Goal: Task Accomplishment & Management: Manage account settings

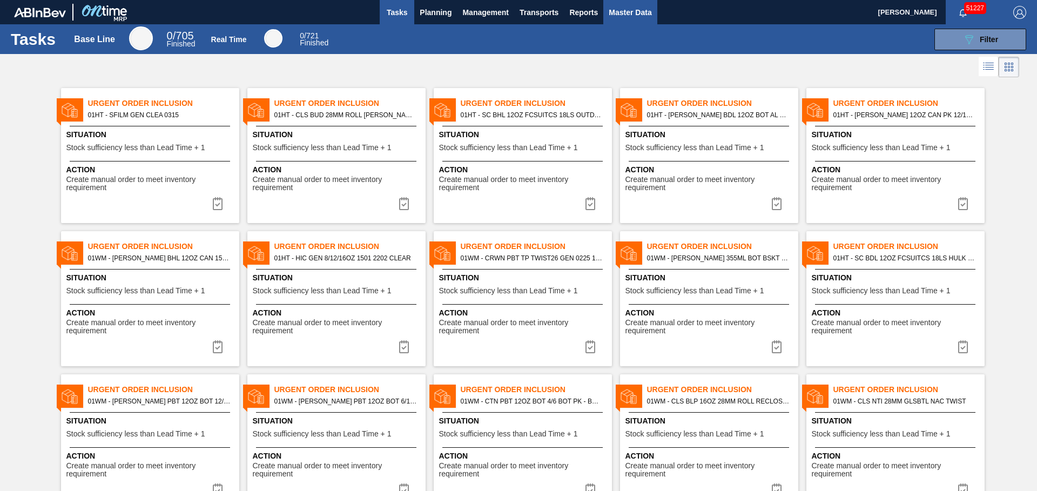
click at [613, 13] on span "Master Data" at bounding box center [629, 12] width 43 height 13
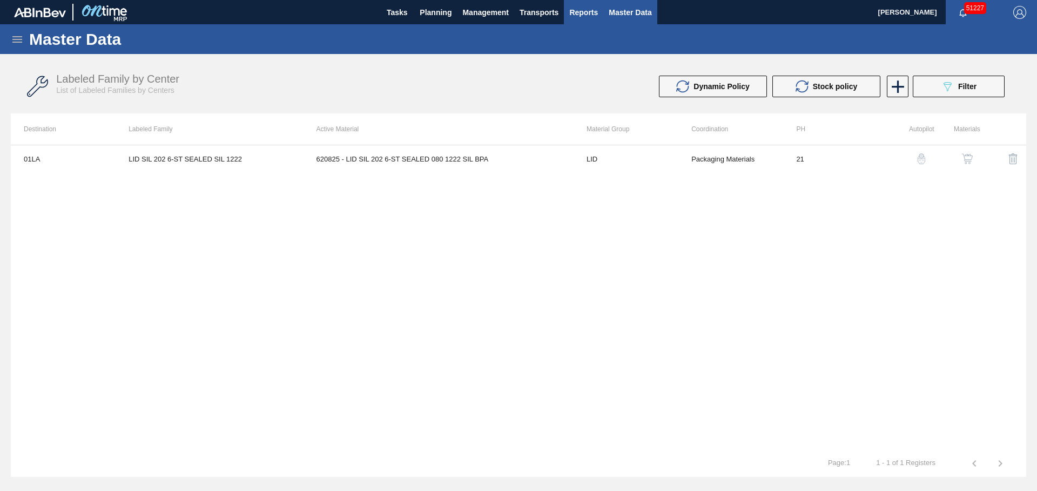
click at [584, 11] on span "Reports" at bounding box center [583, 12] width 29 height 13
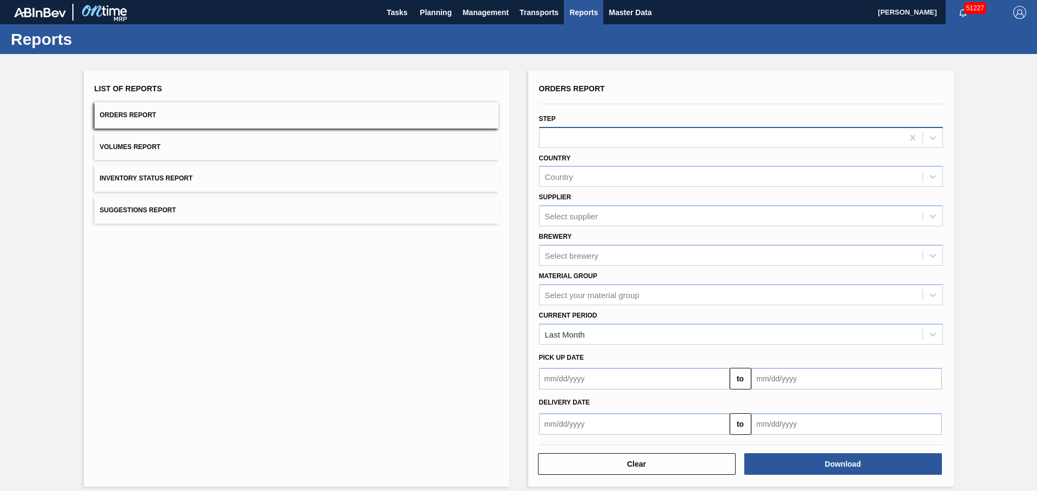
click at [574, 136] on div at bounding box center [720, 138] width 363 height 16
click at [221, 258] on div "List of Reports Orders Report Volumes Report Inventory Status Report Suggestion…" at bounding box center [296, 278] width 425 height 416
click at [625, 294] on div "Select your material group" at bounding box center [592, 294] width 94 height 9
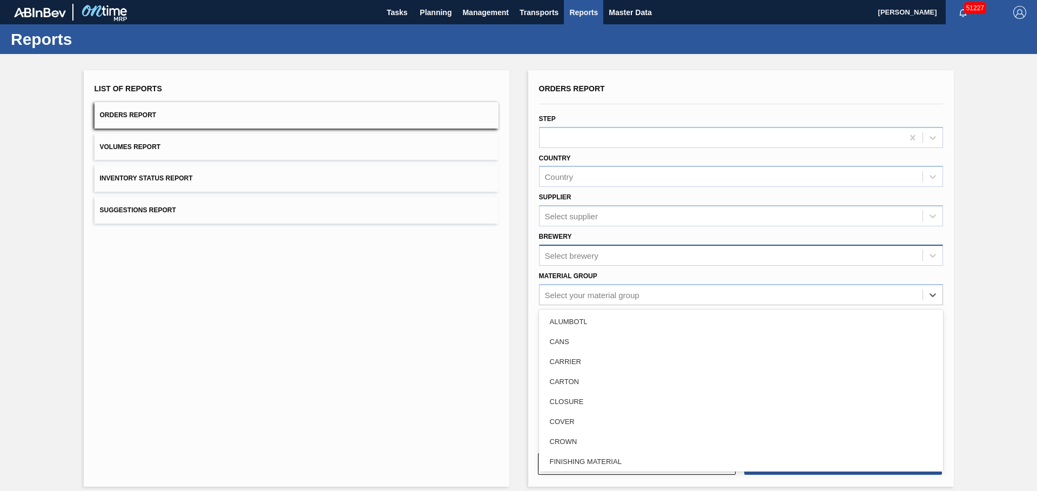
click at [570, 258] on div "Select brewery" at bounding box center [571, 255] width 53 height 9
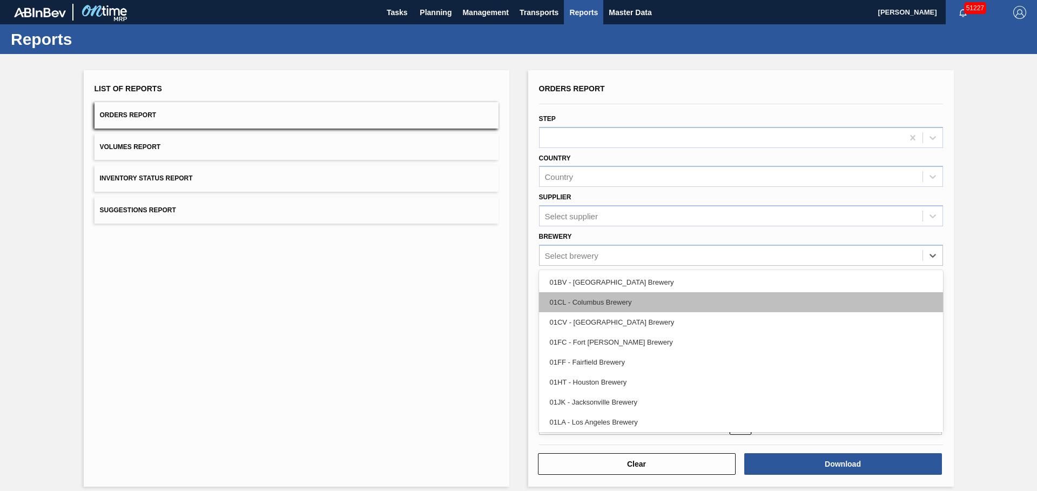
click at [574, 307] on div "01CL - Columbus Brewery" at bounding box center [741, 302] width 404 height 20
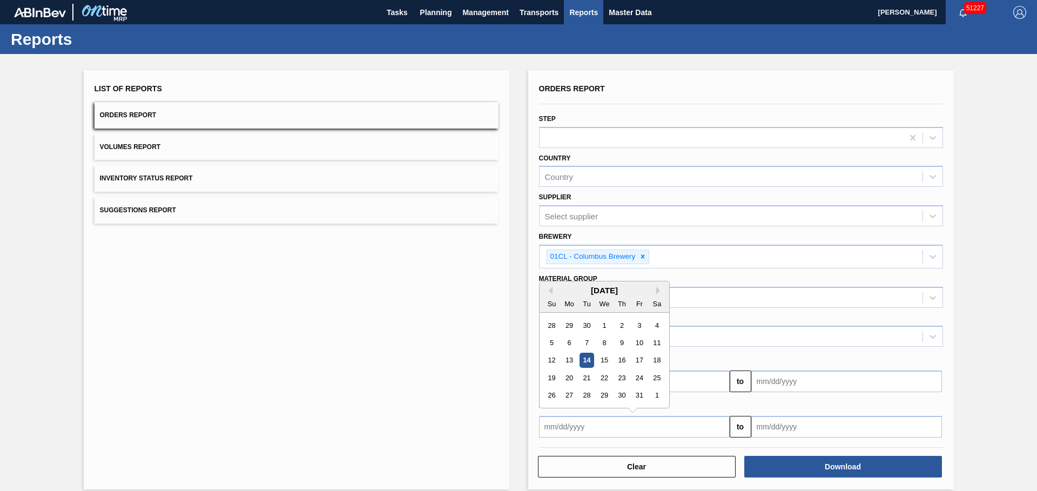
click at [591, 429] on input "text" at bounding box center [634, 427] width 191 height 22
click at [606, 329] on div "1" at bounding box center [604, 325] width 15 height 15
type input "[DATE]"
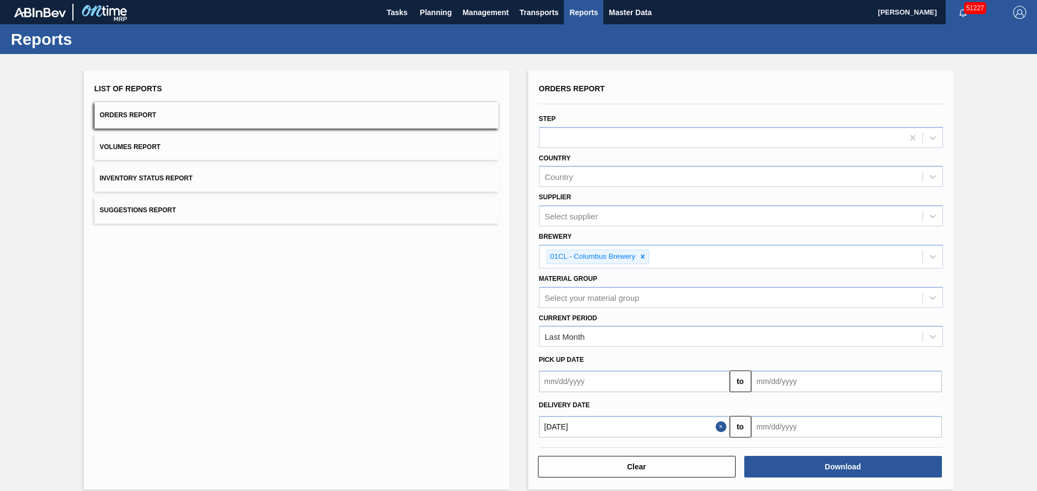
click at [762, 430] on input "text" at bounding box center [846, 427] width 191 height 22
click at [868, 285] on div "[DATE] Su Mo Tu We Th Fr Sa" at bounding box center [817, 296] width 130 height 31
click at [866, 288] on div "[DATE]" at bounding box center [817, 290] width 130 height 9
click at [869, 288] on button "Next Month" at bounding box center [872, 291] width 8 height 8
click at [781, 363] on div "10" at bounding box center [781, 360] width 15 height 15
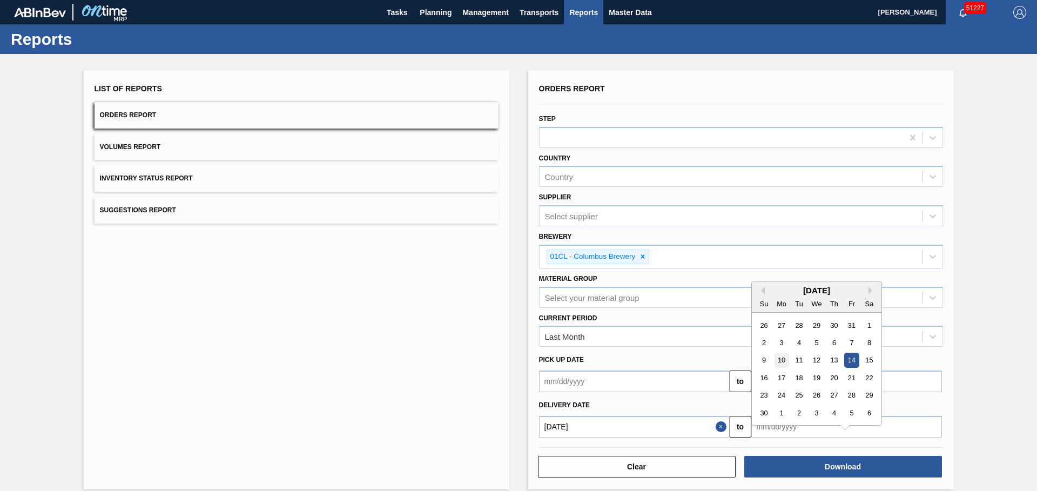
type input "[DATE]"
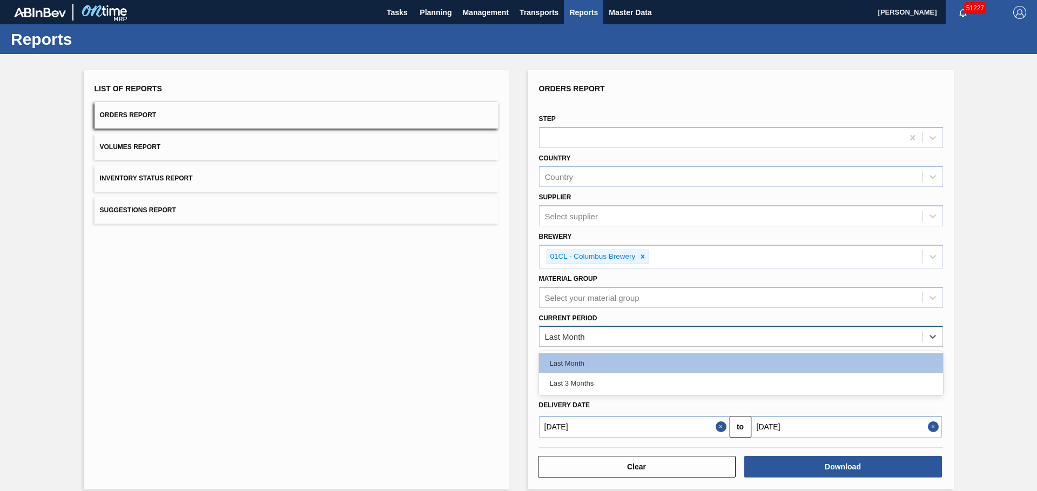
click at [604, 341] on div "Last Month" at bounding box center [730, 337] width 383 height 16
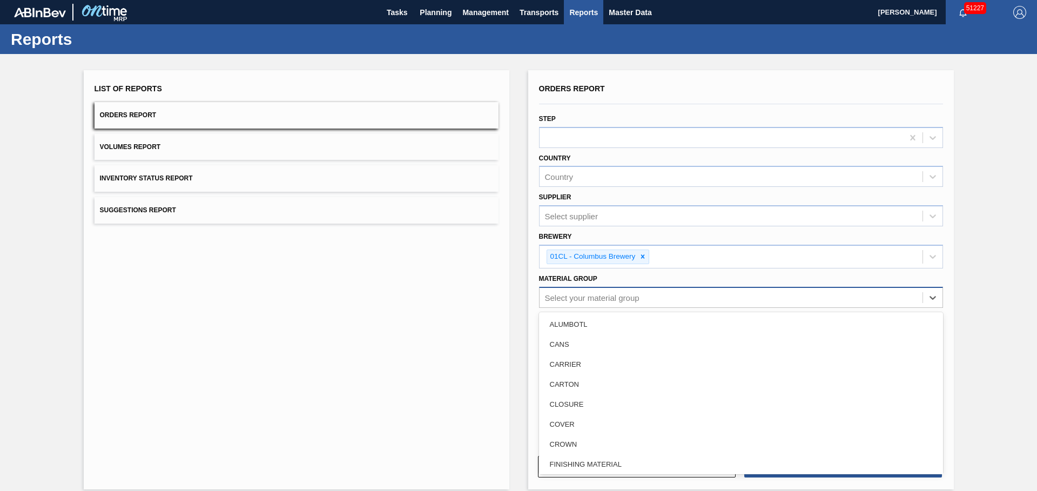
click at [603, 301] on div "Select your material group" at bounding box center [592, 297] width 94 height 9
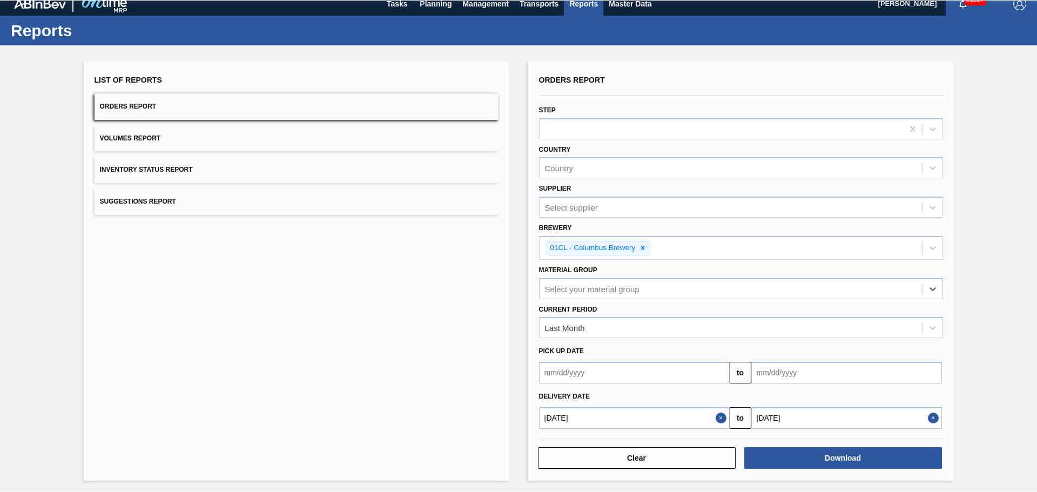
scroll to position [12, 0]
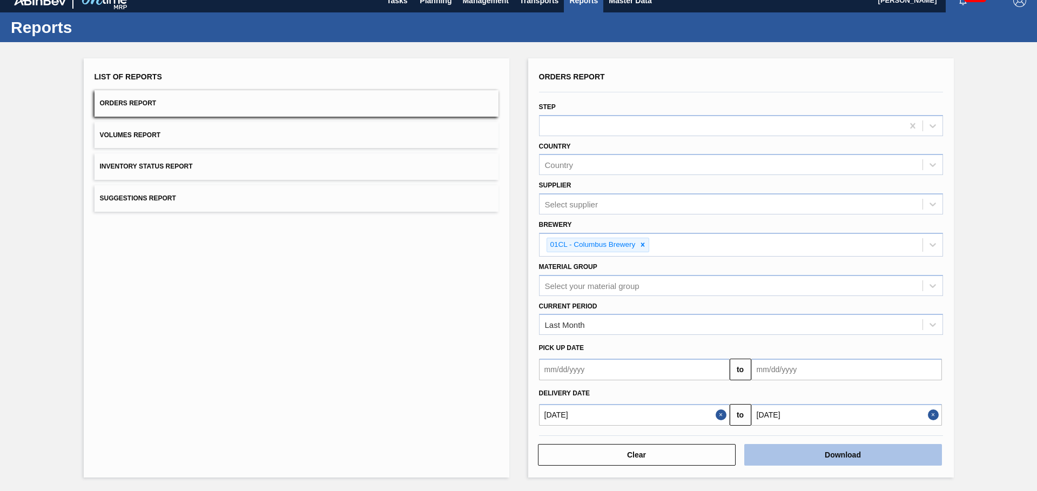
click at [790, 453] on button "Download" at bounding box center [843, 455] width 198 height 22
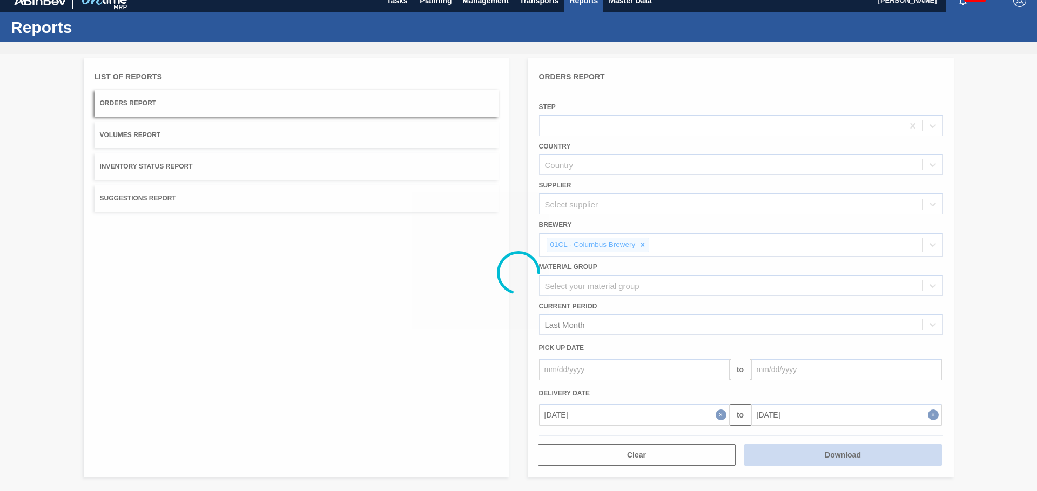
click at [790, 453] on div at bounding box center [518, 272] width 1037 height 437
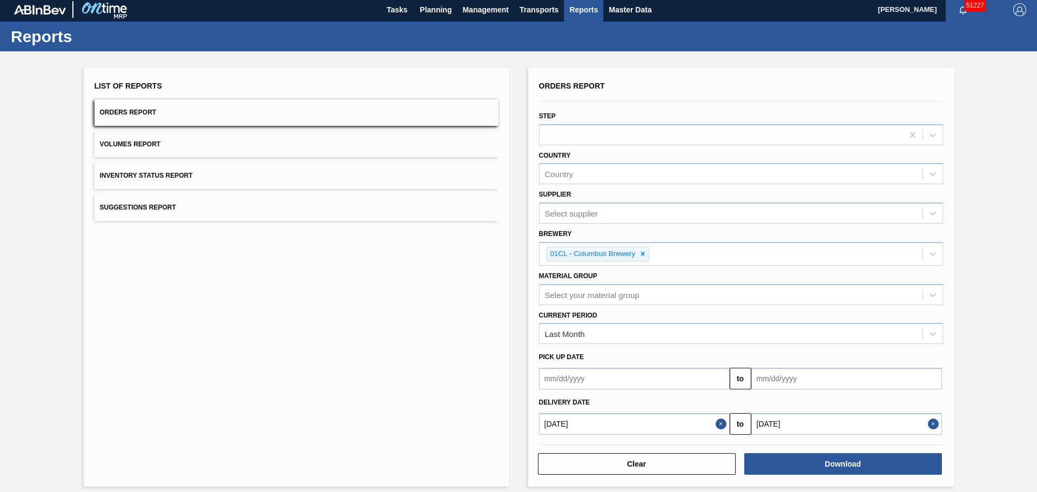
scroll to position [0, 0]
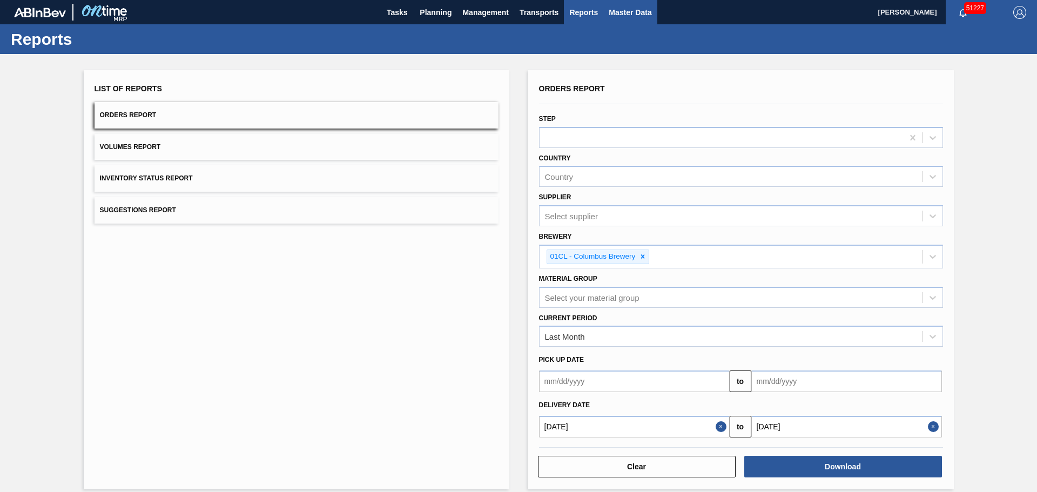
click at [619, 8] on span "Master Data" at bounding box center [629, 12] width 43 height 13
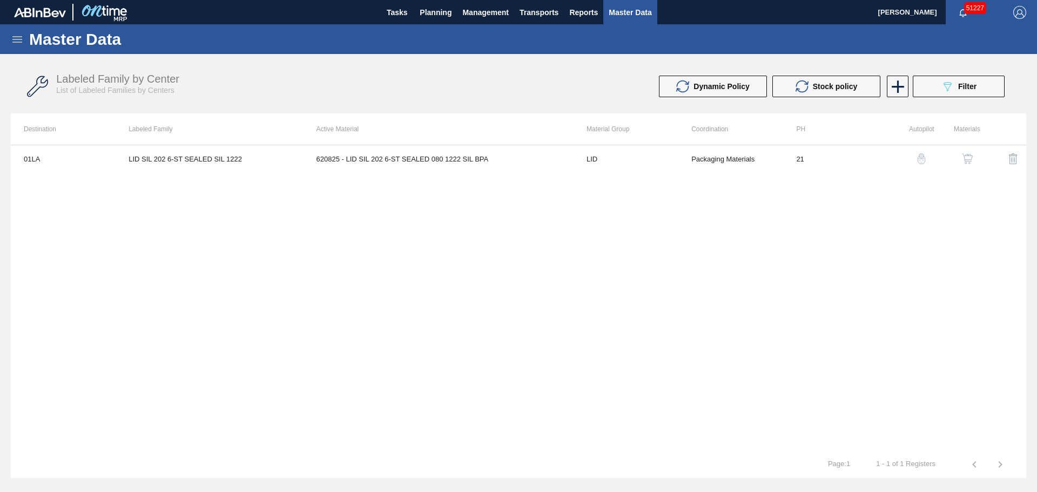
click at [8, 42] on div "Master Data" at bounding box center [518, 39] width 1037 height 30
click at [15, 40] on icon at bounding box center [17, 39] width 13 height 13
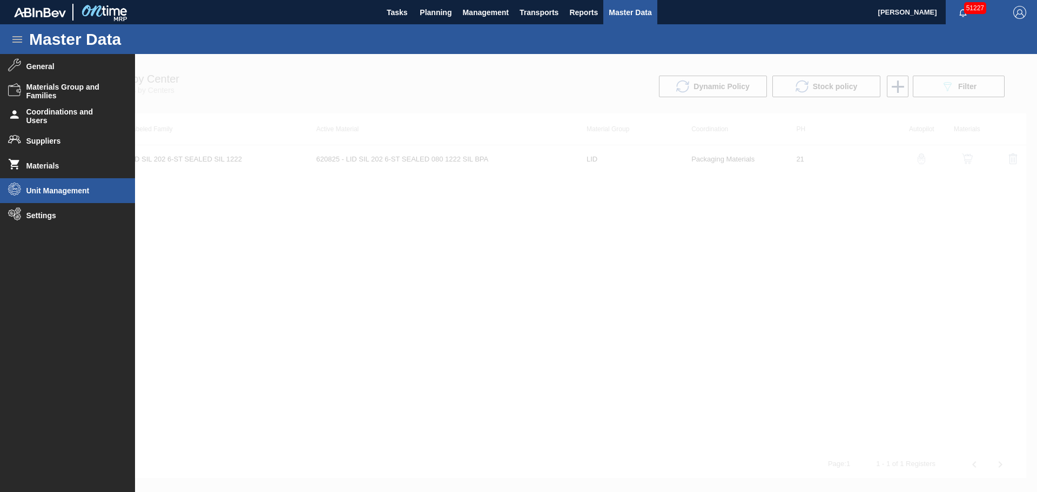
click at [63, 190] on span "Unit Management" at bounding box center [70, 190] width 89 height 9
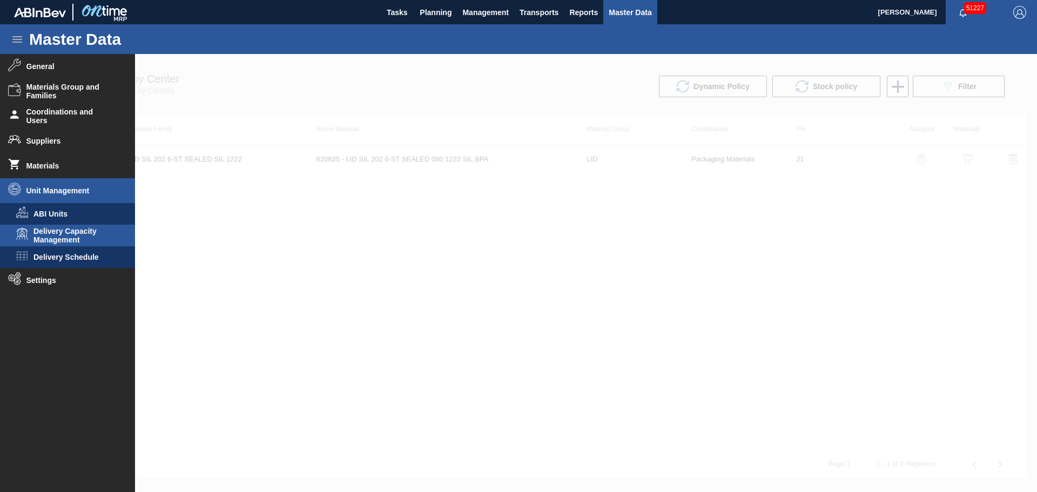
click at [67, 235] on span "Delivery Capacity Management" at bounding box center [74, 235] width 83 height 17
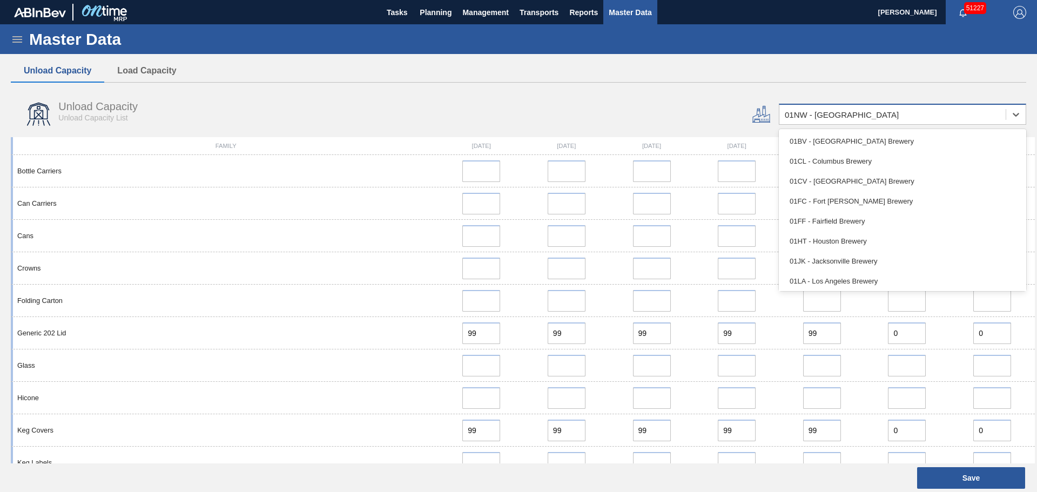
click at [811, 113] on div "01NW - [GEOGRAPHIC_DATA]" at bounding box center [841, 114] width 114 height 9
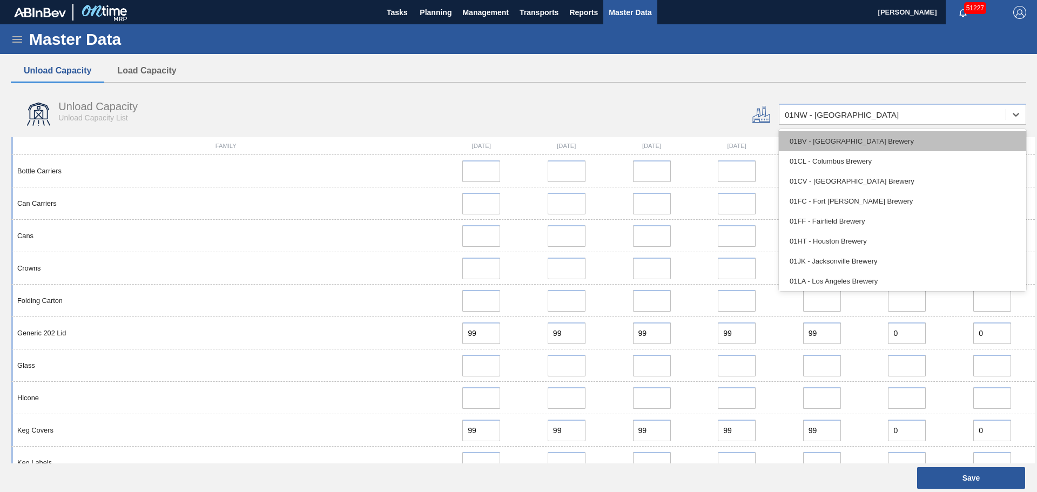
click at [827, 140] on div "01BV - [GEOGRAPHIC_DATA] Brewery" at bounding box center [902, 141] width 247 height 20
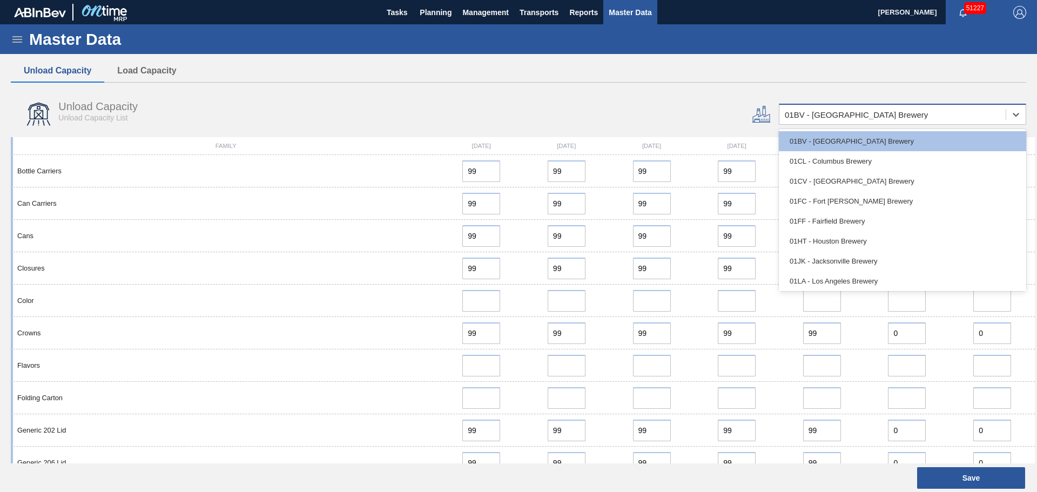
click at [865, 114] on div "01BV - [GEOGRAPHIC_DATA] Brewery" at bounding box center [855, 114] width 143 height 9
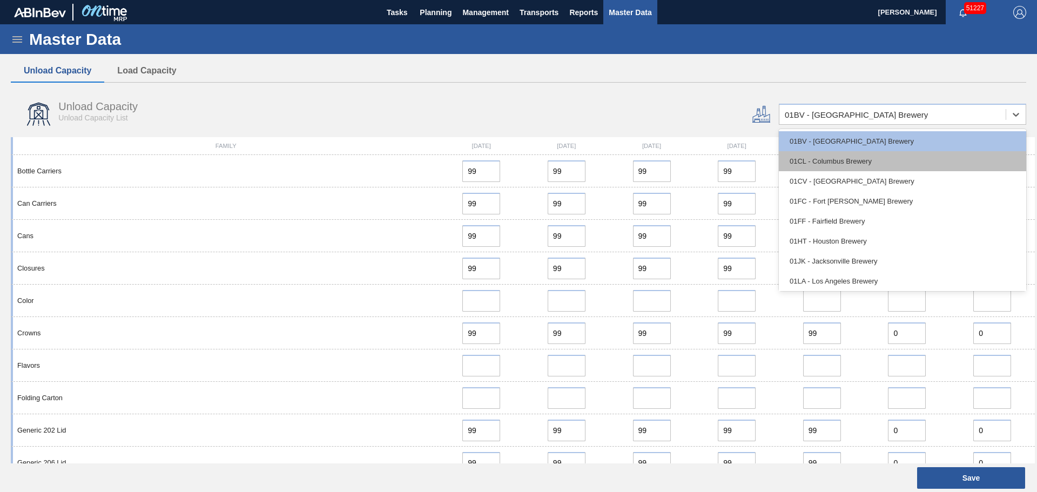
click at [843, 164] on div "01CL - Columbus Brewery" at bounding box center [902, 161] width 247 height 20
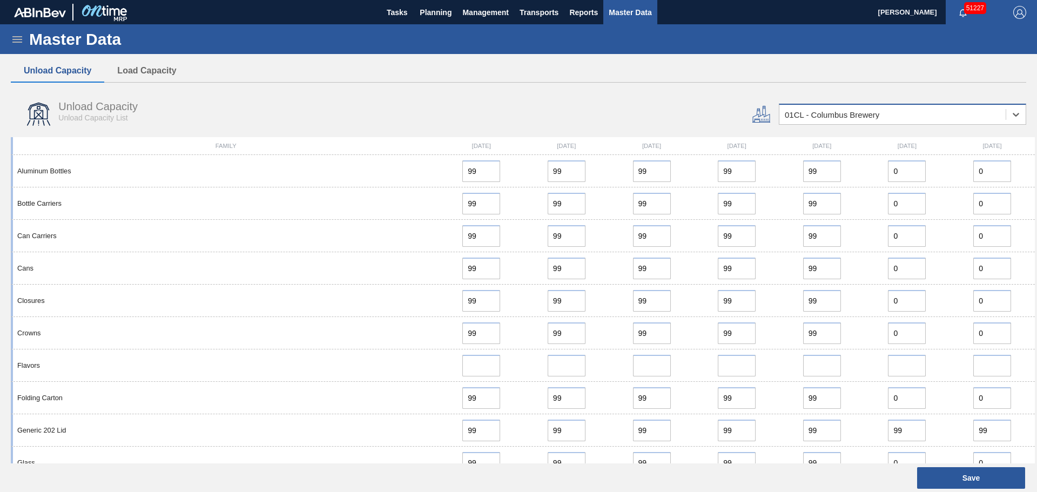
click at [854, 124] on div "01CL - Columbus Brewery" at bounding box center [902, 114] width 247 height 21
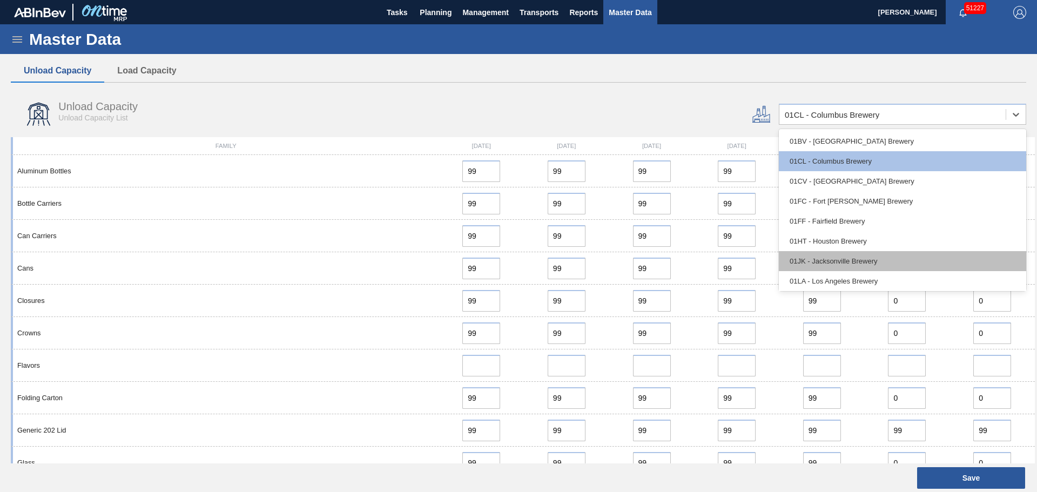
click at [841, 262] on div "01JK - Jacksonville Brewery" at bounding box center [902, 261] width 247 height 20
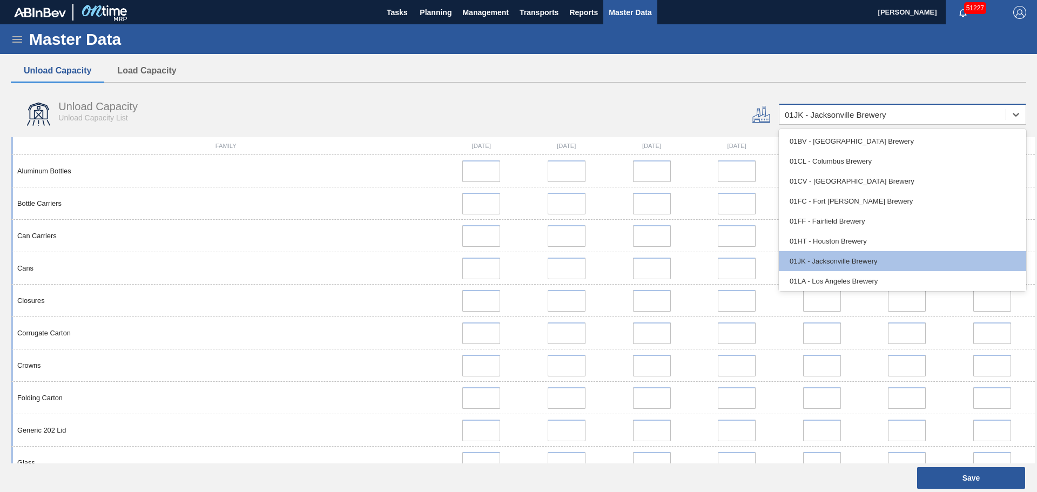
click at [852, 113] on div "01JK - Jacksonville Brewery" at bounding box center [835, 114] width 102 height 9
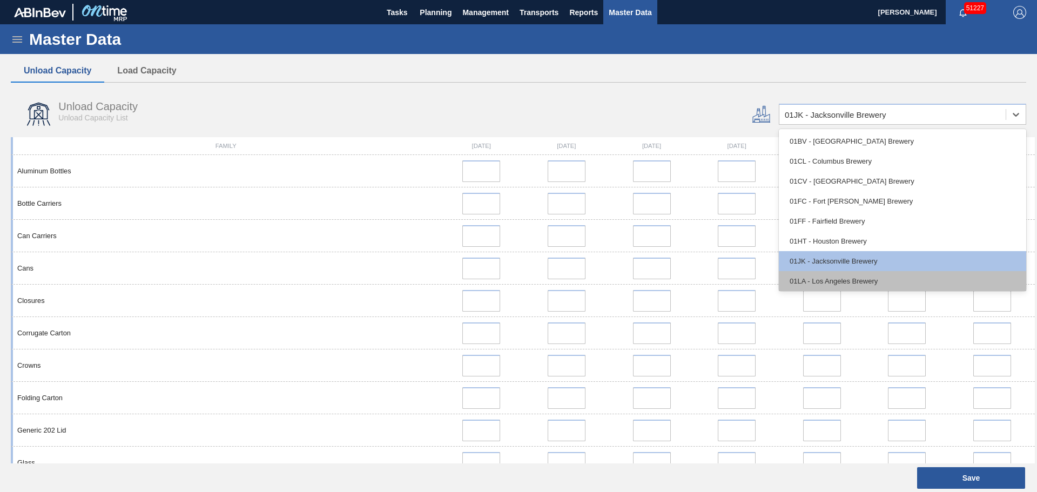
click at [834, 282] on div "01LA - Los Angeles Brewery" at bounding box center [902, 281] width 247 height 20
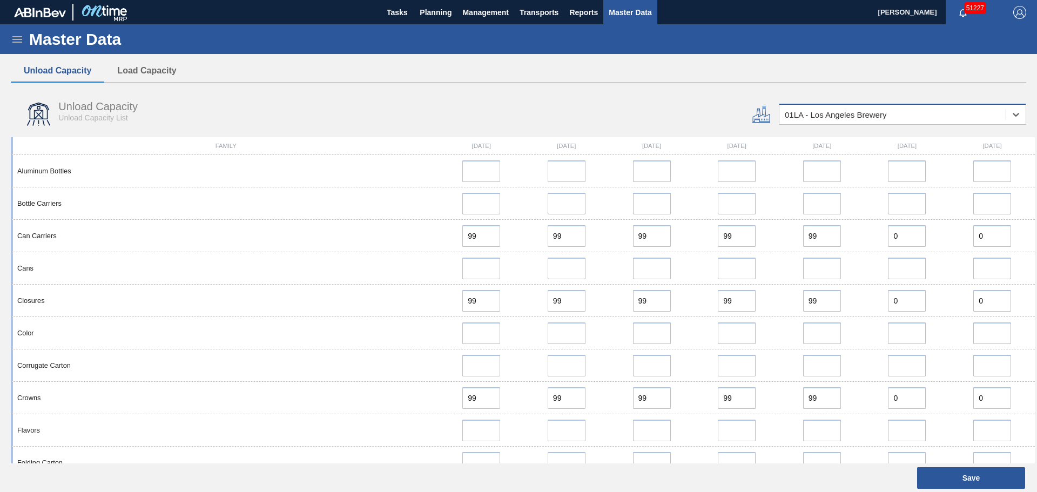
click at [847, 114] on div "01LA - Los Angeles Brewery" at bounding box center [835, 114] width 102 height 9
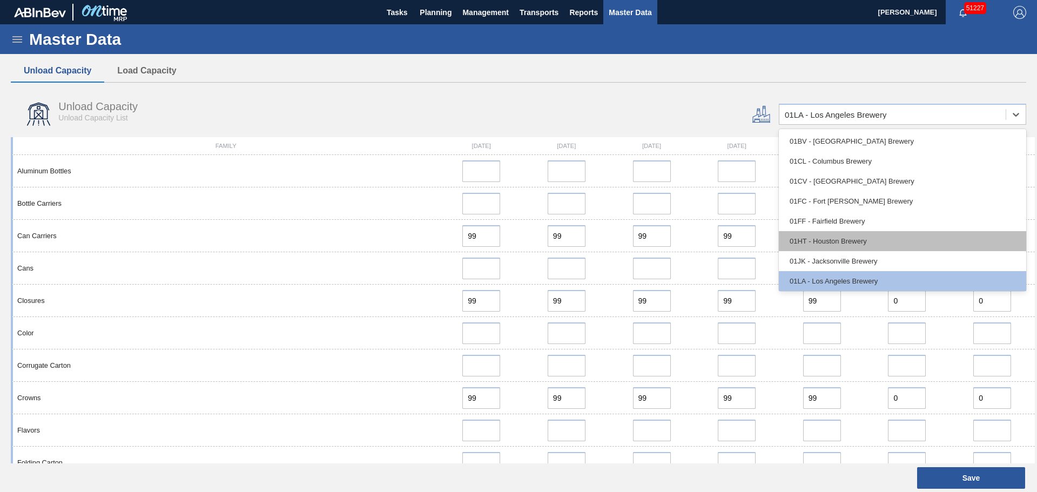
click at [838, 238] on div "01HT - Houston Brewery" at bounding box center [902, 241] width 247 height 20
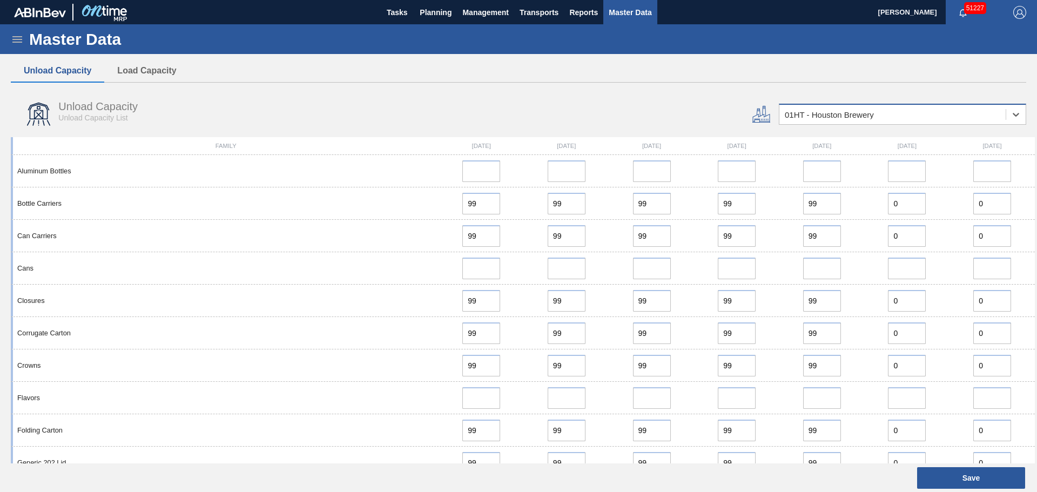
click at [821, 110] on div "01HT - Houston Brewery" at bounding box center [828, 114] width 89 height 9
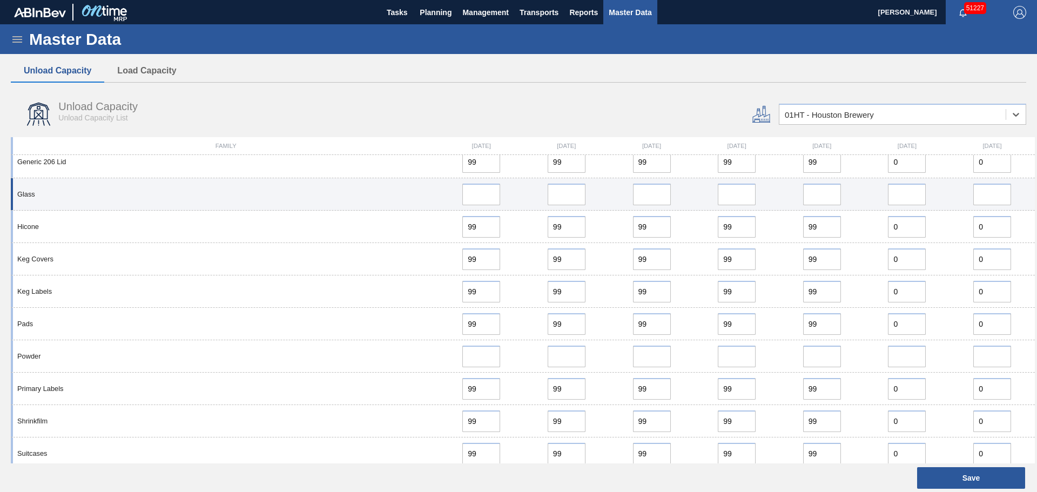
scroll to position [372, 0]
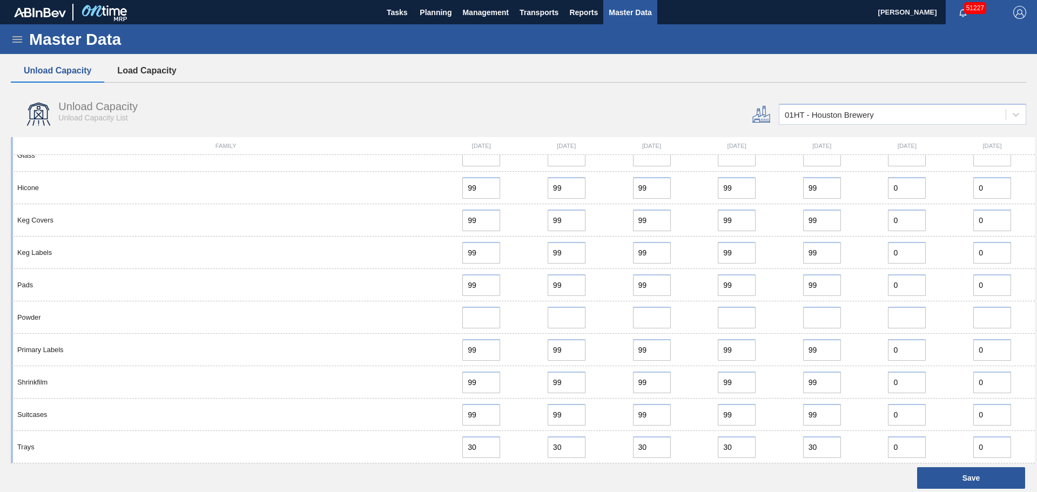
click at [136, 77] on button "Load Capacity" at bounding box center [146, 70] width 85 height 23
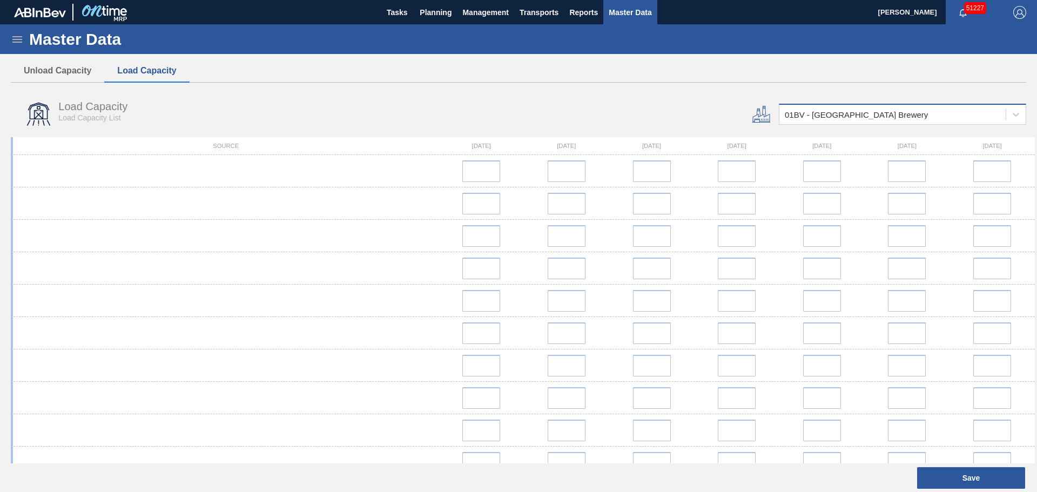
click at [796, 119] on div "01BV - [GEOGRAPHIC_DATA] Brewery" at bounding box center [892, 115] width 226 height 16
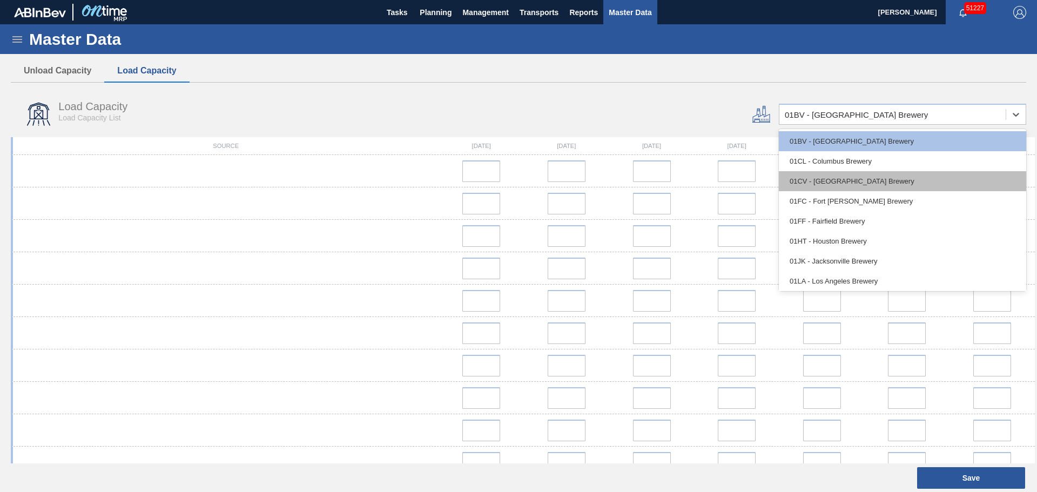
click at [822, 183] on div "01CV - [GEOGRAPHIC_DATA] Brewery" at bounding box center [902, 181] width 247 height 20
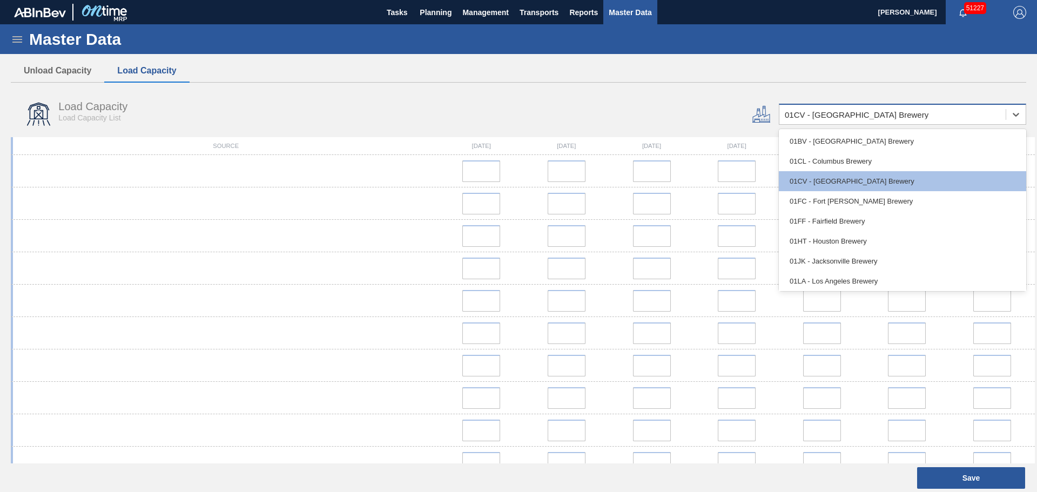
click at [826, 119] on div "01CV - [GEOGRAPHIC_DATA] Brewery" at bounding box center [856, 114] width 144 height 9
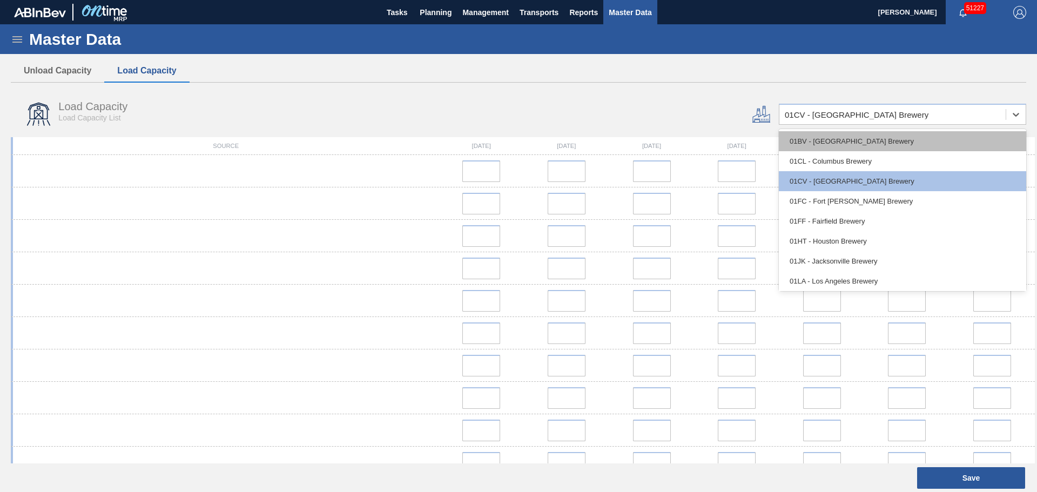
click at [829, 140] on div "01BV - [GEOGRAPHIC_DATA] Brewery" at bounding box center [902, 141] width 247 height 20
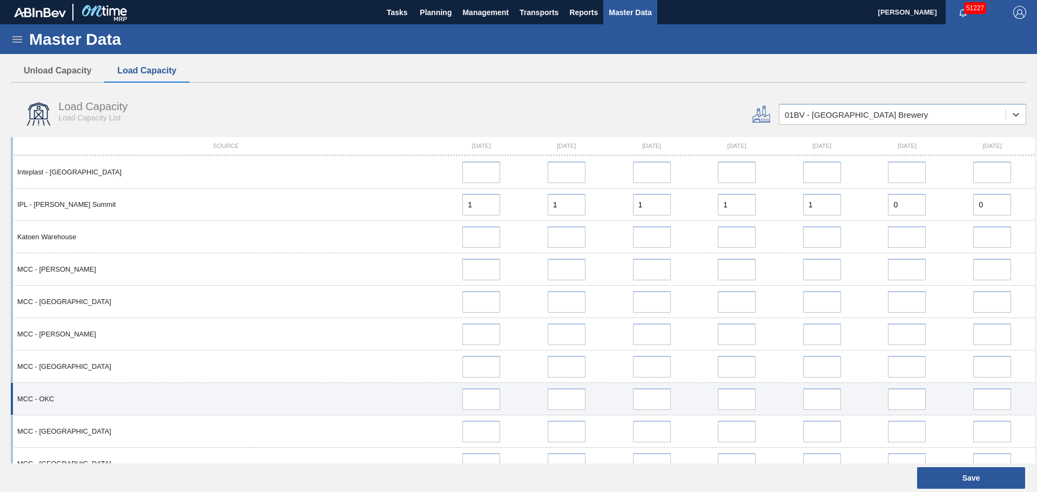
scroll to position [1728, 0]
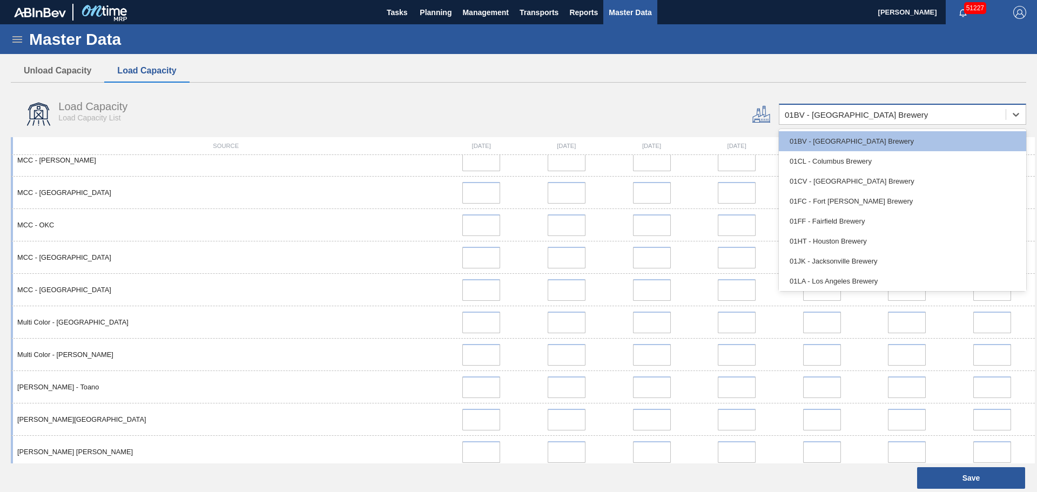
click at [842, 117] on div "01BV - [GEOGRAPHIC_DATA] Brewery" at bounding box center [855, 114] width 143 height 9
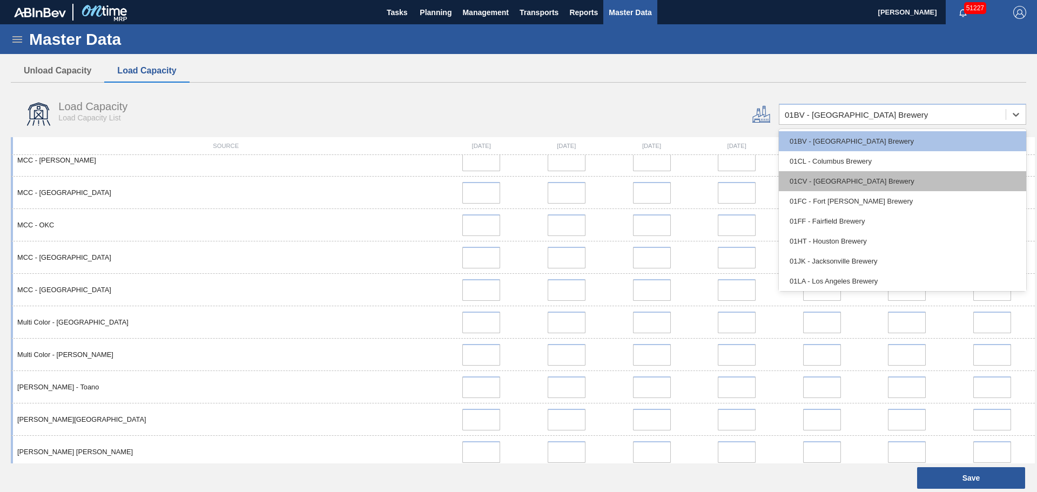
click at [851, 189] on div "01CV - [GEOGRAPHIC_DATA] Brewery" at bounding box center [902, 181] width 247 height 20
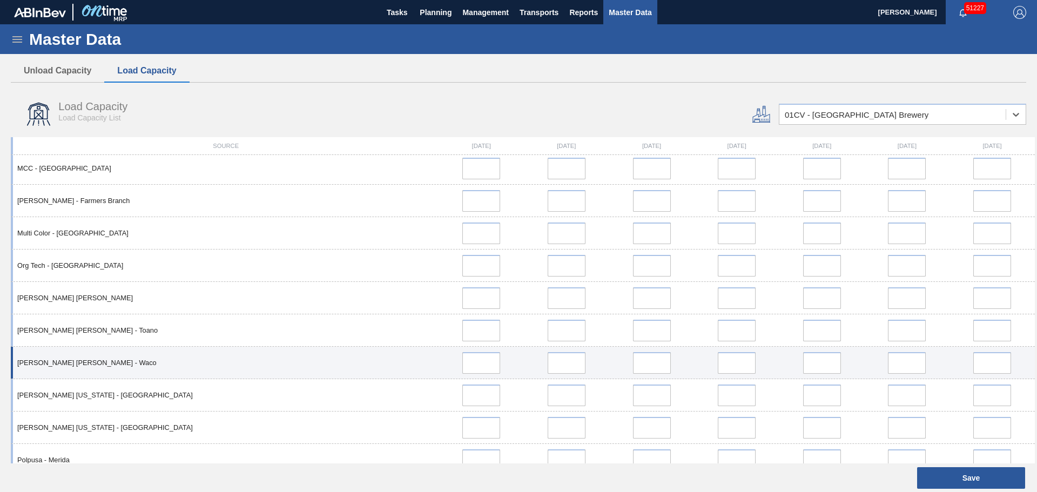
scroll to position [1998, 0]
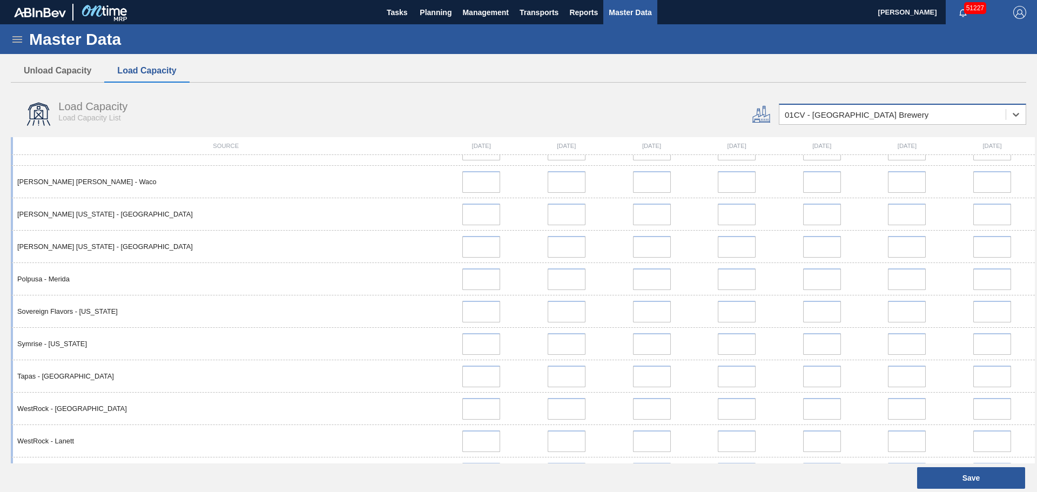
click at [833, 109] on div "01CV - [GEOGRAPHIC_DATA] Brewery" at bounding box center [892, 115] width 226 height 16
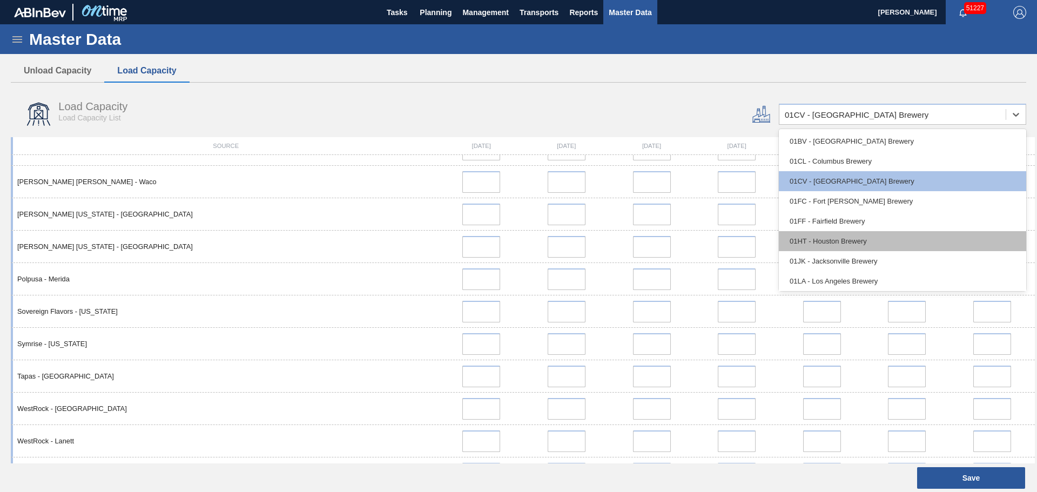
click at [822, 243] on div "01HT - Houston Brewery" at bounding box center [902, 241] width 247 height 20
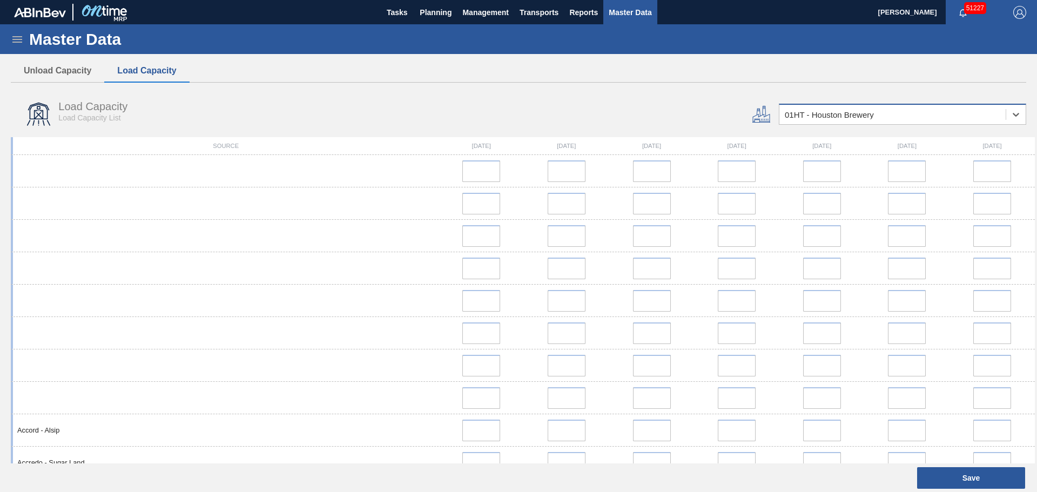
click at [826, 111] on div "01HT - Houston Brewery" at bounding box center [828, 114] width 89 height 9
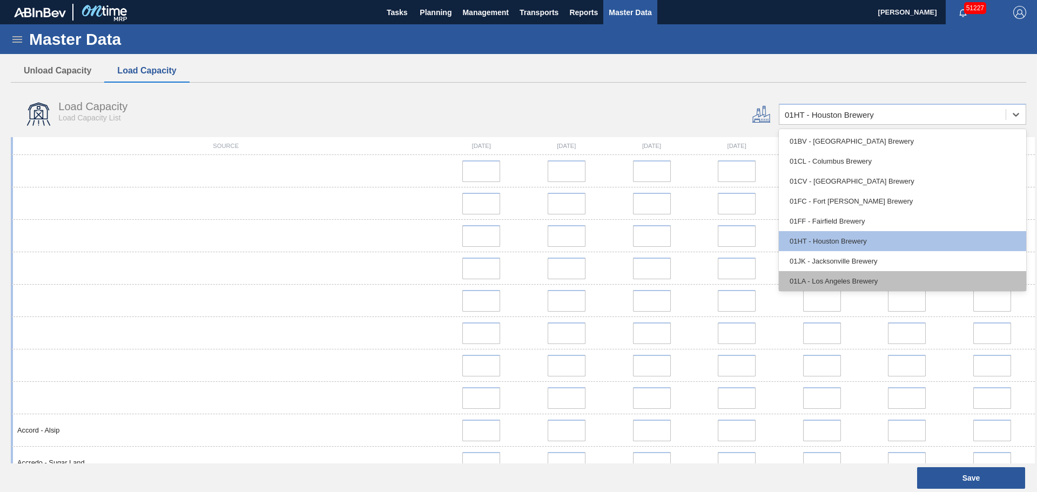
click at [839, 282] on div "01LA - Los Angeles Brewery" at bounding box center [902, 281] width 247 height 20
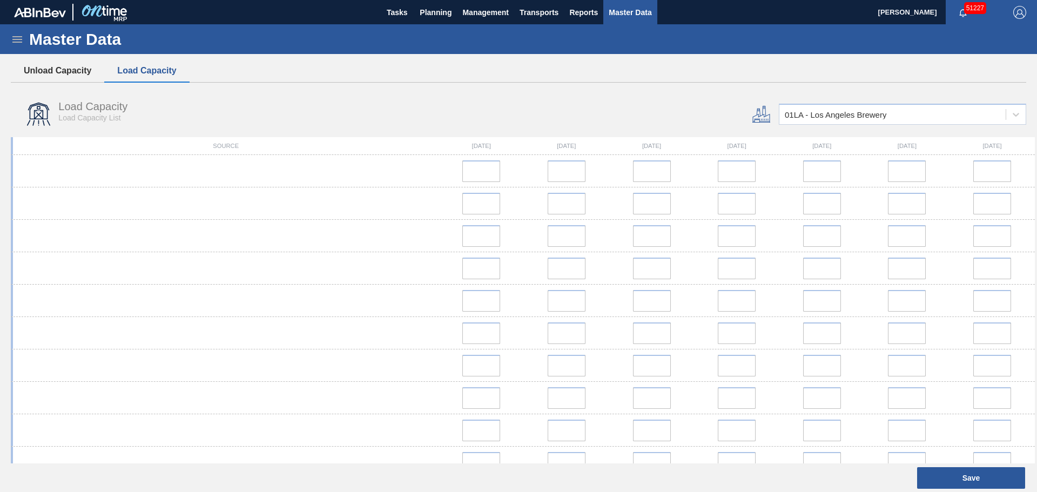
click at [56, 74] on button "Unload Capacity" at bounding box center [57, 70] width 93 height 23
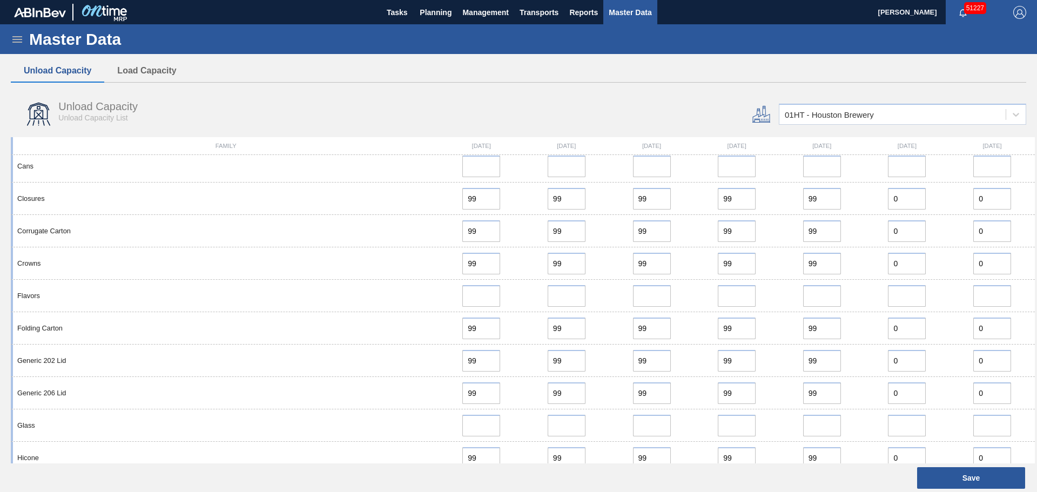
scroll to position [0, 0]
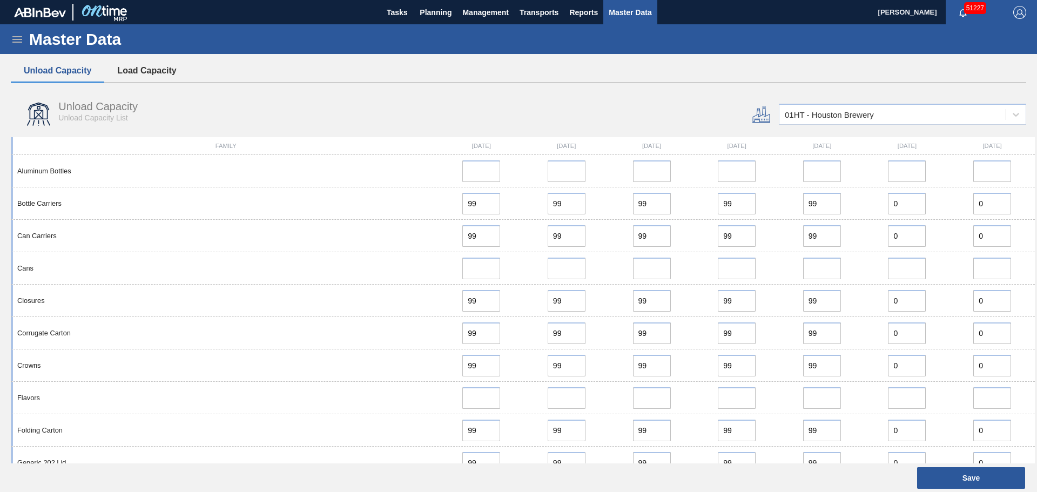
click at [166, 67] on button "Load Capacity" at bounding box center [146, 70] width 85 height 23
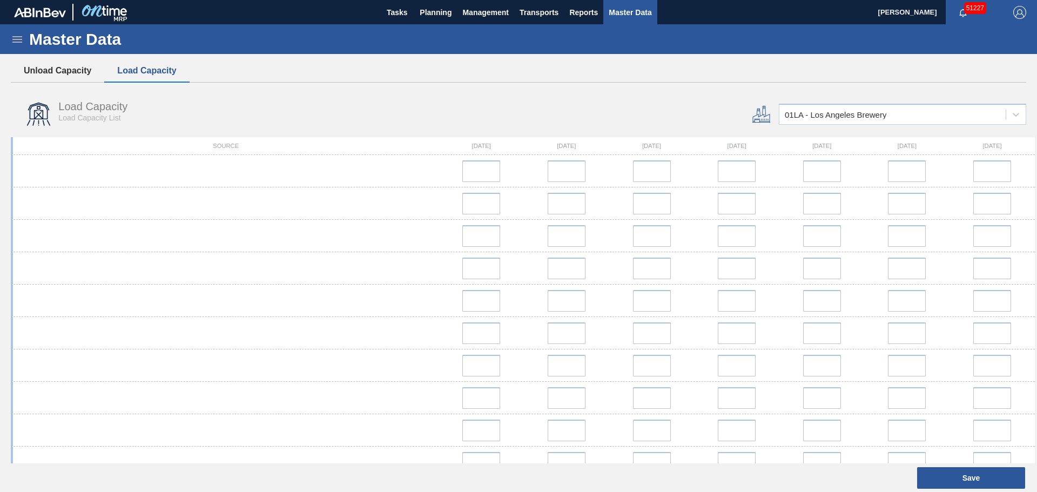
click at [51, 65] on button "Unload Capacity" at bounding box center [57, 70] width 93 height 23
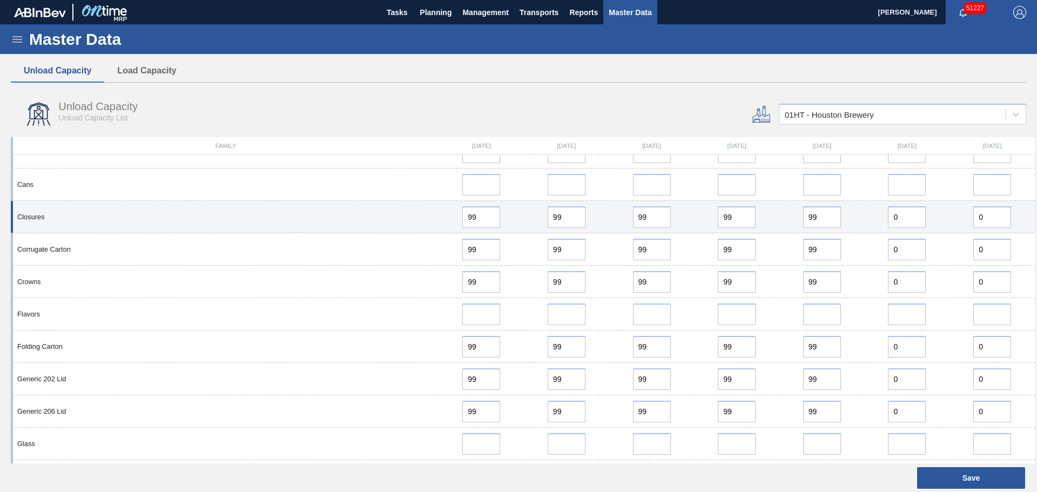
scroll to position [48, 0]
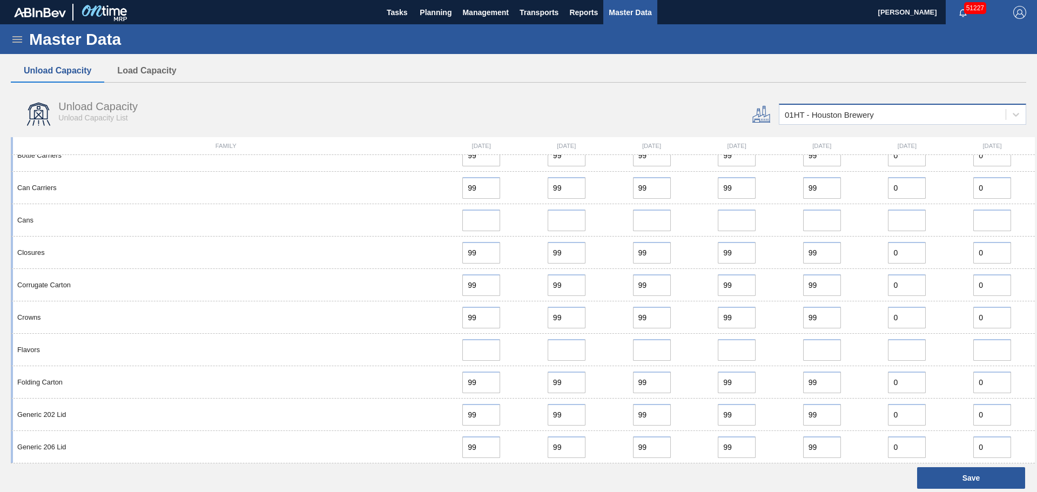
click at [861, 116] on div "01HT - Houston Brewery" at bounding box center [828, 114] width 89 height 9
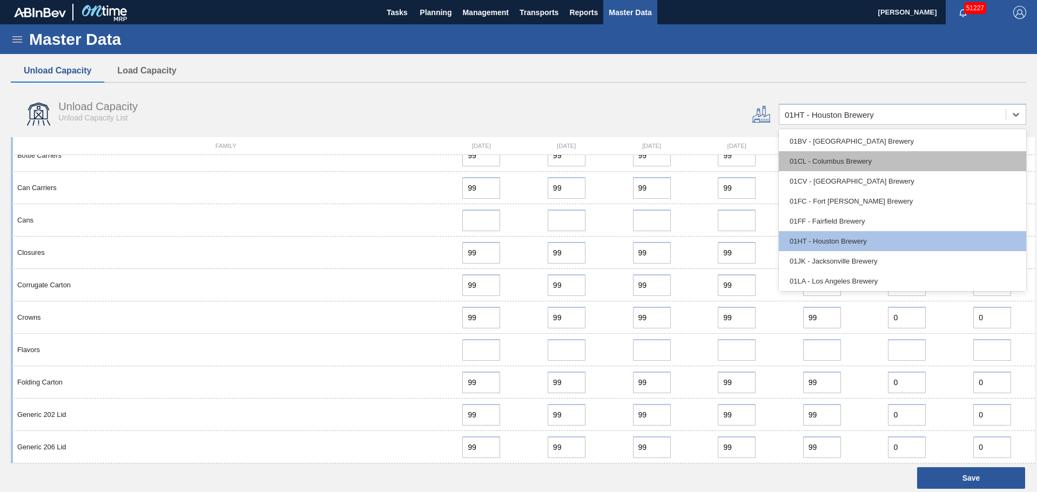
click at [822, 167] on div "01CL - Columbus Brewery" at bounding box center [902, 161] width 247 height 20
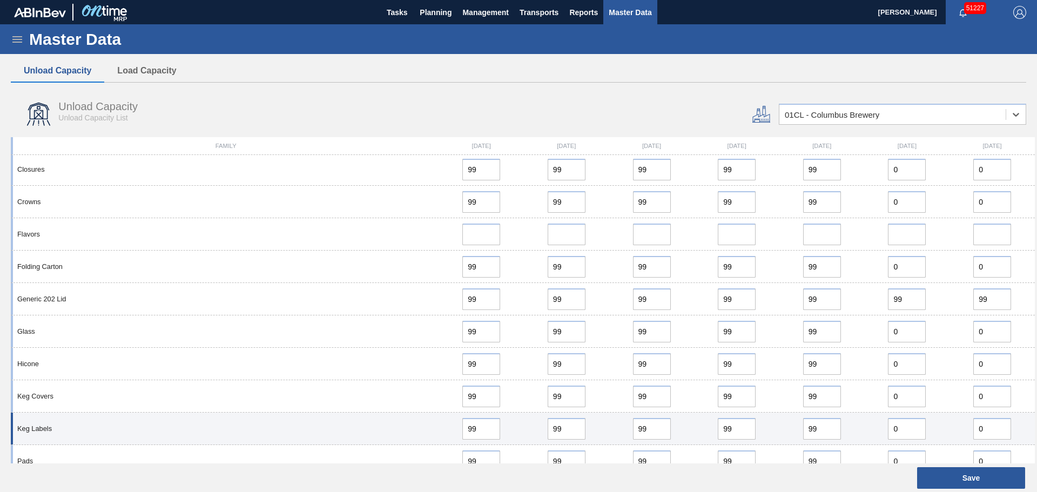
scroll to position [307, 0]
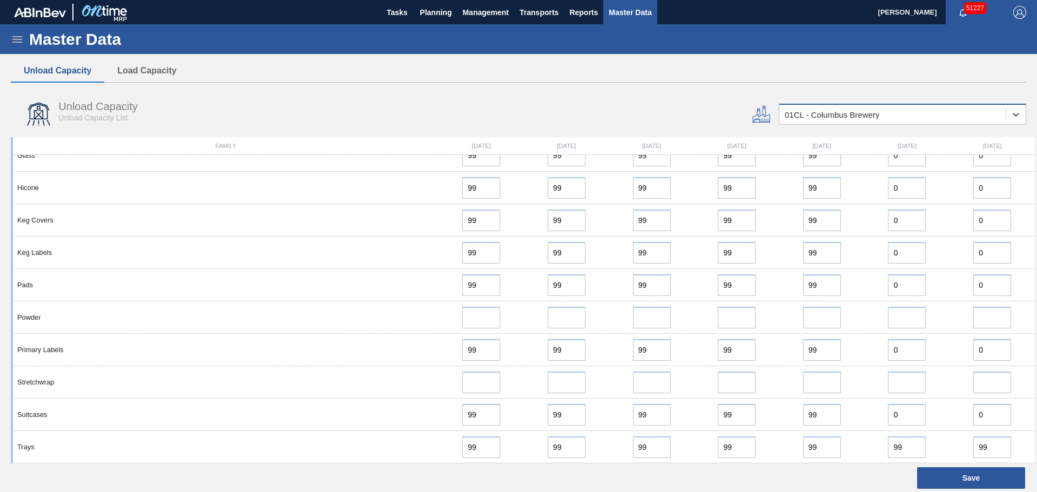
click at [840, 110] on div "01CL - Columbus Brewery" at bounding box center [831, 114] width 94 height 9
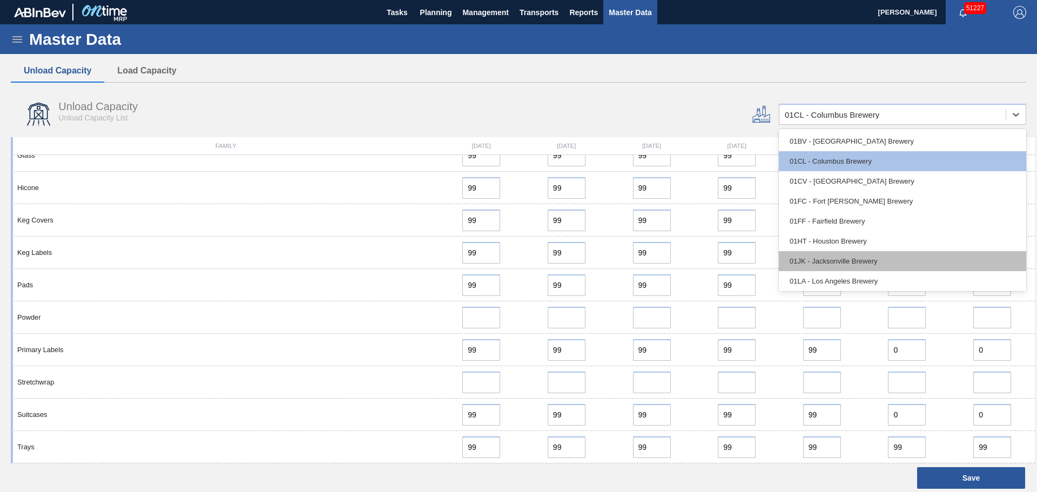
click at [834, 266] on div "01JK - Jacksonville Brewery" at bounding box center [902, 261] width 247 height 20
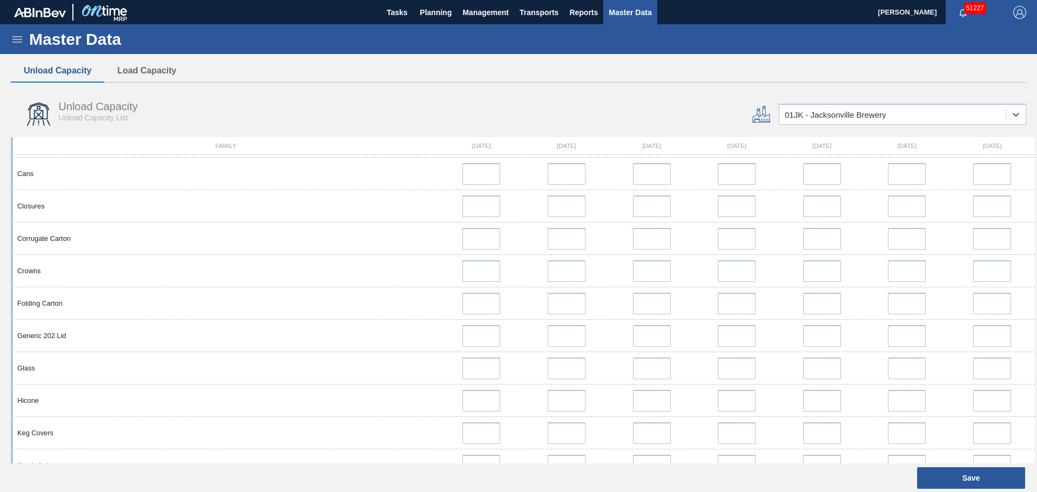
scroll to position [0, 0]
click at [902, 104] on div "01JK - Jacksonville Brewery" at bounding box center [902, 114] width 247 height 21
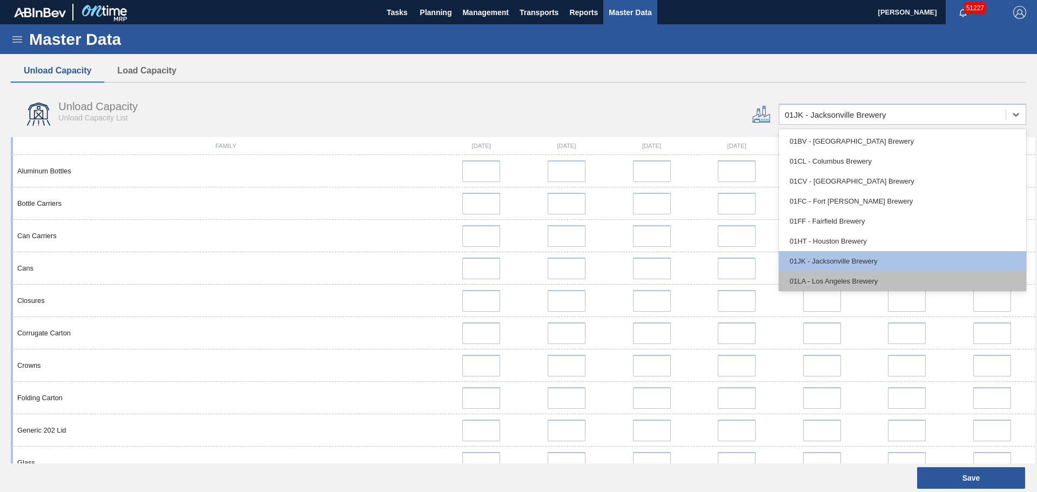
click at [859, 278] on div "01LA - Los Angeles Brewery" at bounding box center [902, 281] width 247 height 20
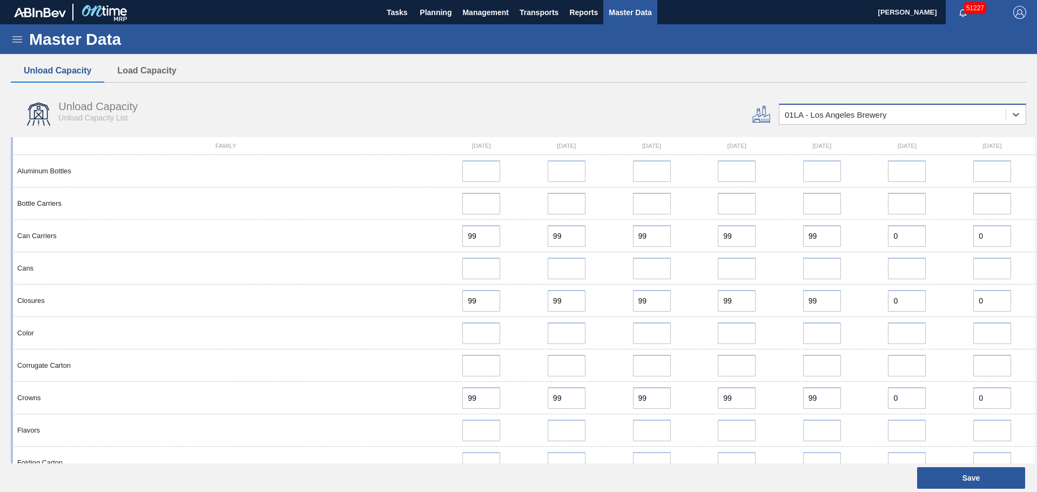
click at [839, 107] on div "01LA - Los Angeles Brewery" at bounding box center [892, 115] width 226 height 16
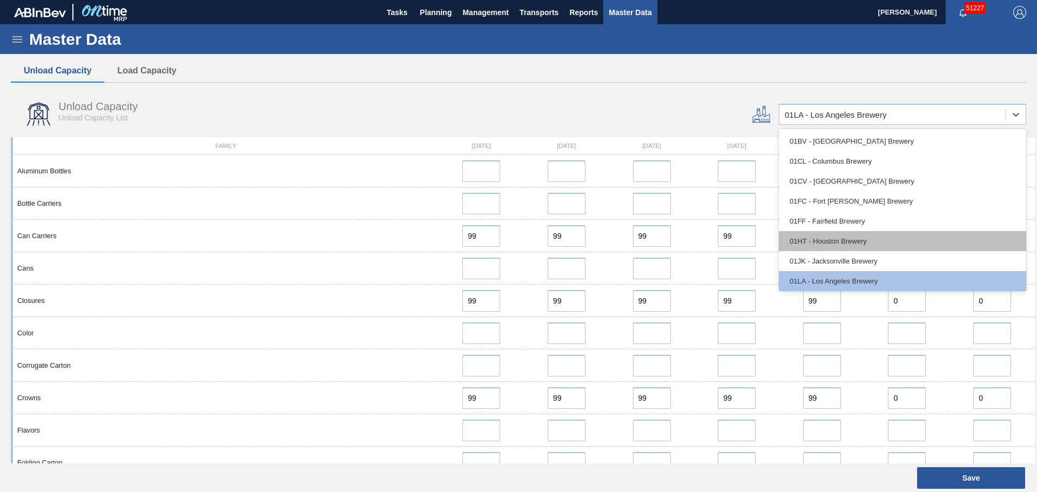
click at [833, 234] on div "01HT - Houston Brewery" at bounding box center [902, 241] width 247 height 20
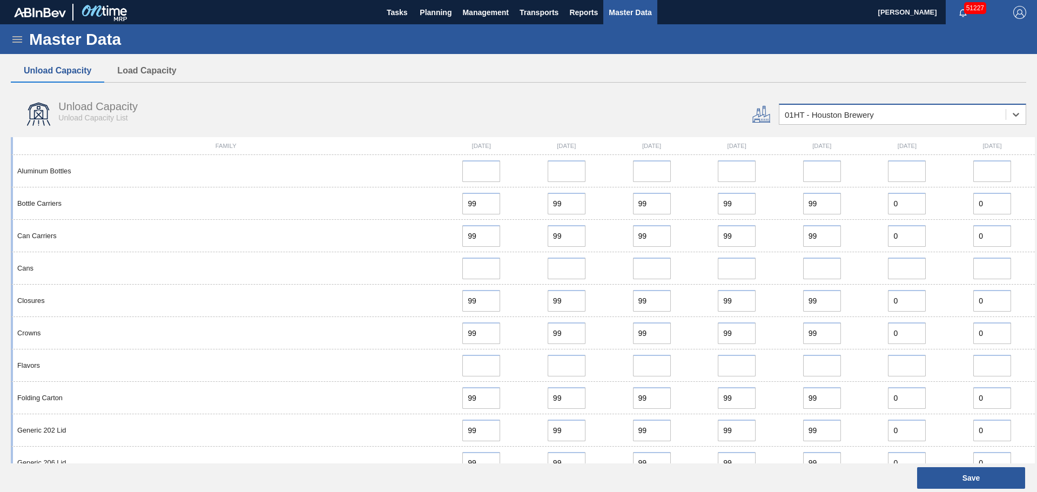
click at [831, 121] on div "01HT - Houston Brewery" at bounding box center [892, 115] width 226 height 16
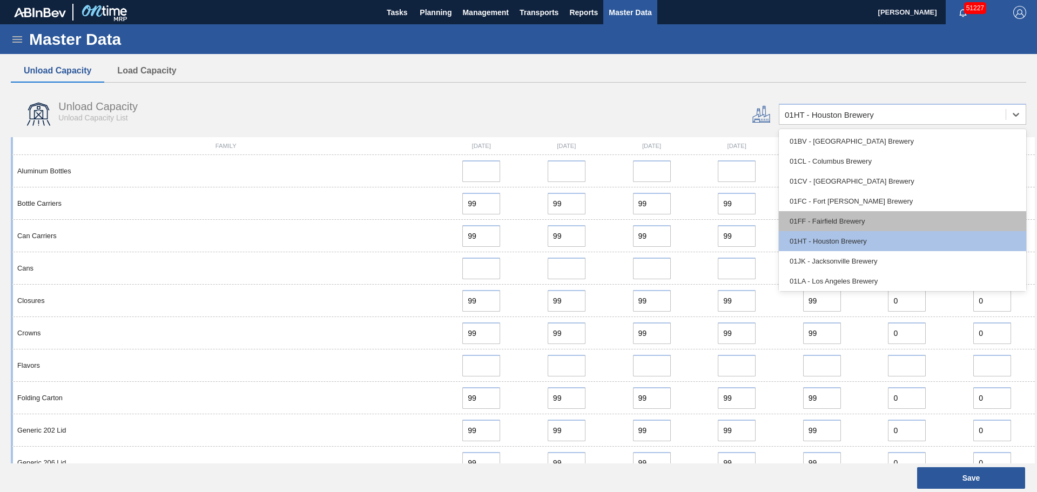
click at [835, 215] on div "01FF - Fairfield Brewery" at bounding box center [902, 221] width 247 height 20
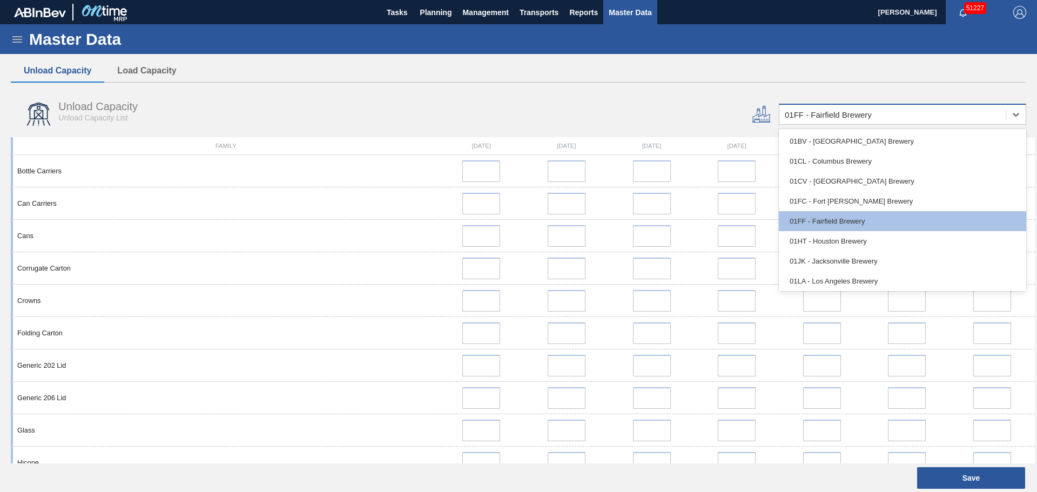
click at [844, 121] on div "01FF - Fairfield Brewery" at bounding box center [892, 115] width 226 height 16
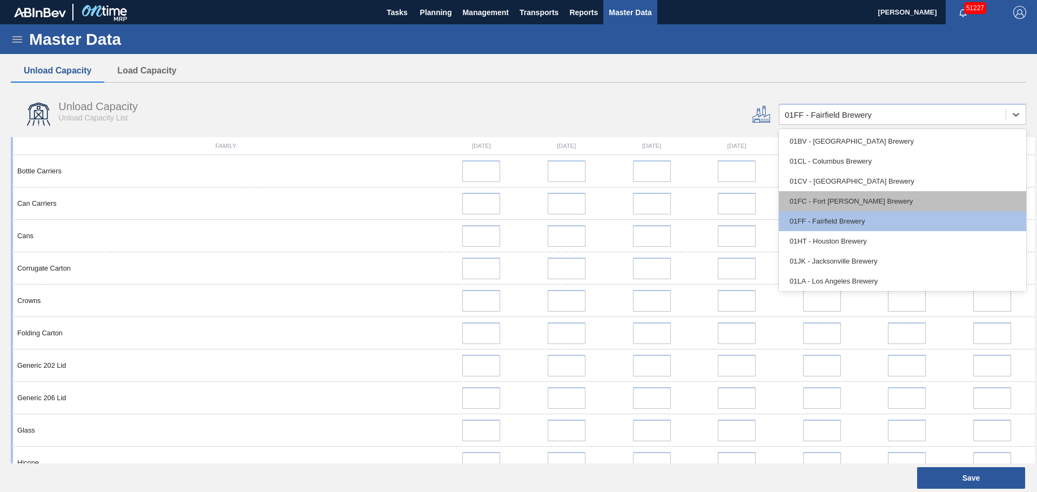
click at [846, 194] on div "01FC - Fort [PERSON_NAME] Brewery" at bounding box center [902, 201] width 247 height 20
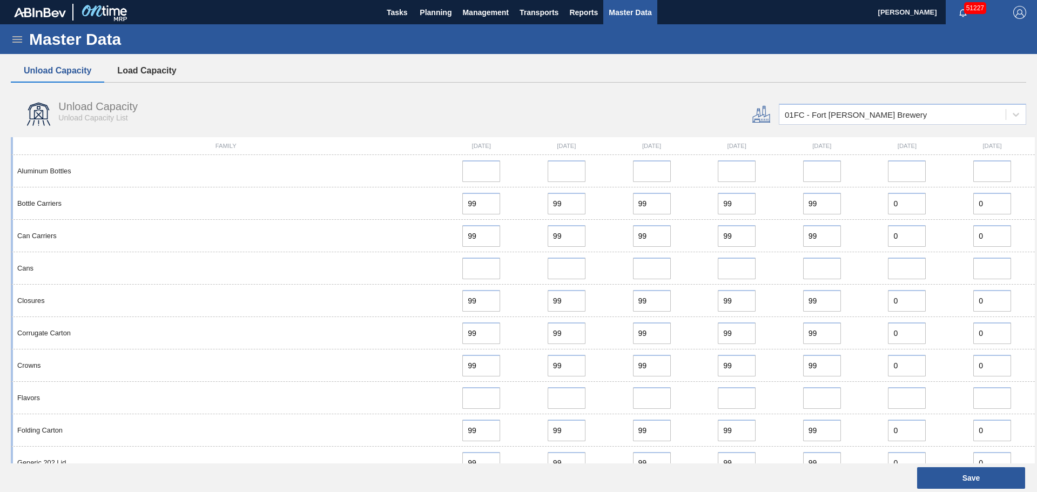
click at [145, 73] on button "Load Capacity" at bounding box center [146, 70] width 85 height 23
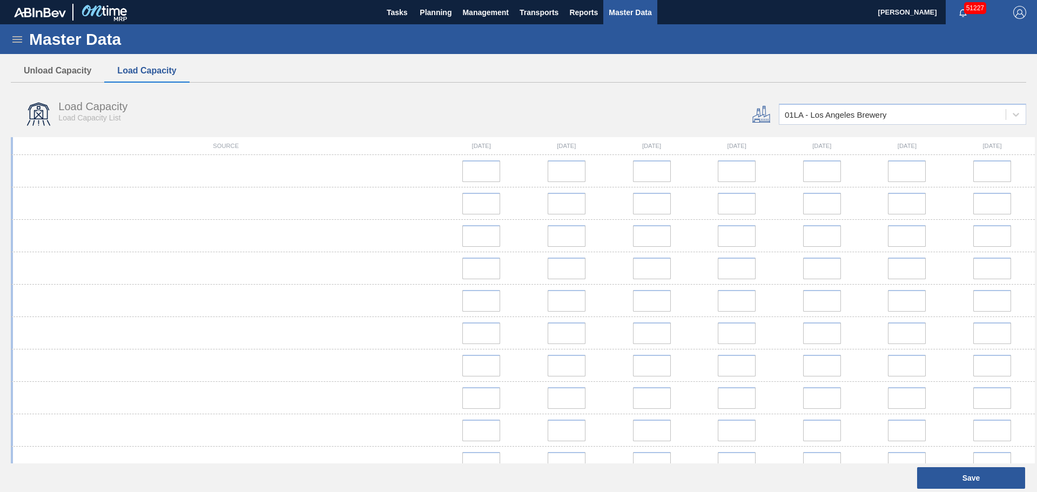
drag, startPoint x: 828, startPoint y: 119, endPoint x: 836, endPoint y: 126, distance: 10.7
click at [829, 119] on div "01LA - Los Angeles Brewery" at bounding box center [835, 114] width 102 height 9
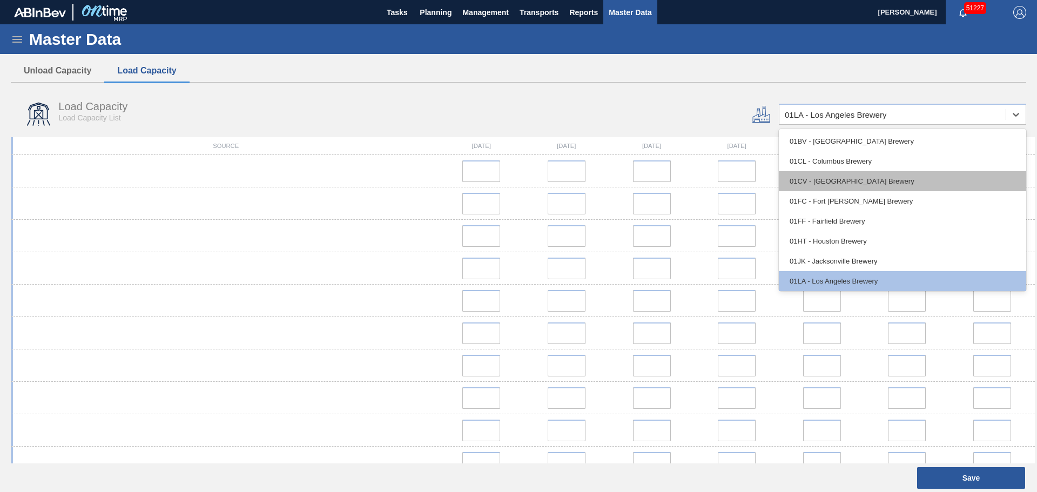
click at [835, 178] on div "01CV - [GEOGRAPHIC_DATA] Brewery" at bounding box center [902, 181] width 247 height 20
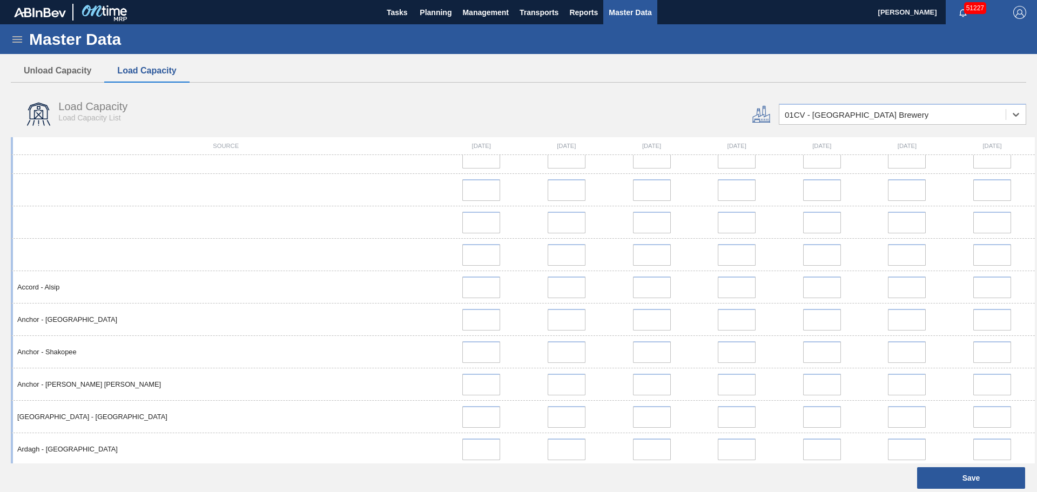
scroll to position [188, 0]
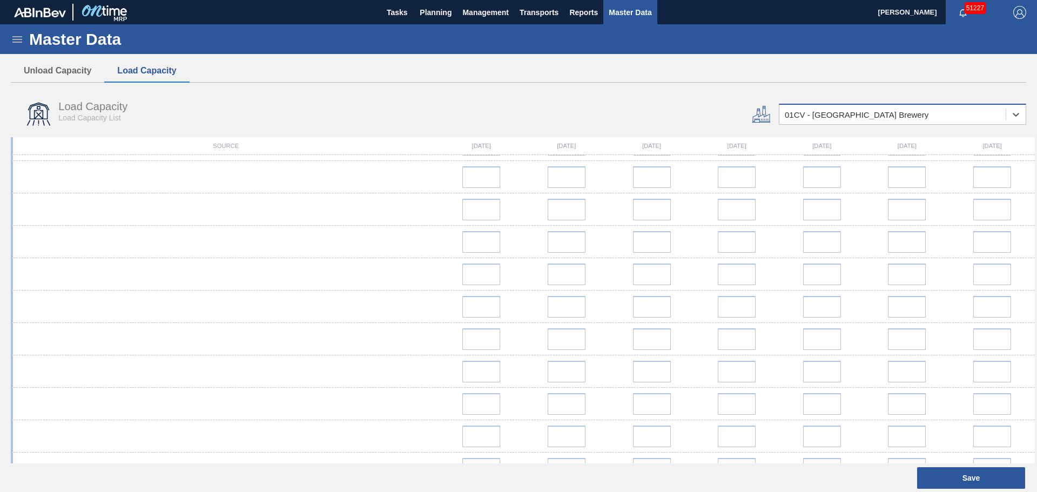
click at [821, 121] on div "01CV - [GEOGRAPHIC_DATA] Brewery" at bounding box center [892, 115] width 226 height 16
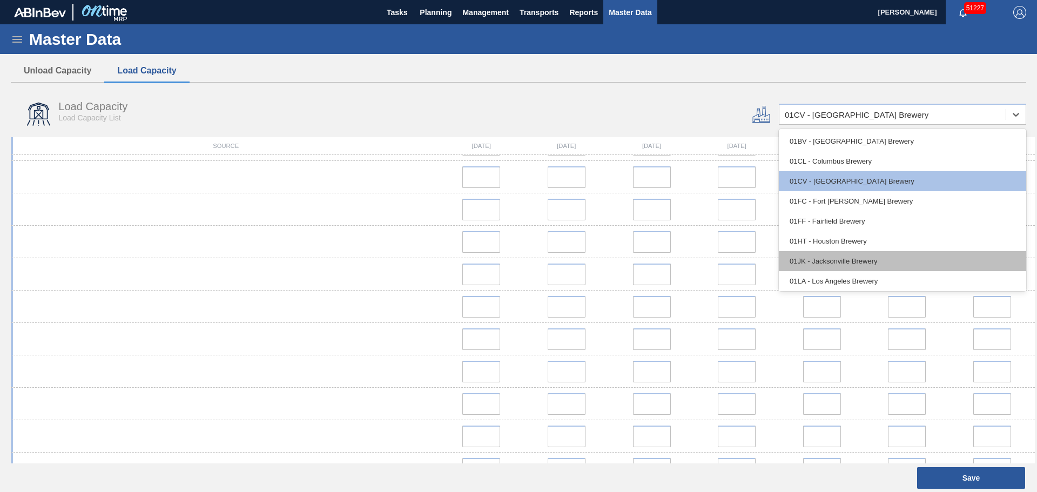
click at [828, 257] on div "01JK - Jacksonville Brewery" at bounding box center [902, 261] width 247 height 20
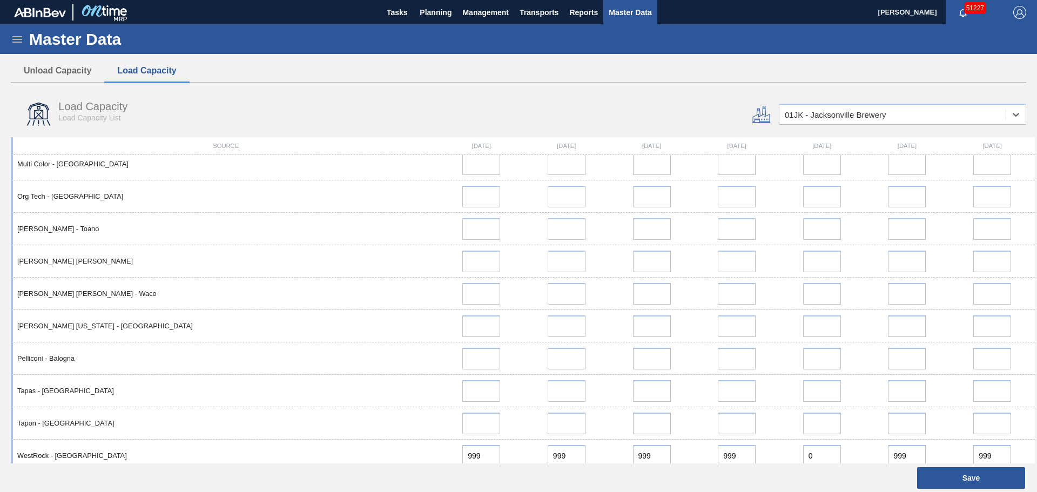
scroll to position [1214, 0]
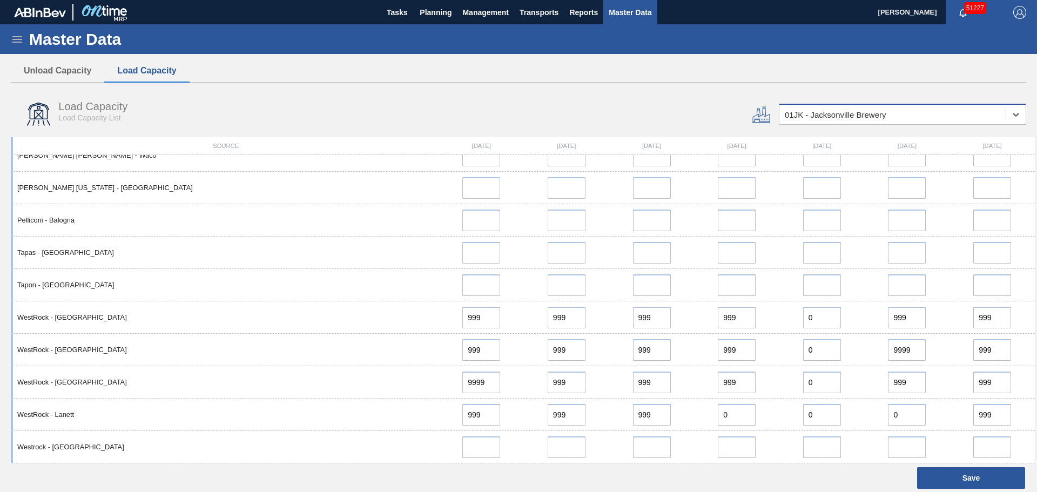
click at [813, 121] on div "01JK - Jacksonville Brewery" at bounding box center [892, 115] width 226 height 16
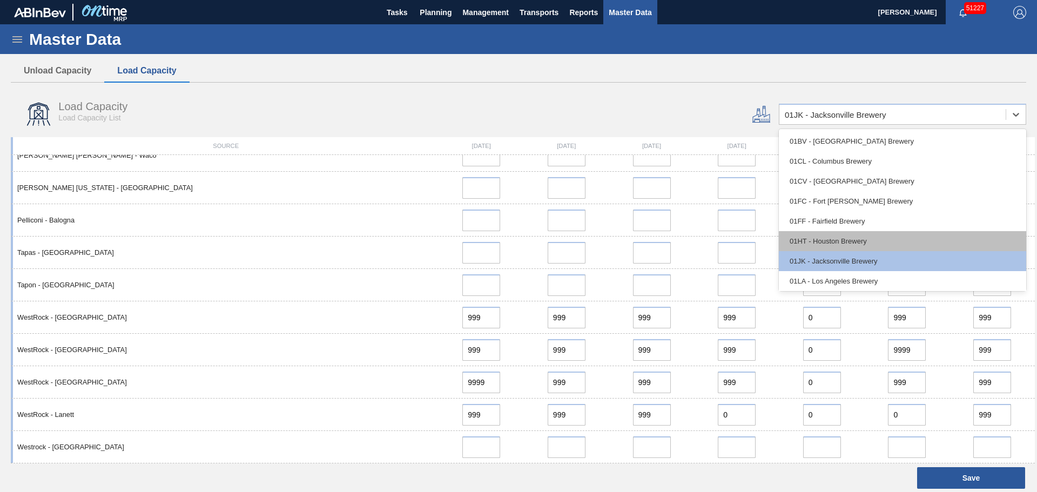
click at [812, 246] on div "01HT - Houston Brewery" at bounding box center [902, 241] width 247 height 20
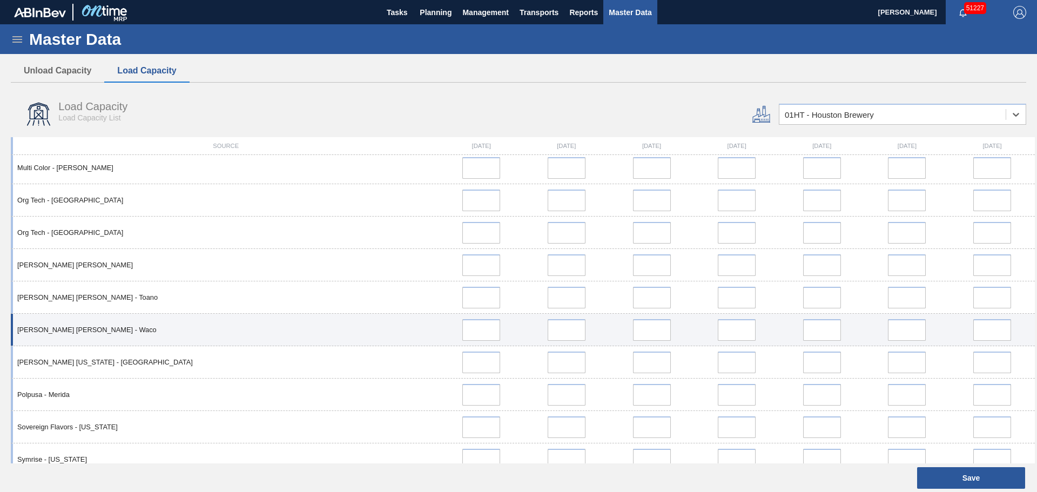
scroll to position [1959, 0]
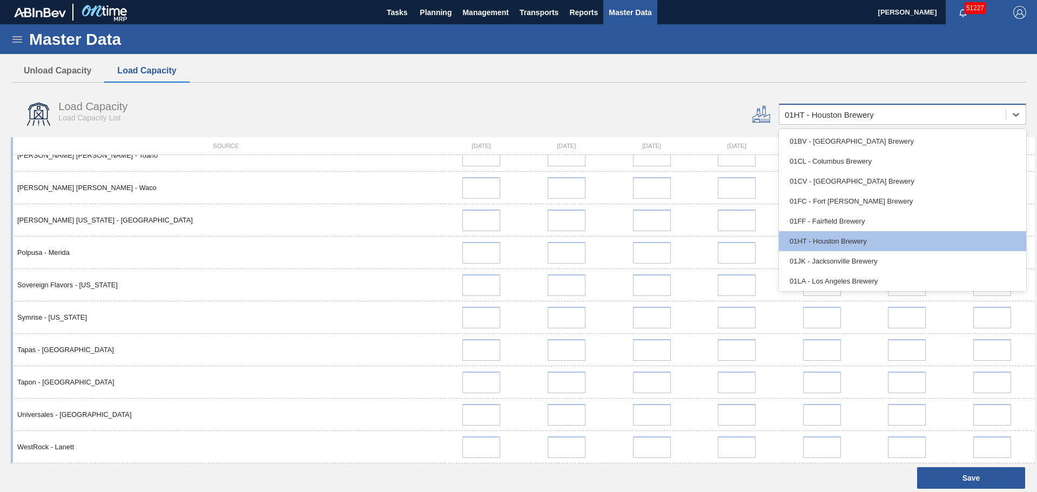
click at [823, 119] on div "01HT - Houston Brewery" at bounding box center [892, 115] width 226 height 16
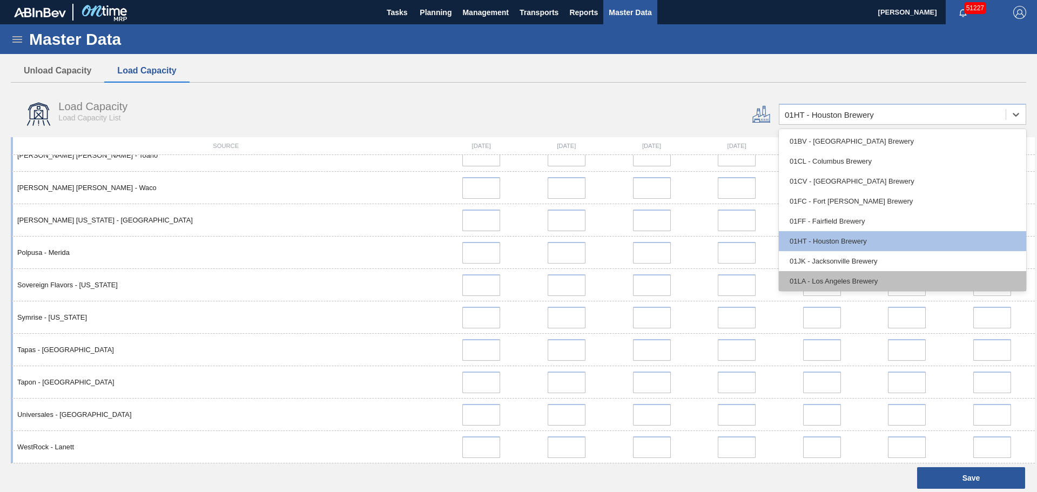
click at [852, 283] on div "01LA - Los Angeles Brewery" at bounding box center [902, 281] width 247 height 20
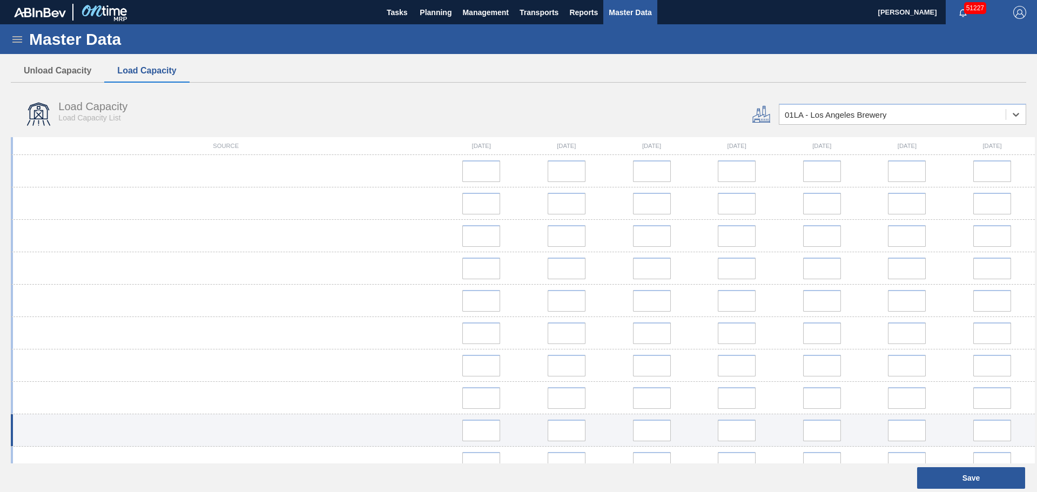
scroll to position [0, 0]
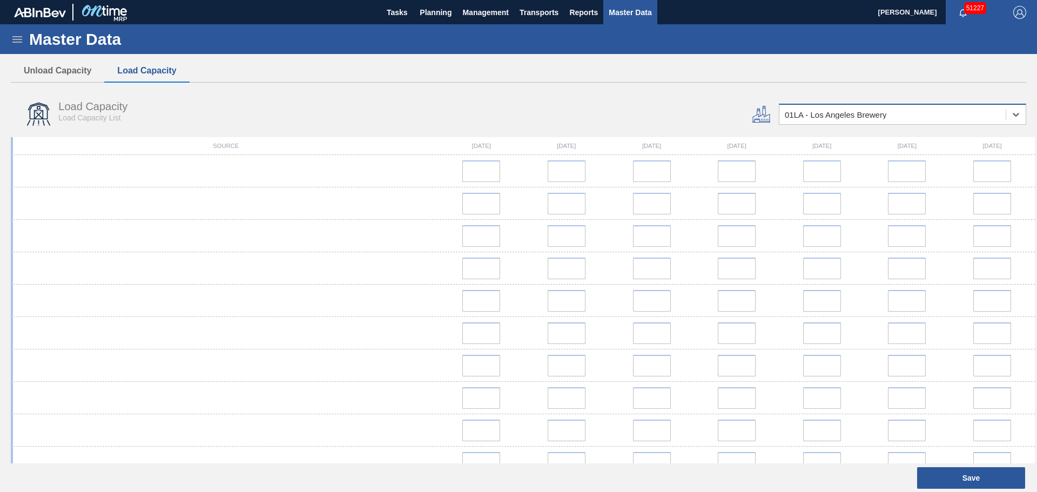
click at [817, 113] on div "01LA - Los Angeles Brewery" at bounding box center [835, 114] width 102 height 9
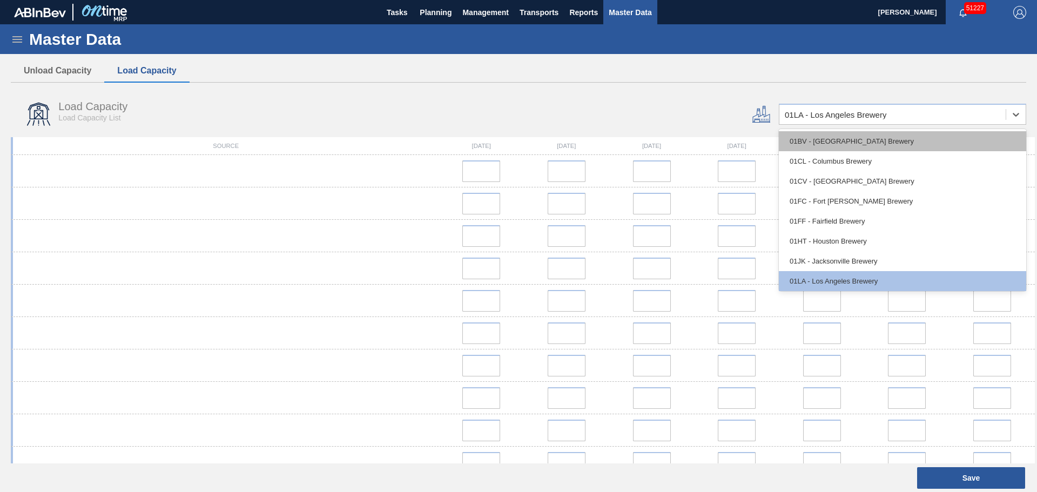
click at [828, 143] on div "01BV - [GEOGRAPHIC_DATA] Brewery" at bounding box center [902, 141] width 247 height 20
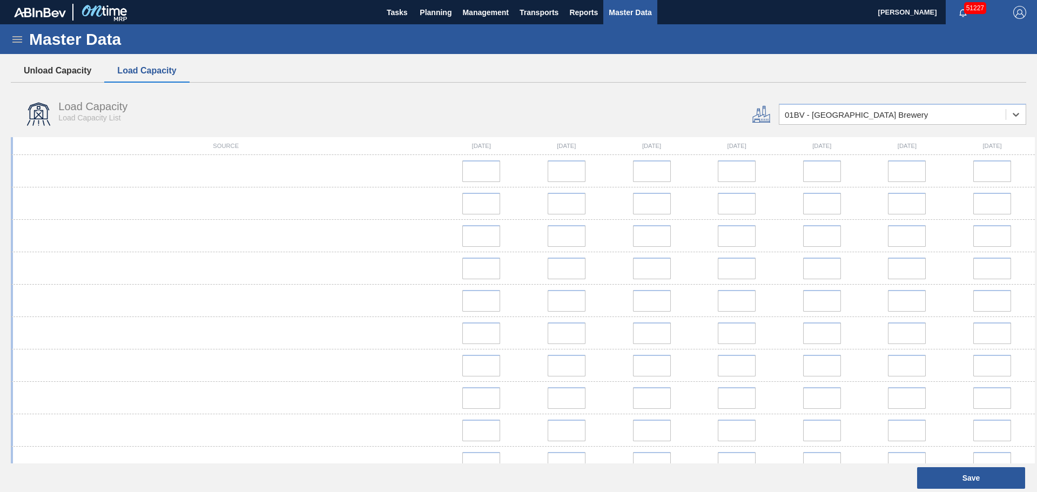
click at [88, 72] on button "Unload Capacity" at bounding box center [57, 70] width 93 height 23
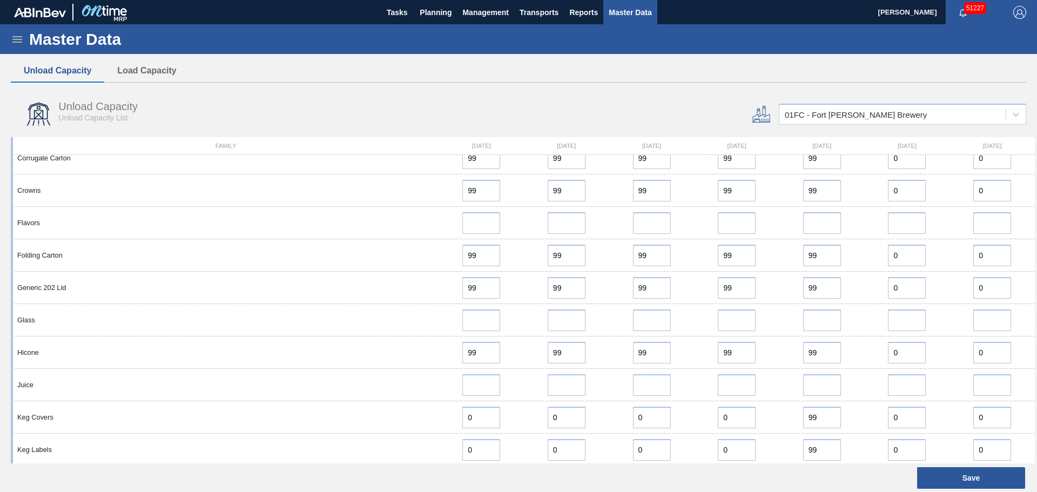
scroll to position [372, 0]
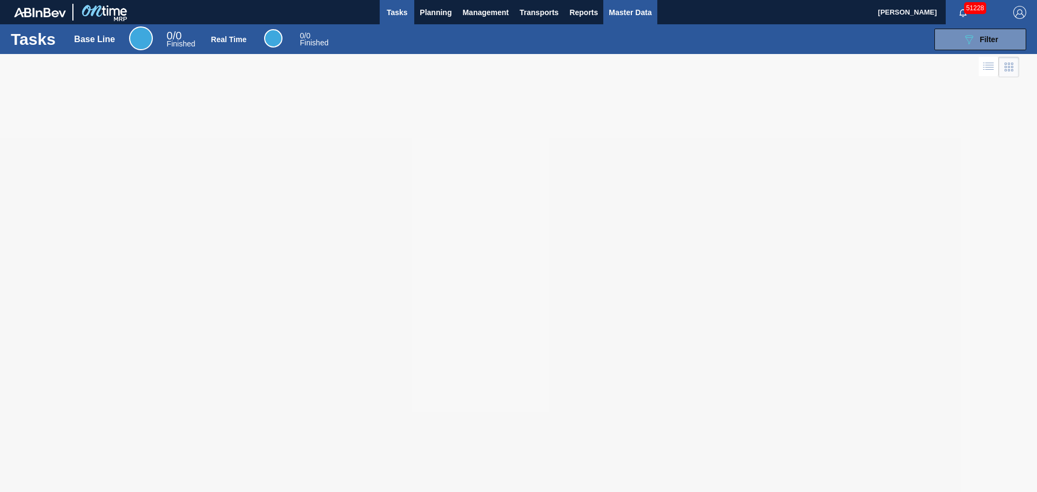
click at [616, 13] on span "Master Data" at bounding box center [629, 12] width 43 height 13
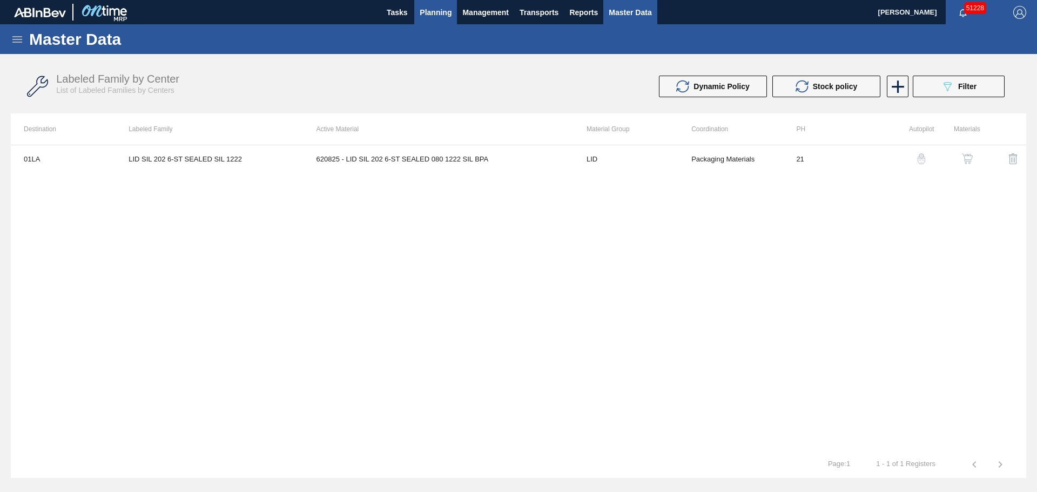
click at [438, 12] on span "Planning" at bounding box center [435, 12] width 32 height 13
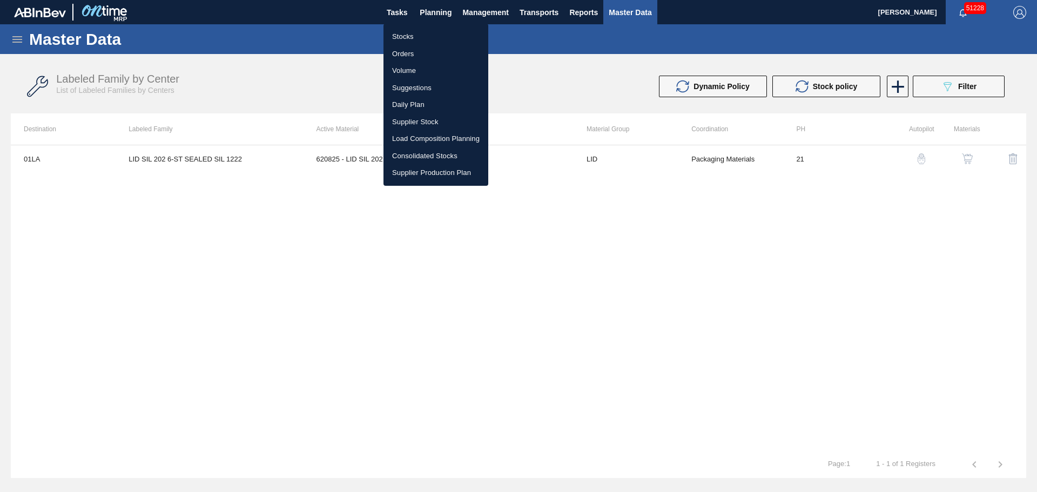
click at [425, 32] on li "Stocks" at bounding box center [435, 36] width 105 height 17
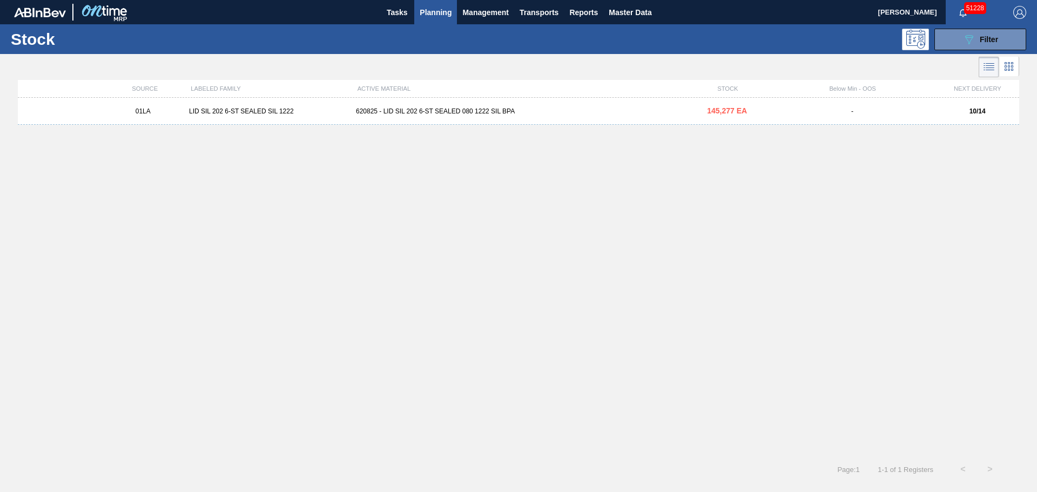
click at [434, 110] on div "620825 - LID SIL 202 6-ST SEALED 080 1222 SIL BPA" at bounding box center [518, 111] width 334 height 8
click at [622, 13] on span "Master Data" at bounding box center [629, 12] width 43 height 13
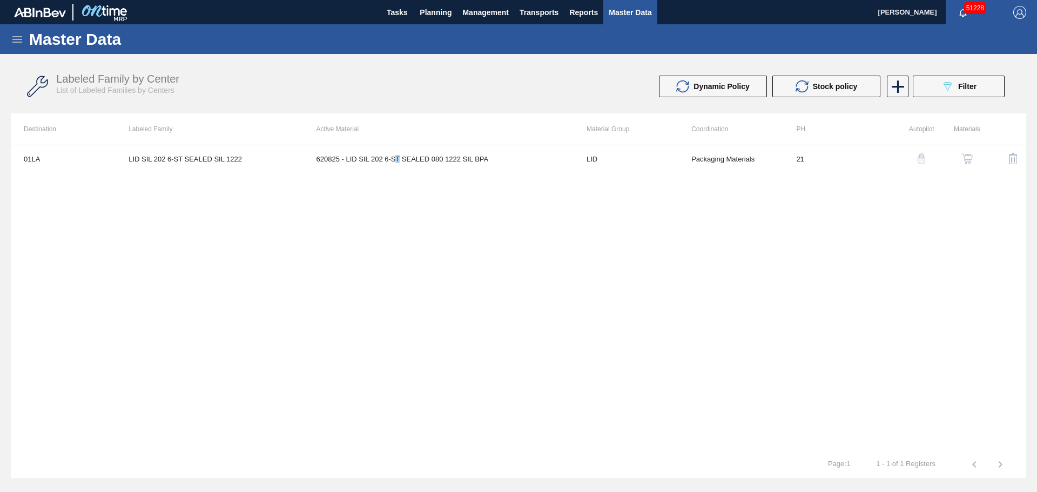
click at [397, 148] on td "620825 - LID SIL 202 6-ST SEALED 080 1222 SIL BPA" at bounding box center [438, 158] width 270 height 27
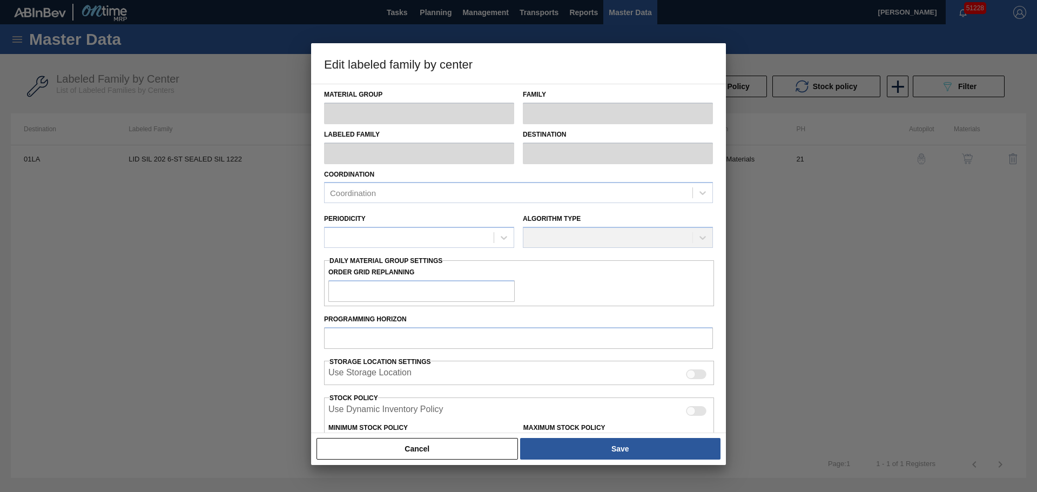
type input "LID"
type input "Generic 202 Lid"
type input "LID SIL 202 6-ST SEALED SIL 1222"
type input "01LA - Los Angeles Brewery"
type input "0"
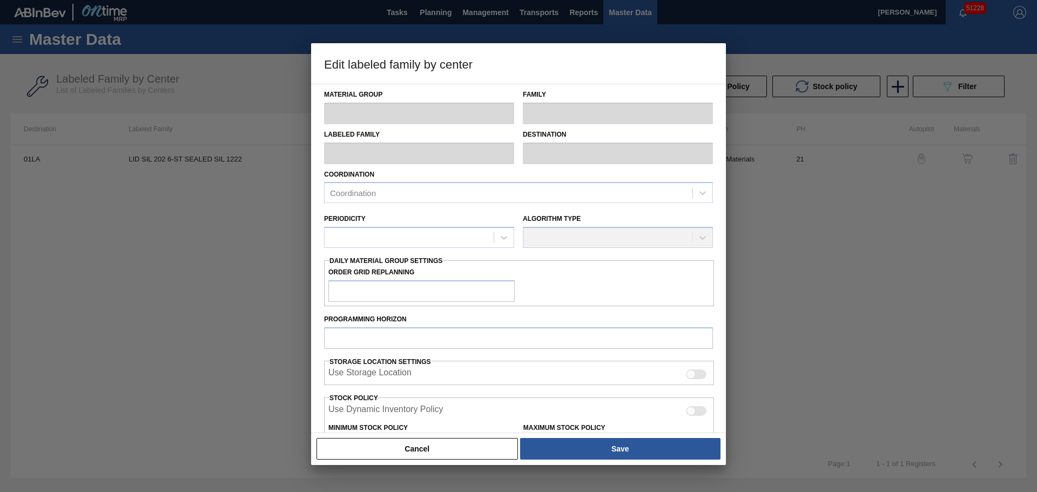
type input "21"
type input "463,000"
type input "9,000,000"
type input "15"
type input "1,743,550"
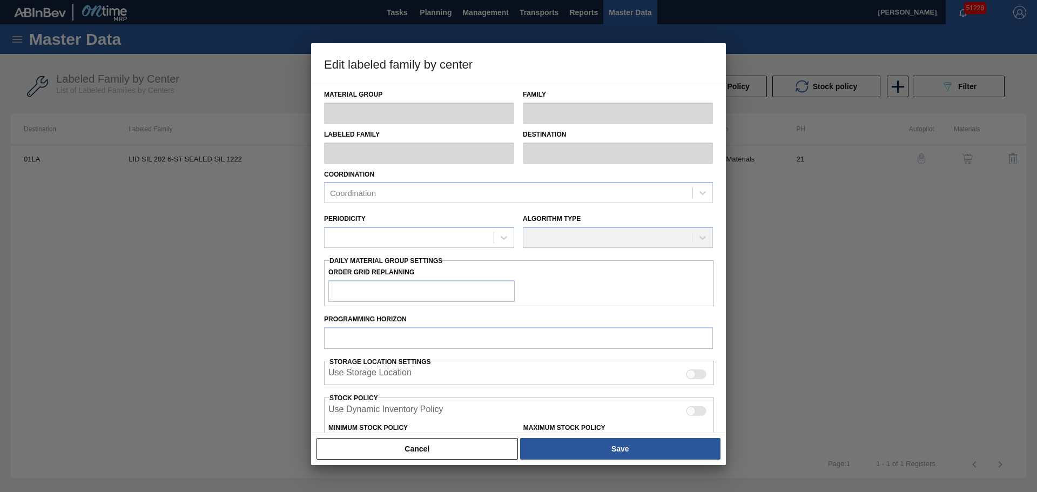
checkbox input "true"
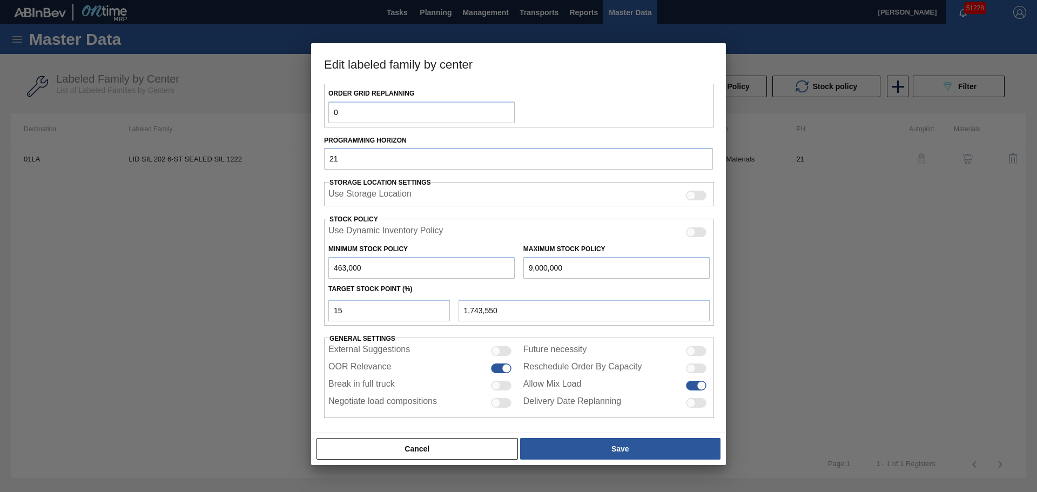
scroll to position [185, 0]
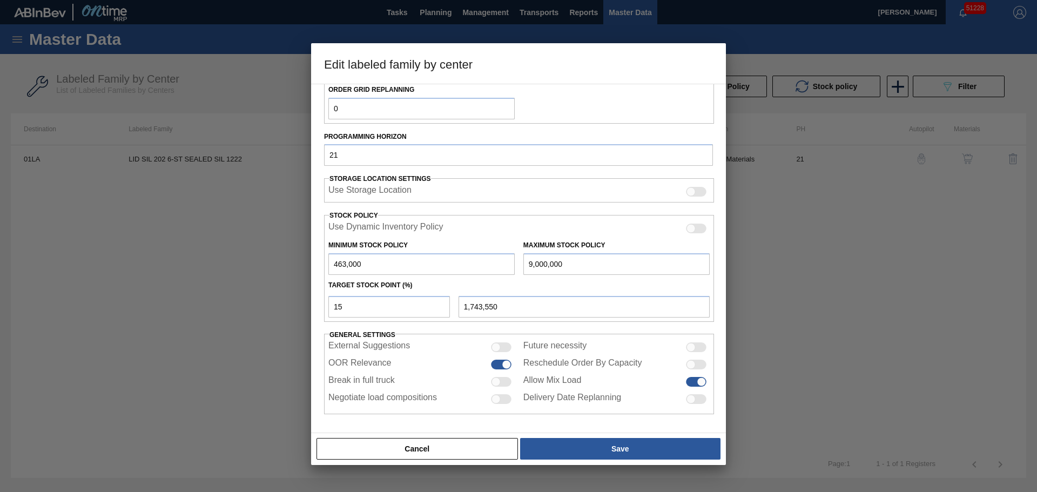
drag, startPoint x: 422, startPoint y: 269, endPoint x: 274, endPoint y: 289, distance: 148.7
click at [274, 289] on div "Edit labeled family by center Material Group LID Family Generic 202 Lid Labeled…" at bounding box center [518, 246] width 1037 height 492
drag, startPoint x: 593, startPoint y: 265, endPoint x: 421, endPoint y: 263, distance: 172.8
click at [413, 268] on div "Minimum Stock Policy 463,000 Maximum Stock Policy 9,000,000" at bounding box center [519, 255] width 390 height 40
type input "1"
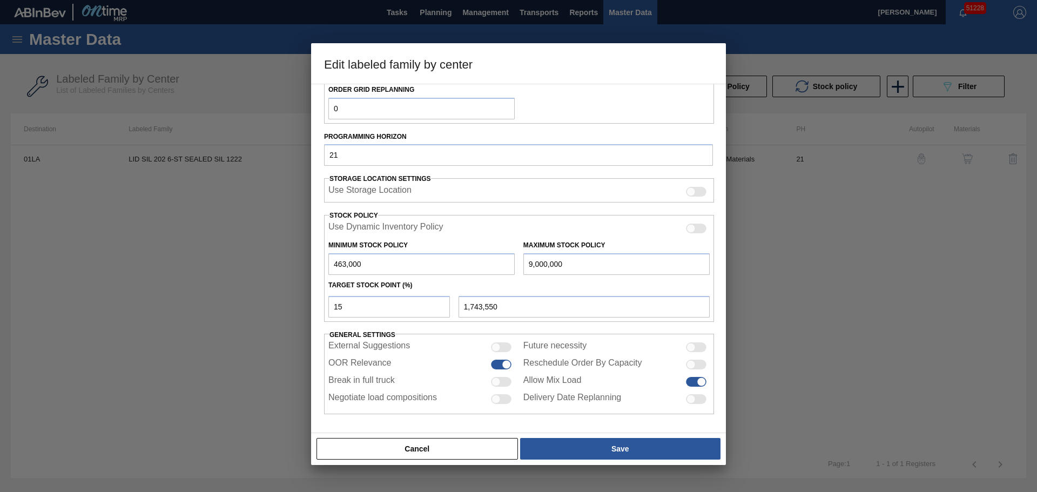
type input "393,550"
type input "10"
type input "393,552"
type input "100"
type input "393,565"
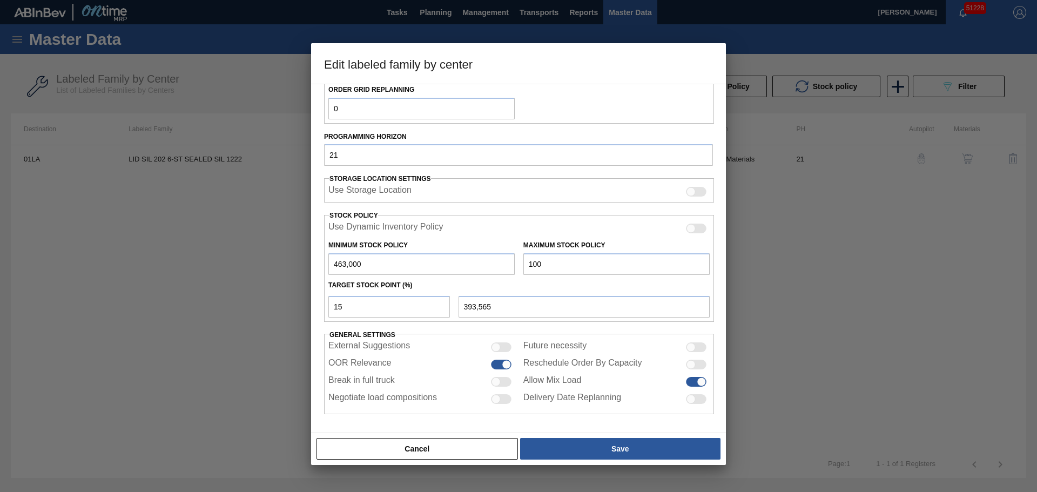
type input "1,000"
type input "393,700"
type input "10,000"
type input "395,050"
type input "100,000"
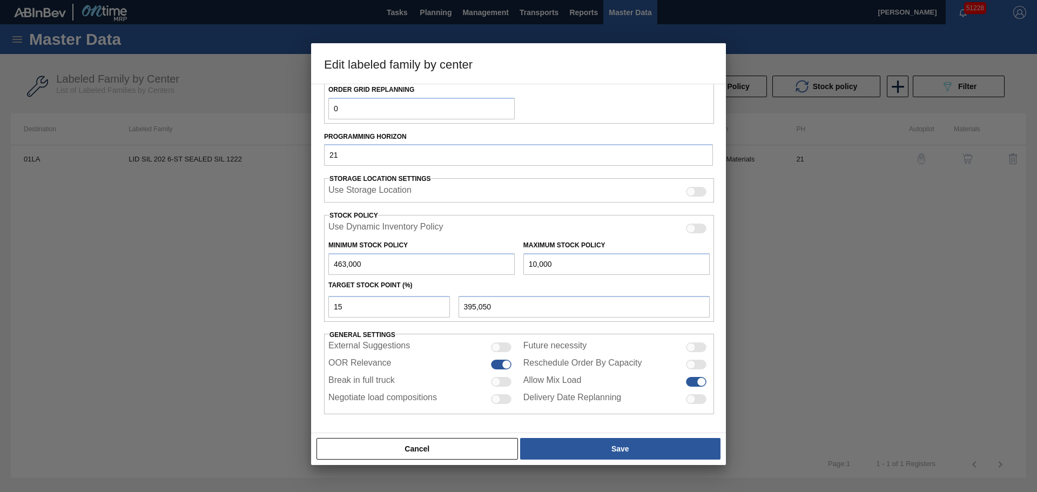
type input "408,550"
type input "1,000,000"
type input "543,550"
type input "1,000,000"
drag, startPoint x: 430, startPoint y: 253, endPoint x: 184, endPoint y: 252, distance: 246.2
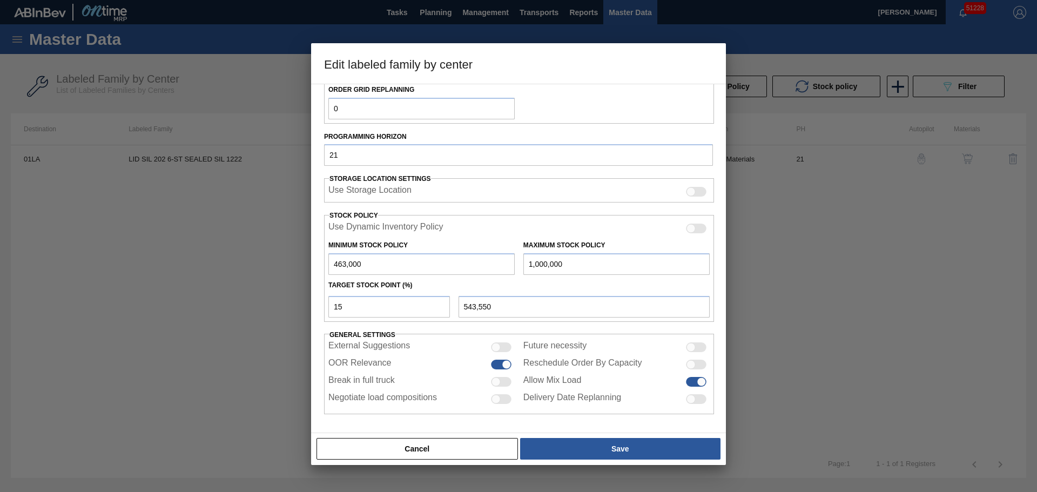
click at [188, 252] on div "Edit labeled family by center Material Group LID Family Generic 202 Lid Labeled…" at bounding box center [518, 246] width 1037 height 492
type input "1"
type input "150,001"
type input "10"
type input "150,009"
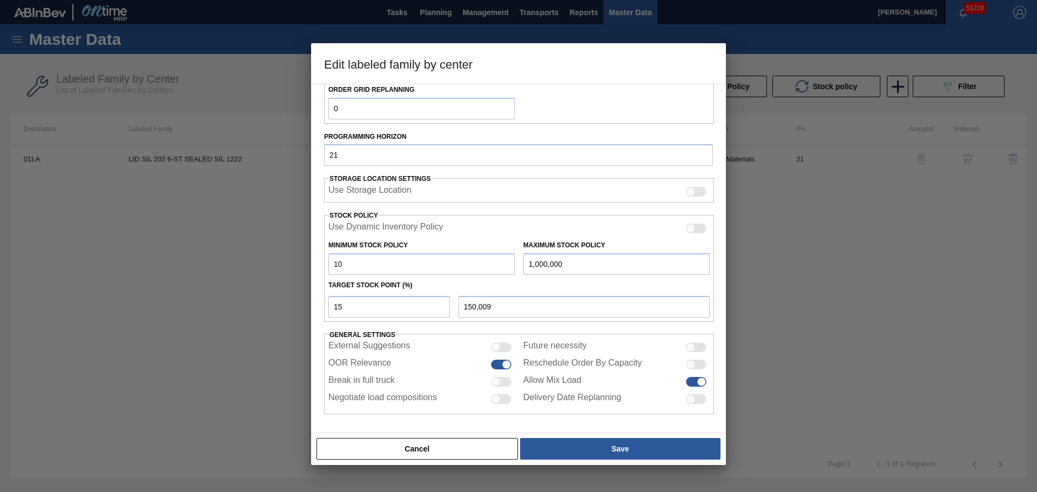
type input "100"
type input "150,085"
type input "1,000"
type input "150,850"
type input "10,000"
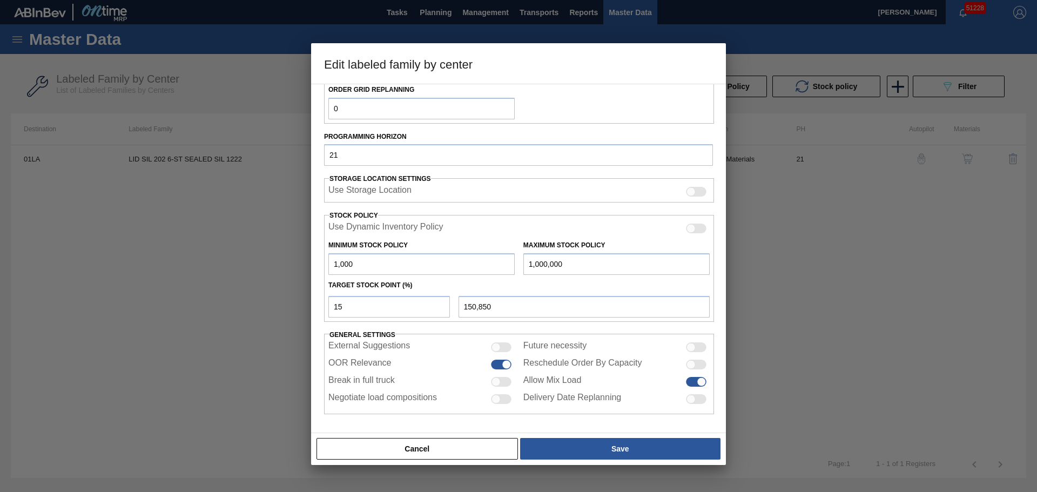
type input "158,500"
type input "100,000"
type input "235,000"
type input "1,000,000"
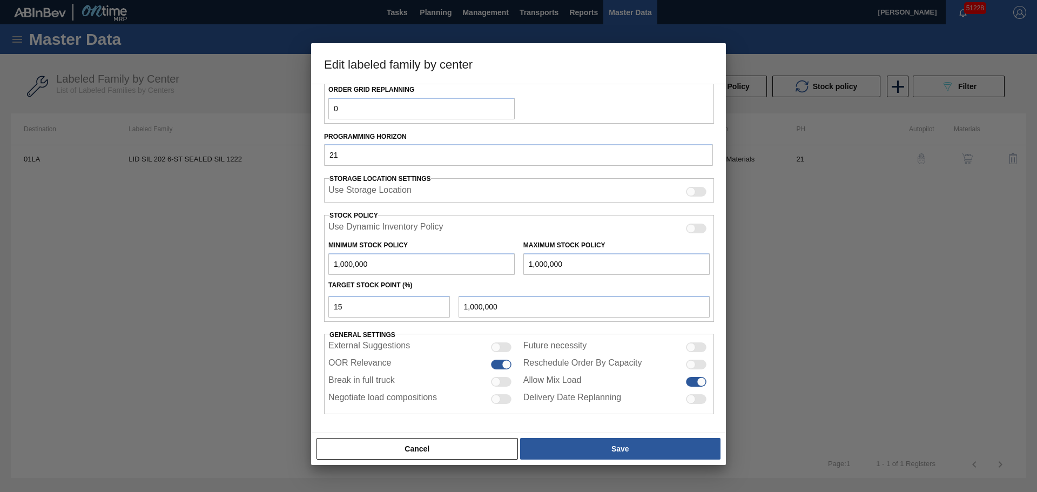
type input "1,000,000"
drag, startPoint x: 465, startPoint y: 233, endPoint x: 522, endPoint y: 258, distance: 62.6
click at [465, 233] on div "Use Dynamic Inventory Policy" at bounding box center [518, 228] width 381 height 13
click at [536, 263] on input "1,000,000" at bounding box center [616, 264] width 186 height 22
type input "10,000,000"
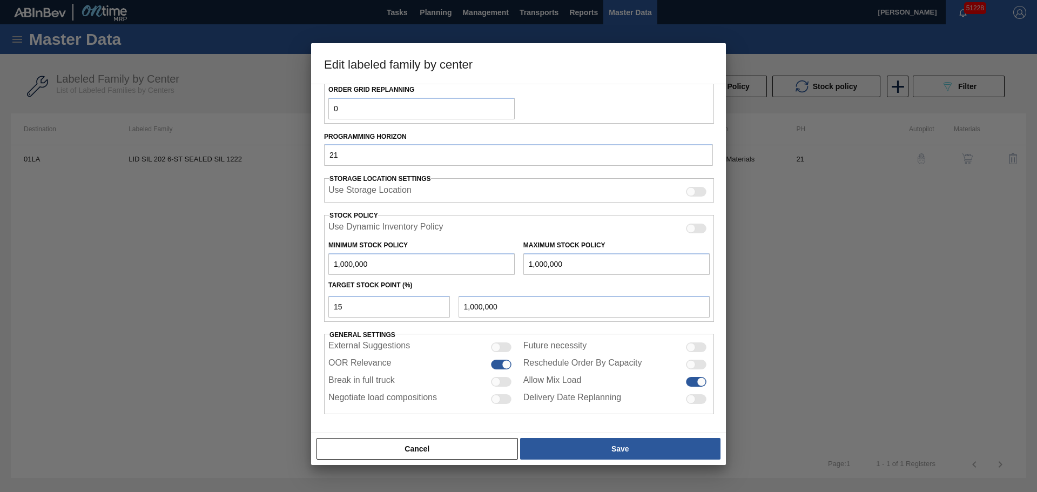
type input "2,350,000"
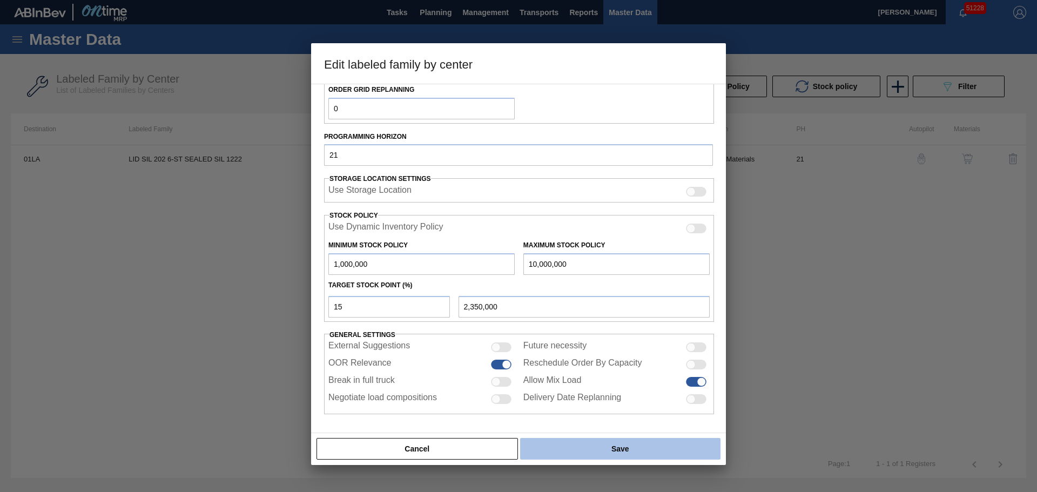
type input "10,000,000"
click at [558, 449] on button "Save" at bounding box center [620, 449] width 200 height 22
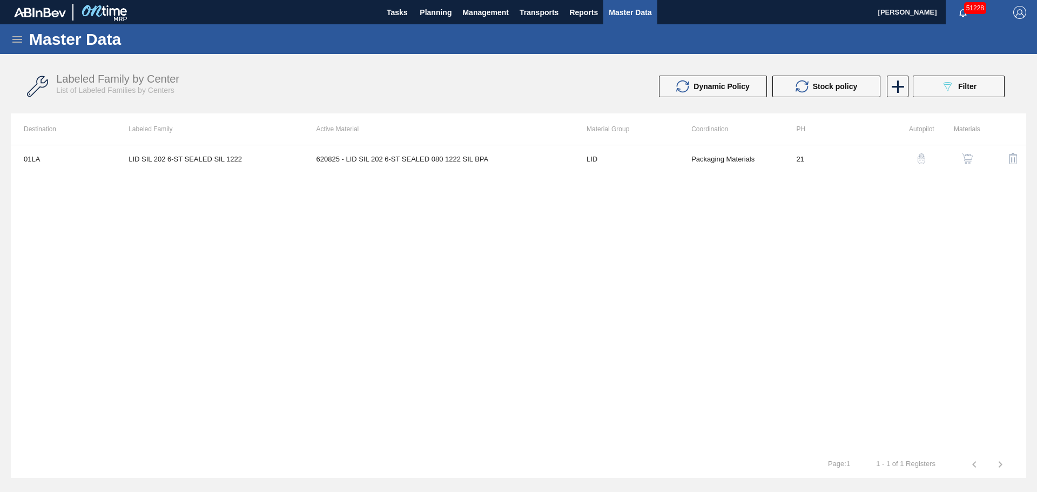
click at [956, 68] on div "Labeled Family by Center List of Labeled Families by Centers Dynamic Policy Sto…" at bounding box center [518, 86] width 1015 height 40
click at [955, 76] on button "089F7B8B-B2A5-4AFE-B5C0-19BA573D28AC Filter" at bounding box center [958, 87] width 92 height 22
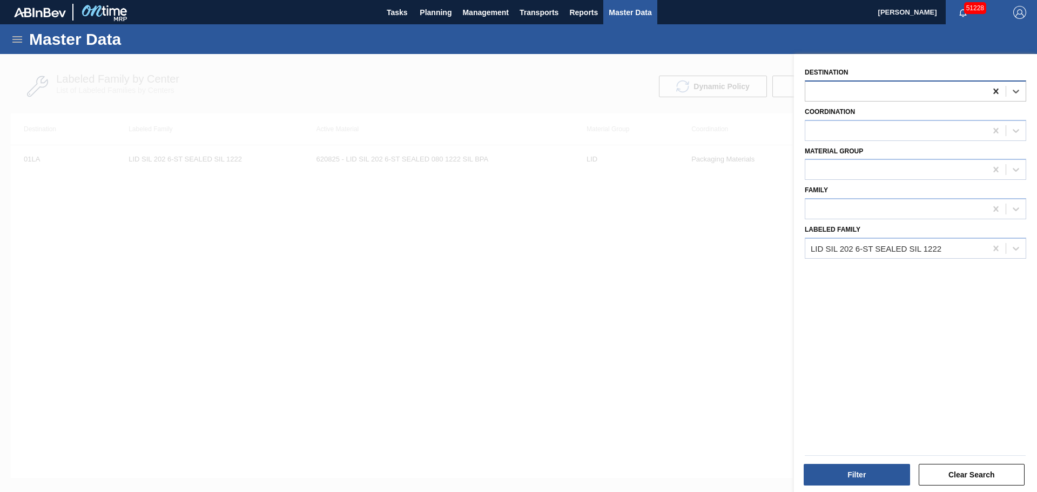
click at [991, 93] on icon at bounding box center [995, 91] width 11 height 11
click at [830, 481] on button "Filter" at bounding box center [856, 475] width 106 height 22
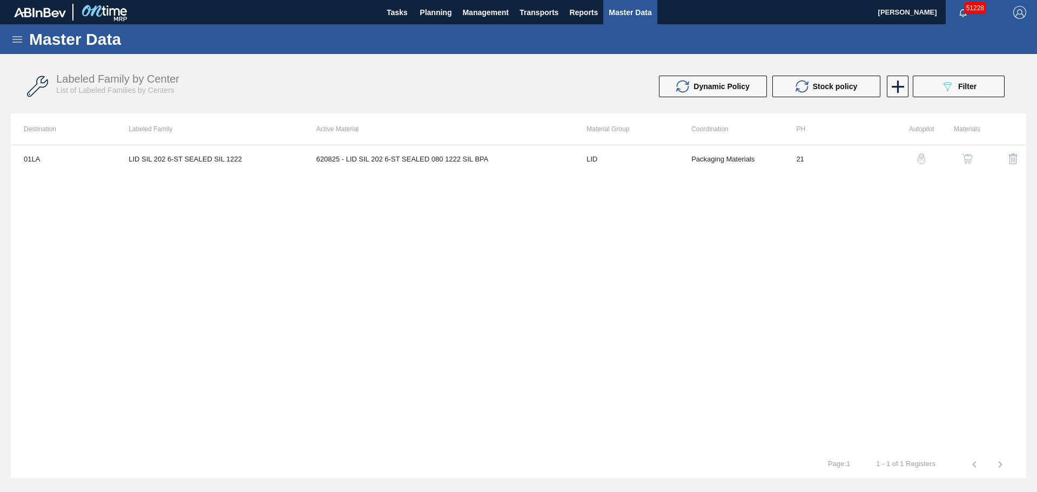
drag, startPoint x: 627, startPoint y: 241, endPoint x: 633, endPoint y: 241, distance: 5.9
click at [633, 241] on div "01LA LID SIL 202 6-ST SEALED SIL 1222 620825 - LID SIL 202 6-ST SEALED 080 1222…" at bounding box center [518, 298] width 1015 height 306
click at [938, 91] on button "089F7B8B-B2A5-4AFE-B5C0-19BA573D28AC Filter" at bounding box center [958, 87] width 92 height 22
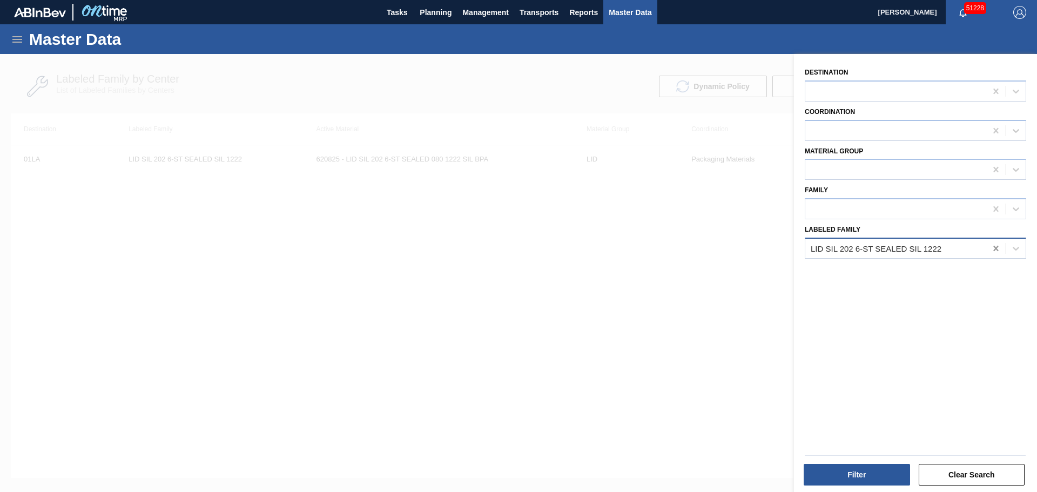
click at [997, 245] on icon at bounding box center [995, 248] width 11 height 11
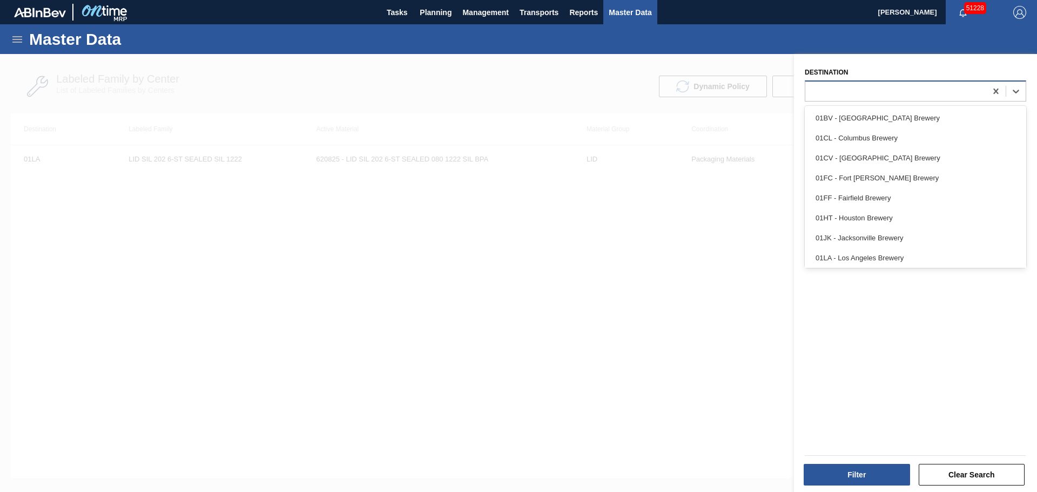
click at [885, 94] on div at bounding box center [895, 91] width 181 height 16
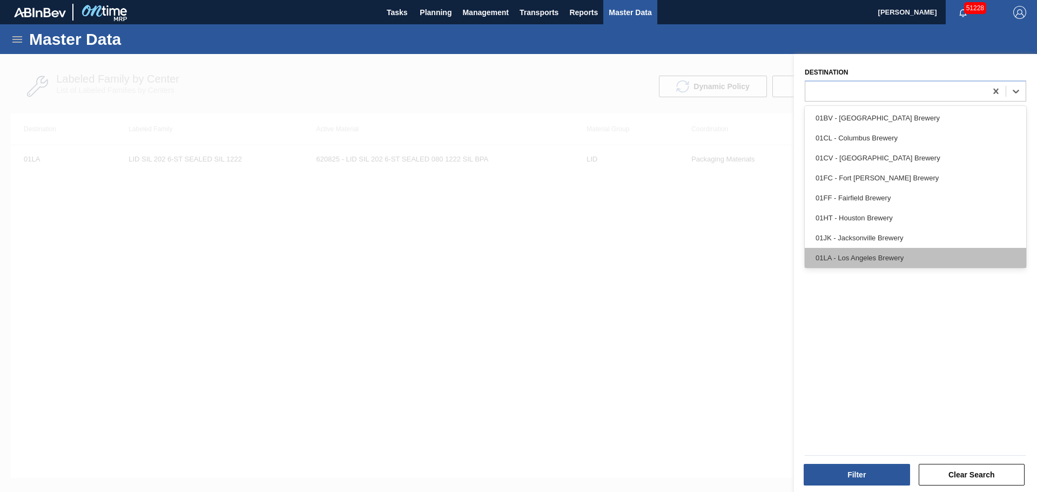
click at [862, 259] on div "01LA - Los Angeles Brewery" at bounding box center [914, 258] width 221 height 20
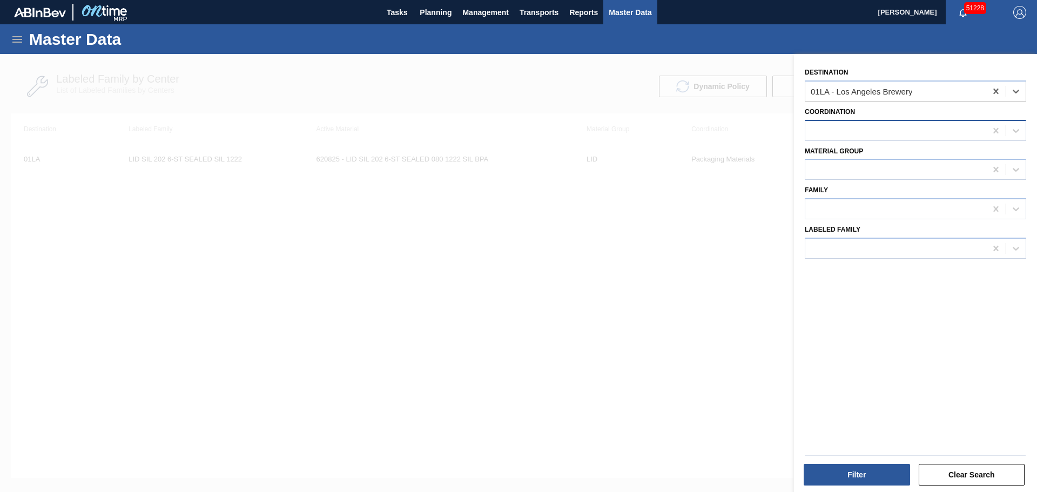
click at [853, 137] on div at bounding box center [895, 131] width 181 height 16
click at [838, 170] on div at bounding box center [895, 170] width 181 height 16
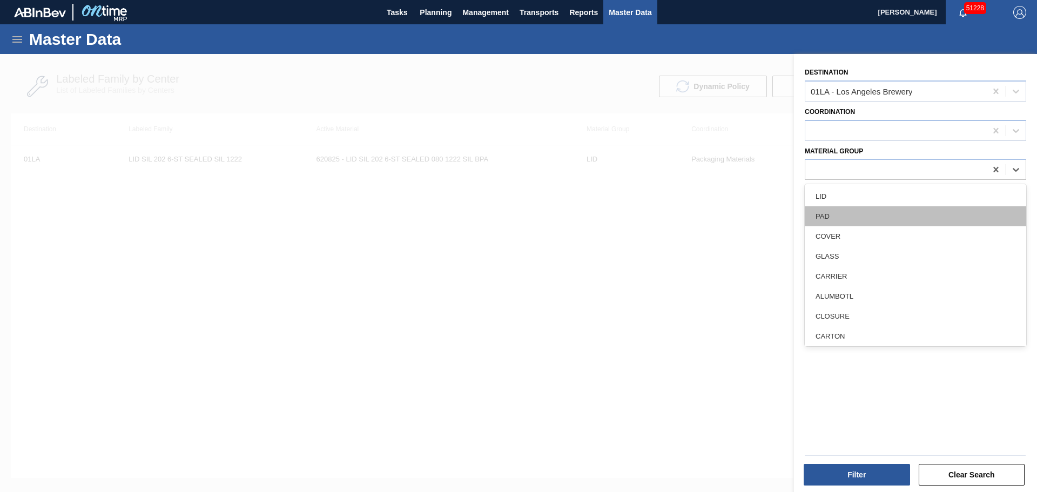
click at [842, 213] on div "PAD" at bounding box center [914, 216] width 221 height 20
drag, startPoint x: 842, startPoint y: 213, endPoint x: 838, endPoint y: 207, distance: 6.8
click at [841, 211] on div at bounding box center [895, 209] width 181 height 16
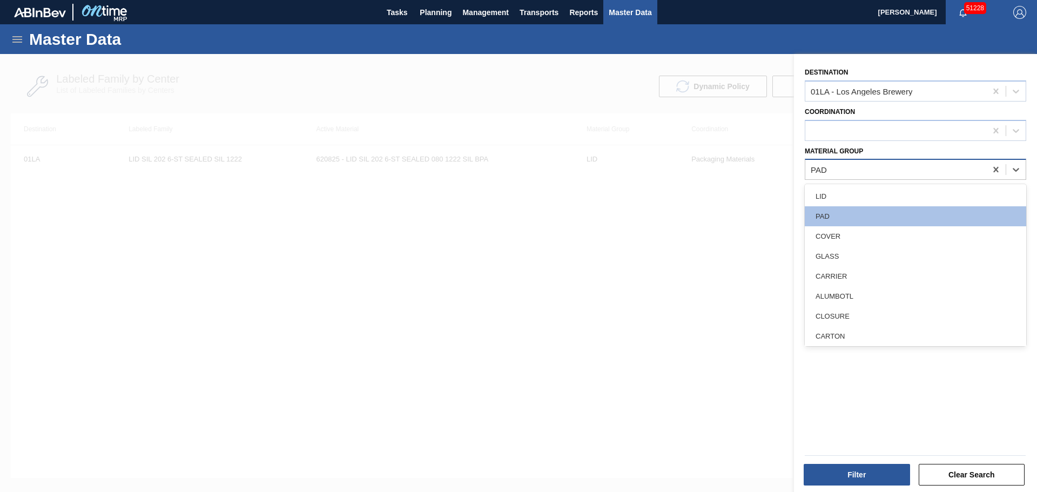
click at [833, 170] on div "PAD" at bounding box center [895, 170] width 181 height 16
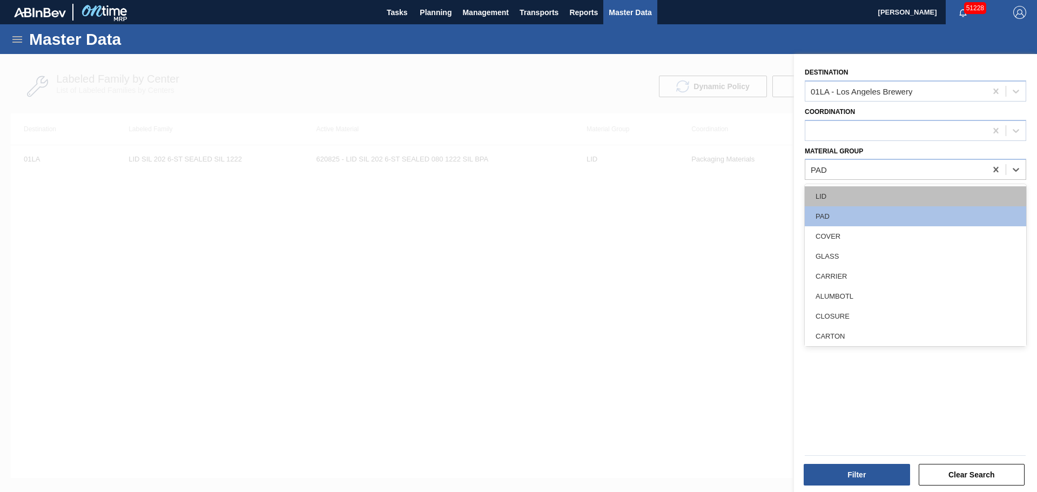
click at [834, 195] on div "LID" at bounding box center [914, 196] width 221 height 20
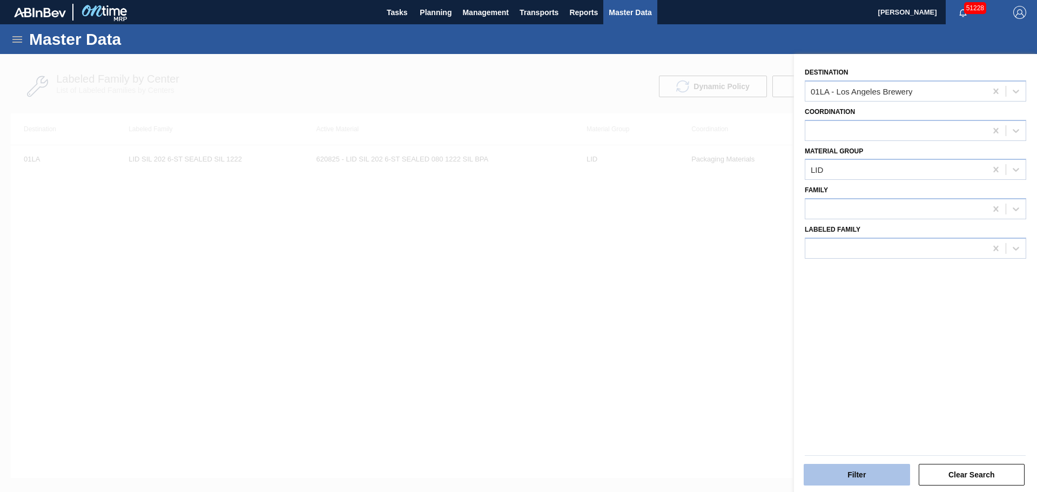
click at [842, 483] on button "Filter" at bounding box center [856, 475] width 106 height 22
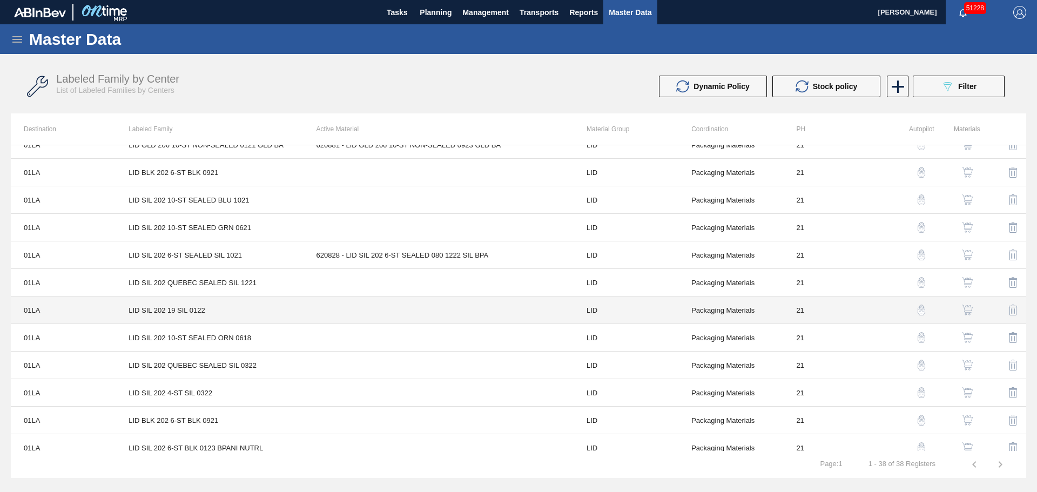
scroll to position [740, 0]
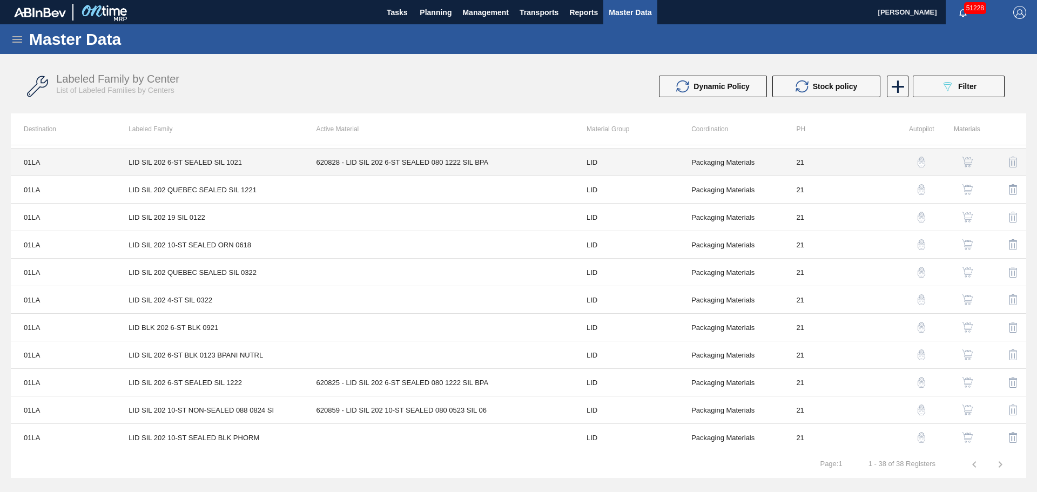
click at [287, 157] on td "LID SIL 202 6-ST SEALED SIL 1021" at bounding box center [209, 162] width 187 height 28
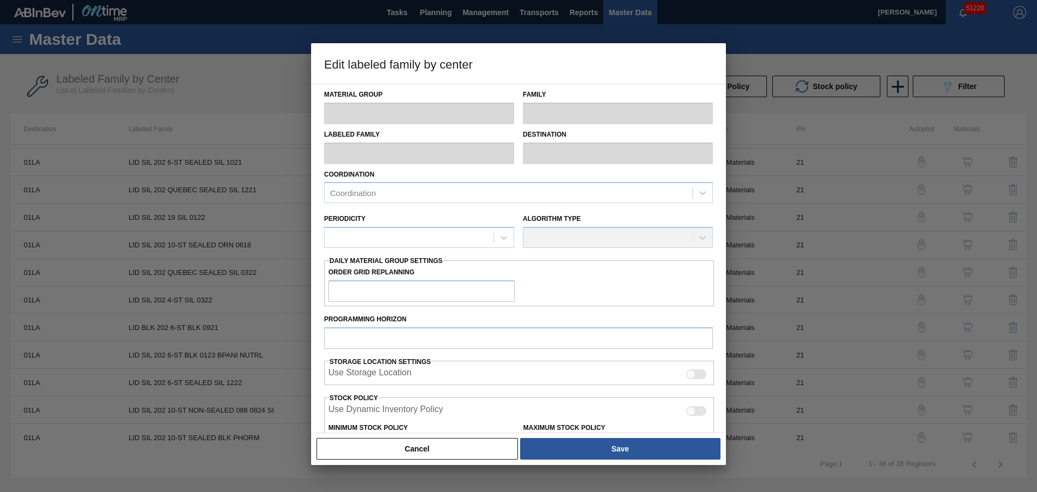
type input "LID"
type input "Generic 202 Lid"
type input "LID SIL 202 6-ST SEALED SIL 1021"
type input "01LA - Los Angeles Brewery"
type input "0"
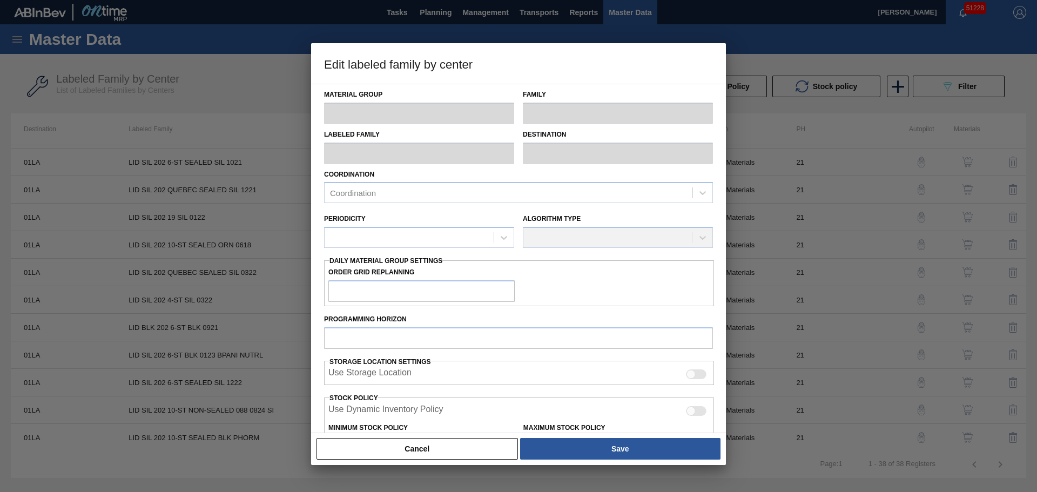
type input "21"
type input "235,341"
type input "2,430,408"
type input "15"
type input "564,601"
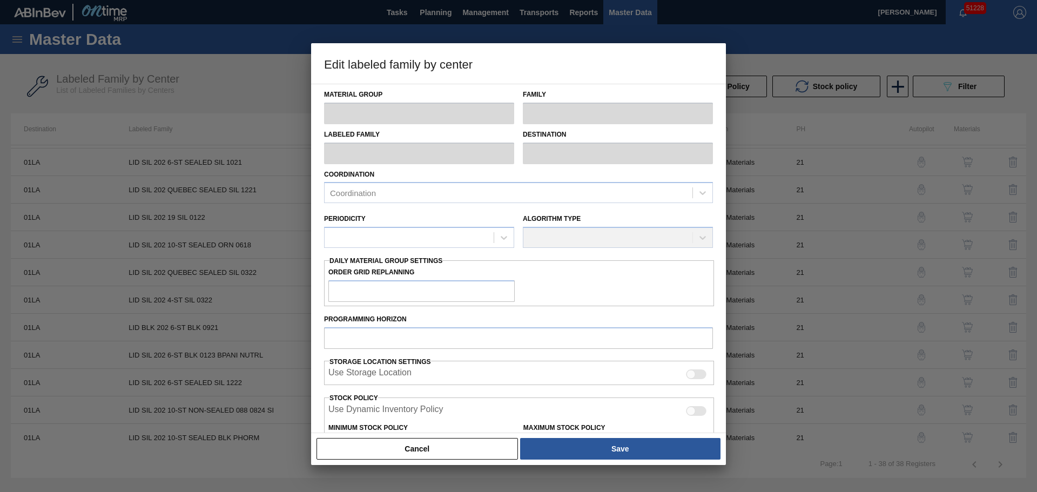
checkbox input "true"
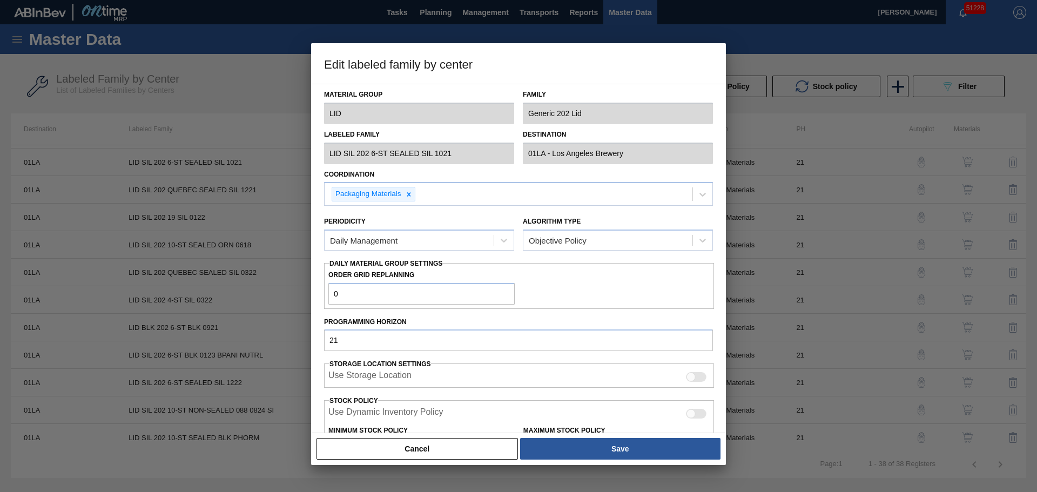
scroll to position [185, 0]
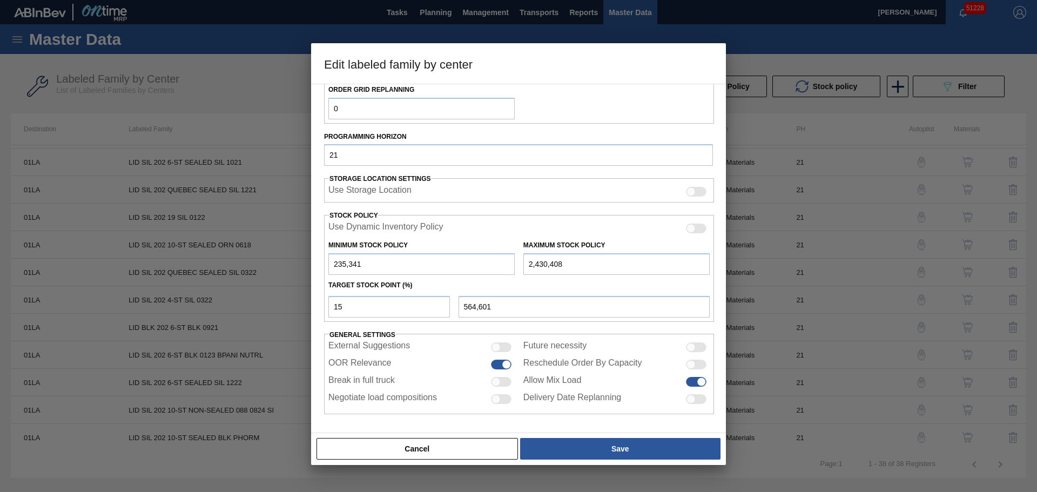
click at [199, 259] on div at bounding box center [518, 246] width 1037 height 492
drag, startPoint x: 602, startPoint y: 261, endPoint x: 485, endPoint y: 254, distance: 117.3
click at [485, 254] on div "Minimum Stock Policy 235,341 Maximum Stock Policy 2,430,408" at bounding box center [519, 255] width 390 height 40
type input "8"
type input "200,041"
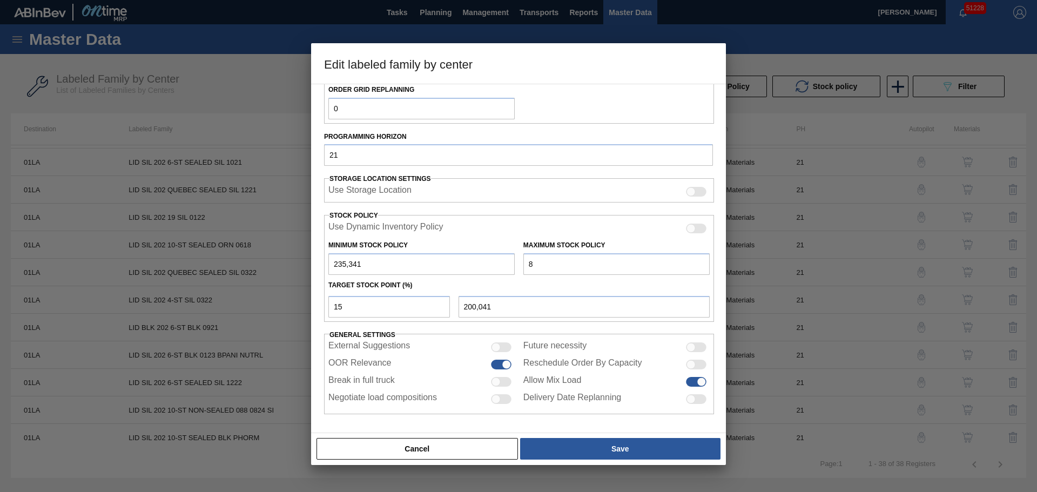
type input "80"
type input "200,052"
type input "800"
type input "200,160"
type input "8,000"
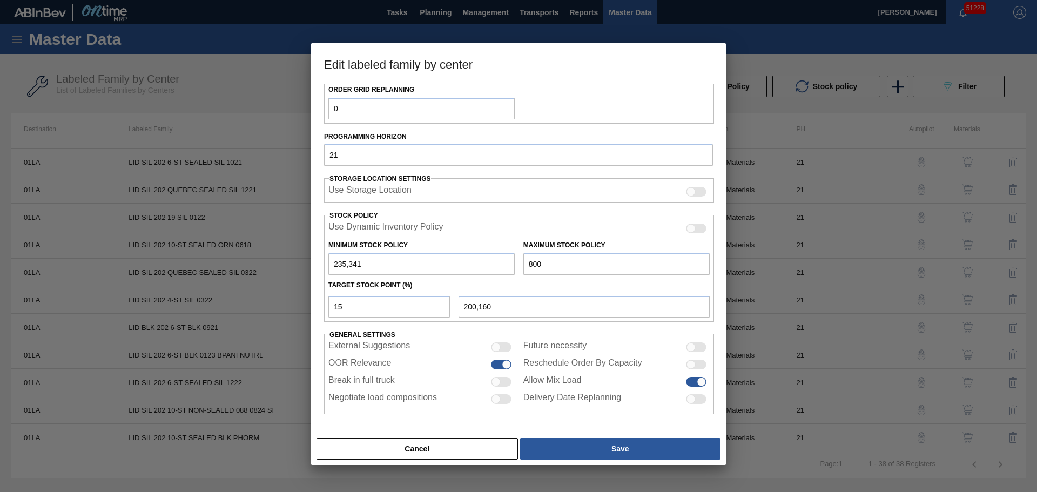
type input "201,240"
type input "80,000"
type input "212,040"
type input "800,000"
type input "320,040"
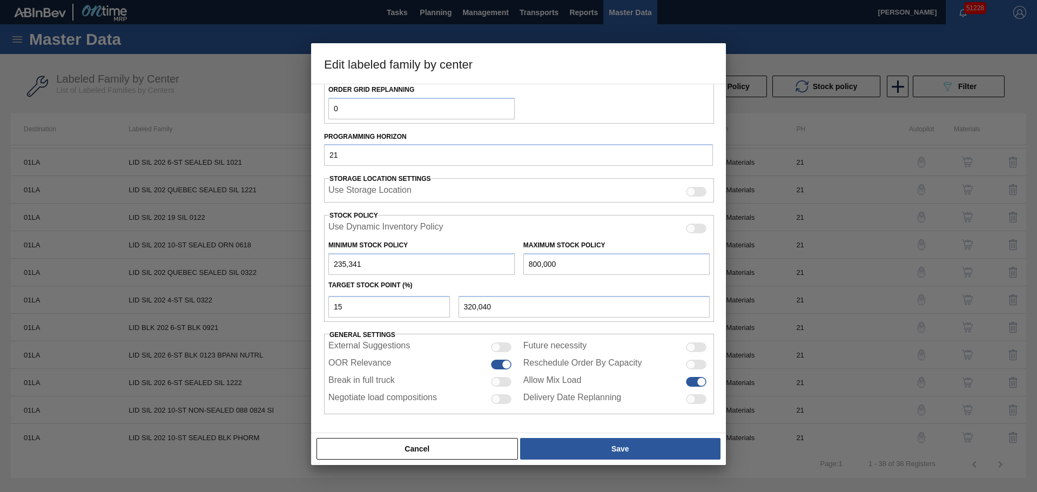
type input "8,000,000"
type input "1,400,040"
type input "8,000,000"
drag, startPoint x: 385, startPoint y: 267, endPoint x: 228, endPoint y: 267, distance: 157.1
click at [228, 267] on div "Edit labeled family by center Material Group LID Family Generic 202 Lid Labeled…" at bounding box center [518, 246] width 1037 height 492
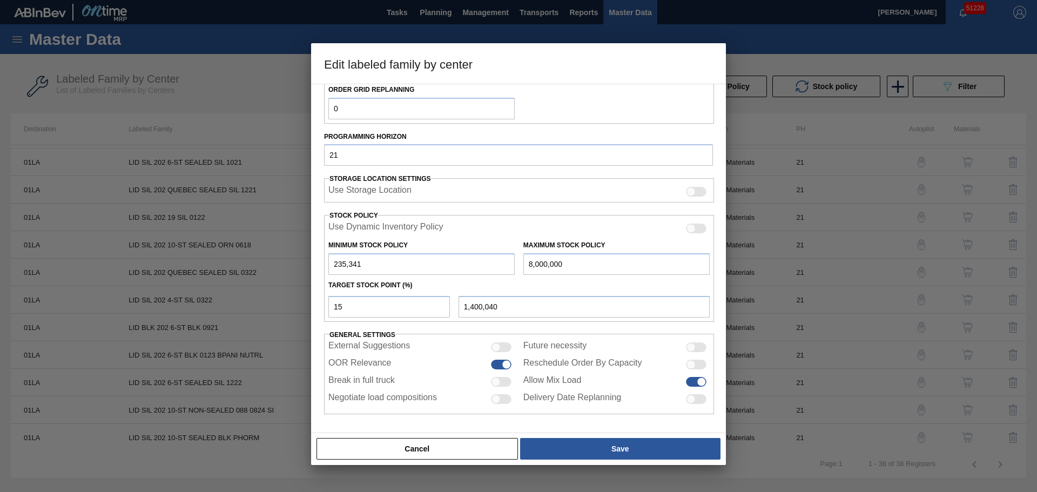
type input "1"
type input "1,200,001"
type input "10"
type input "1,200,009"
type input "100"
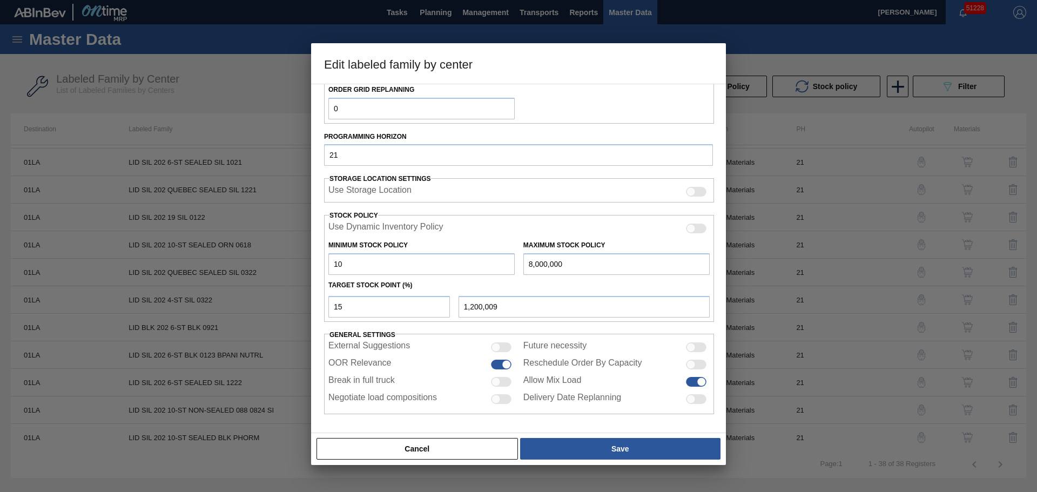
type input "1,200,085"
type input "1,000"
type input "1,200,850"
type input "10,000"
type input "1,208,500"
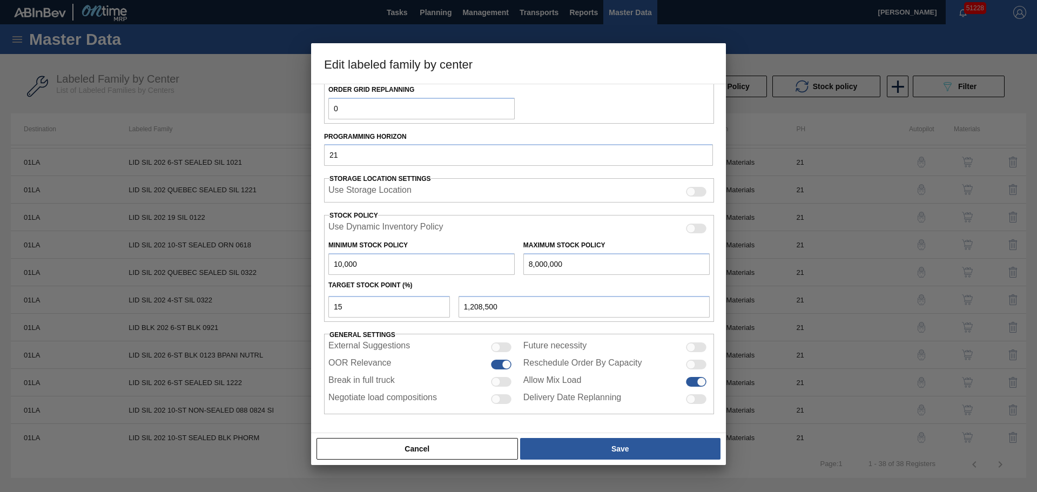
type input "100,000"
type input "1,285,000"
type input "1,000,000"
type input "2,050,000"
type input "100,000"
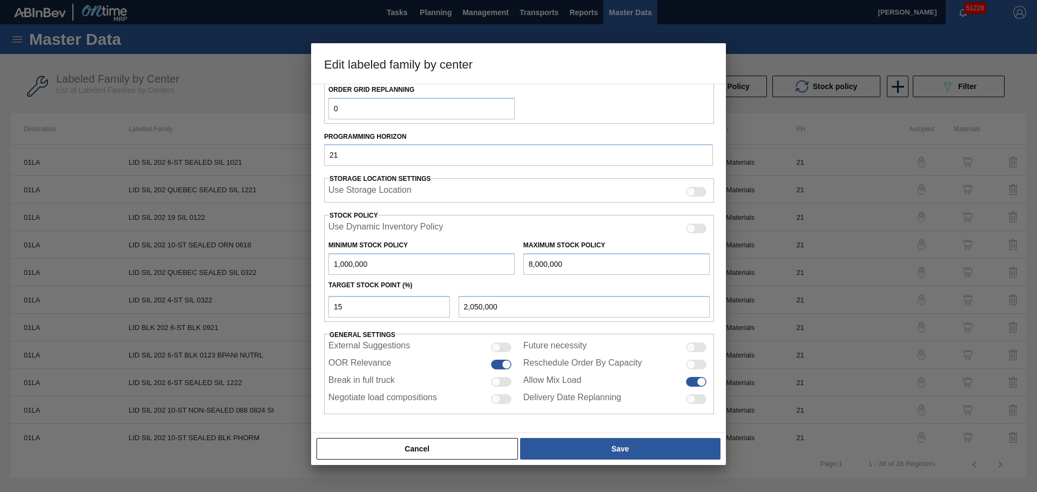
type input "1,285,000"
type input "10,000"
type input "1,208,500"
type input "1,000"
type input "1,200,850"
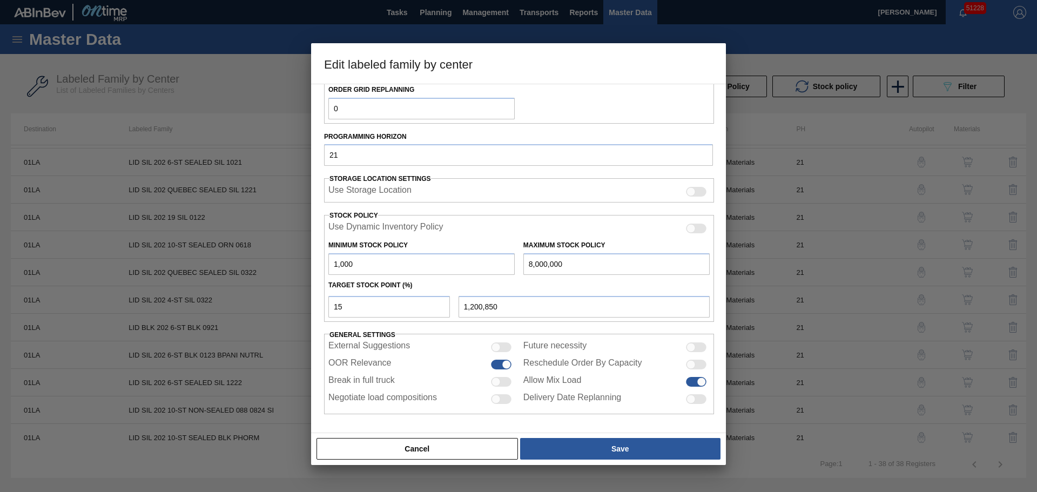
type input "100"
type input "1,200,085"
type input "10"
type input "1,200,009"
type input "1"
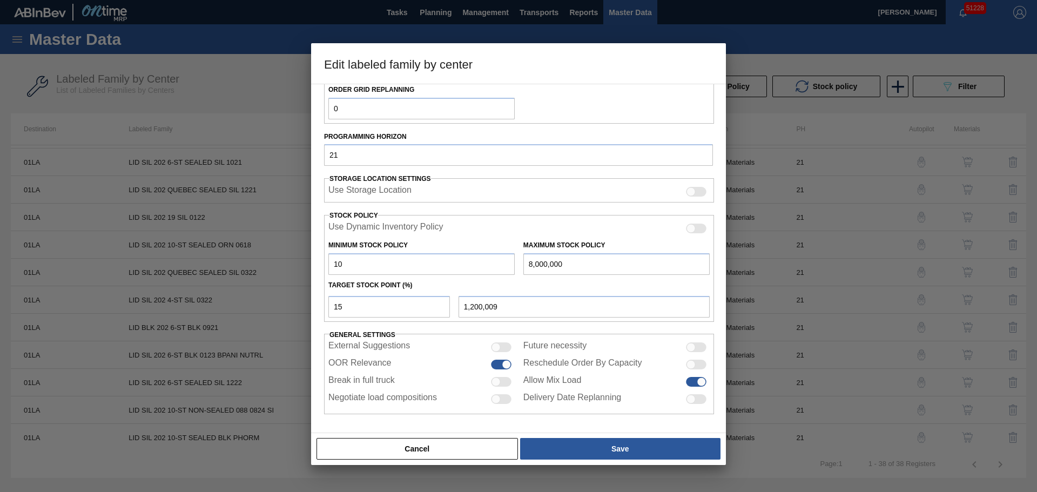
type input "1,200,001"
type input "1,200,000"
type input "9"
type input "1,200,008"
type input "90"
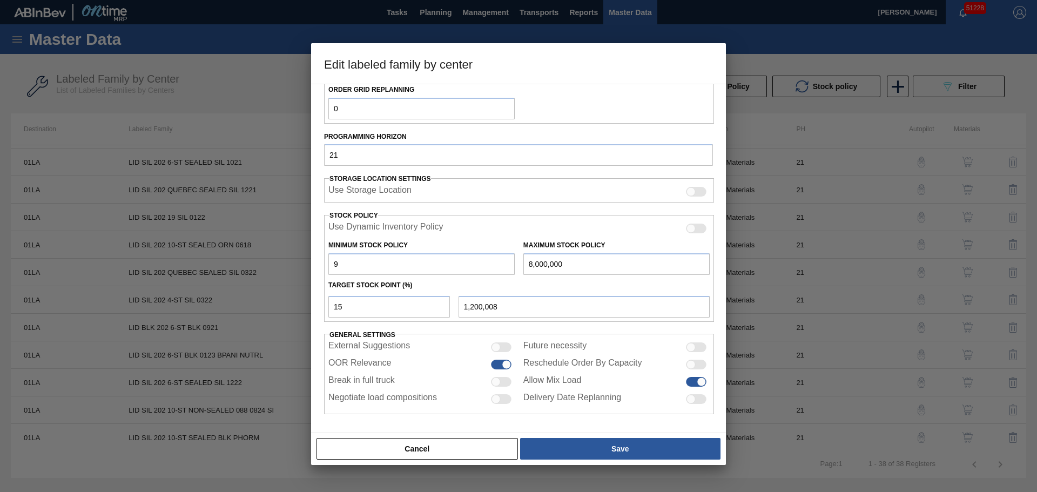
type input "1,200,077"
type input "900"
type input "1,200,765"
type input "9,000"
type input "1,207,650"
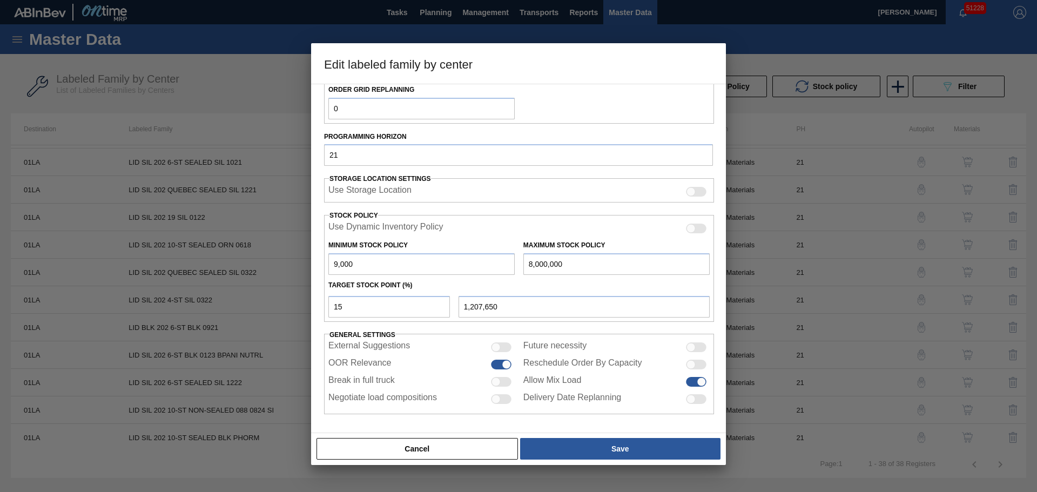
type input "90,000"
type input "1,276,500"
type input "900,000"
type input "1,965,000"
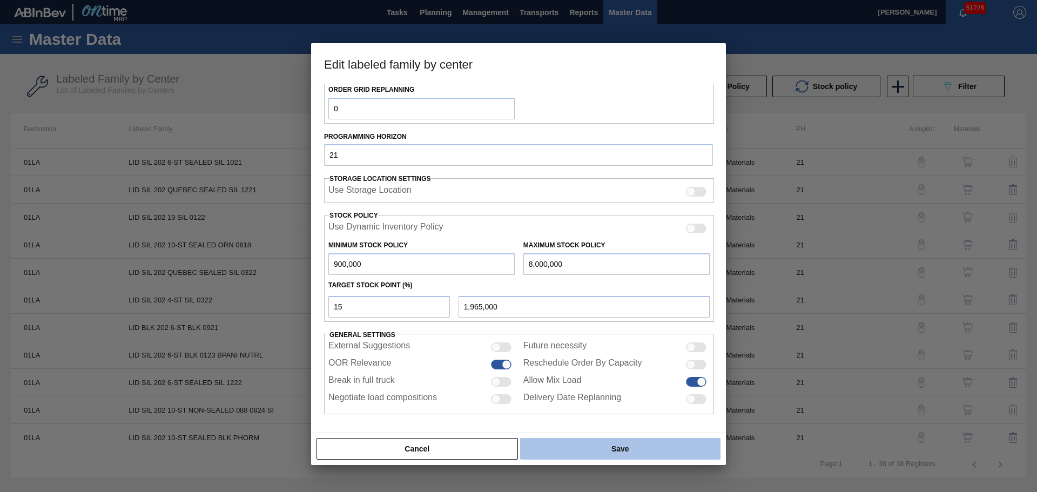
type input "900,000"
click at [632, 449] on button "Save" at bounding box center [620, 449] width 200 height 22
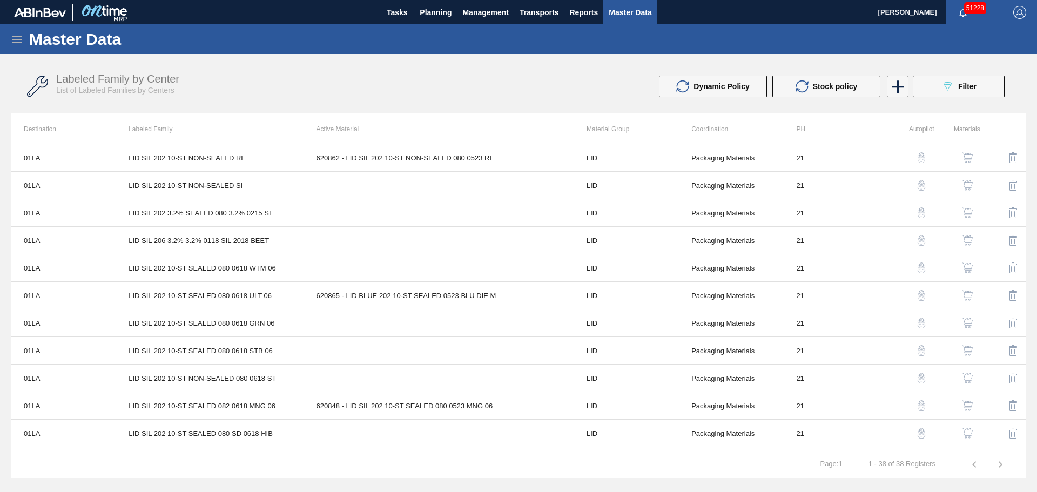
scroll to position [0, 0]
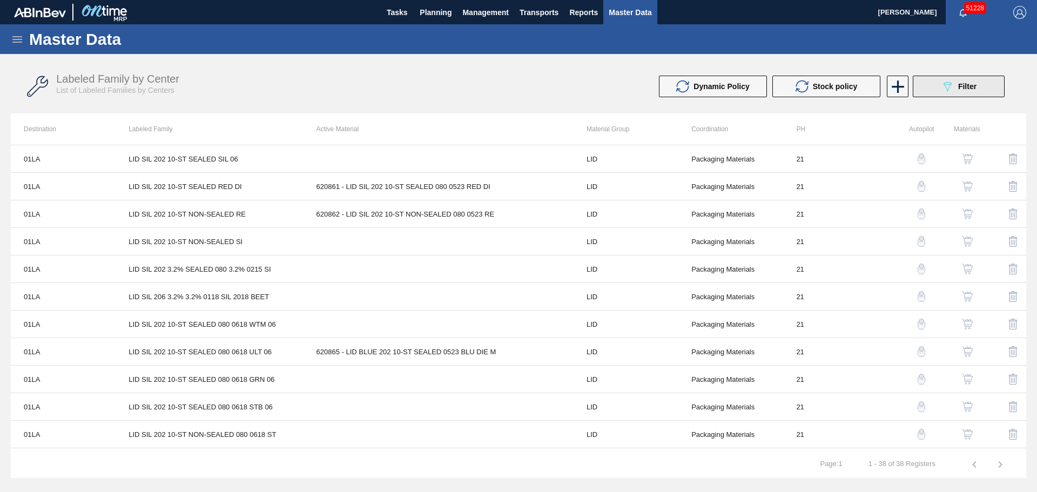
click at [971, 83] on span "Filter" at bounding box center [967, 86] width 18 height 9
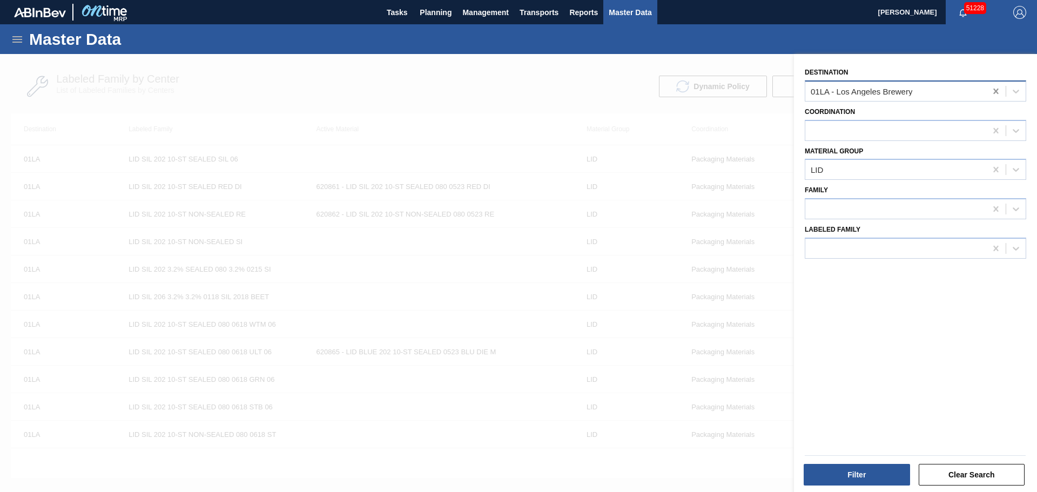
click at [994, 90] on icon at bounding box center [995, 91] width 5 height 5
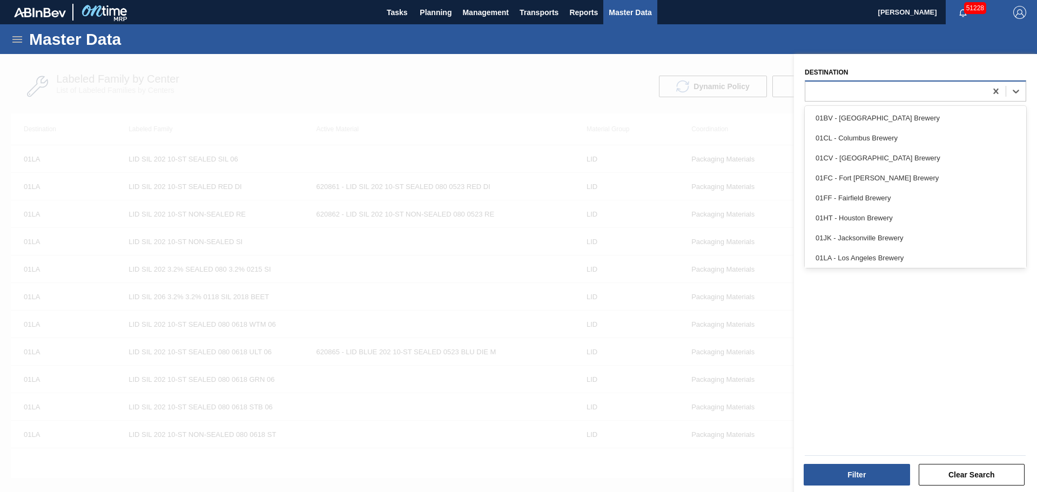
click at [895, 97] on div at bounding box center [895, 91] width 181 height 16
click at [877, 112] on div "01BV - [GEOGRAPHIC_DATA] Brewery" at bounding box center [914, 118] width 221 height 20
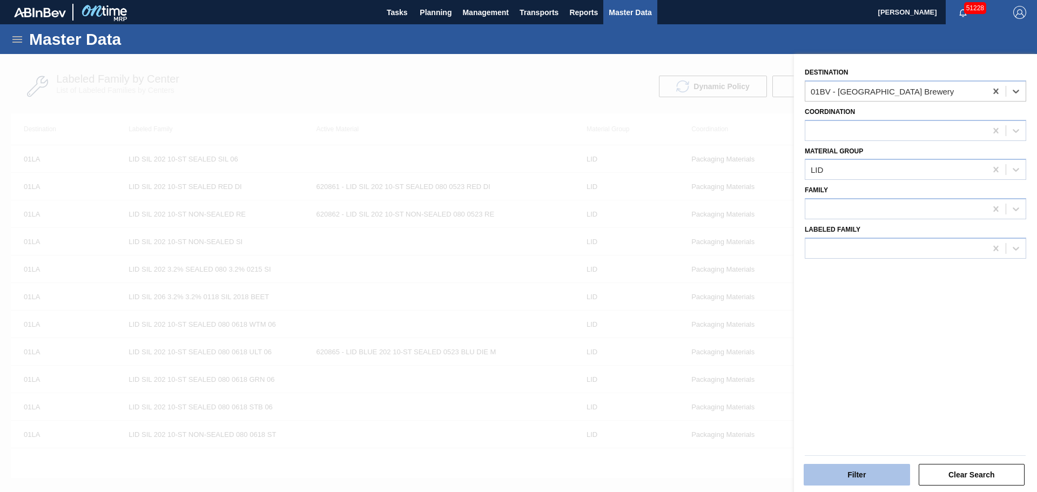
drag, startPoint x: 895, startPoint y: 459, endPoint x: 894, endPoint y: 469, distance: 10.3
click at [895, 469] on div "Filter Clear Search" at bounding box center [914, 467] width 229 height 38
click at [894, 469] on button "Filter" at bounding box center [856, 475] width 106 height 22
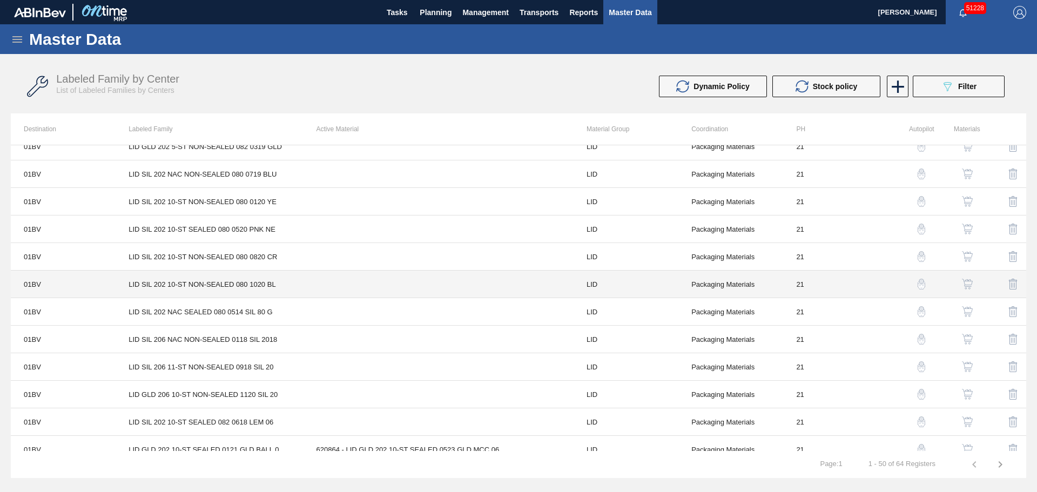
scroll to position [1071, 0]
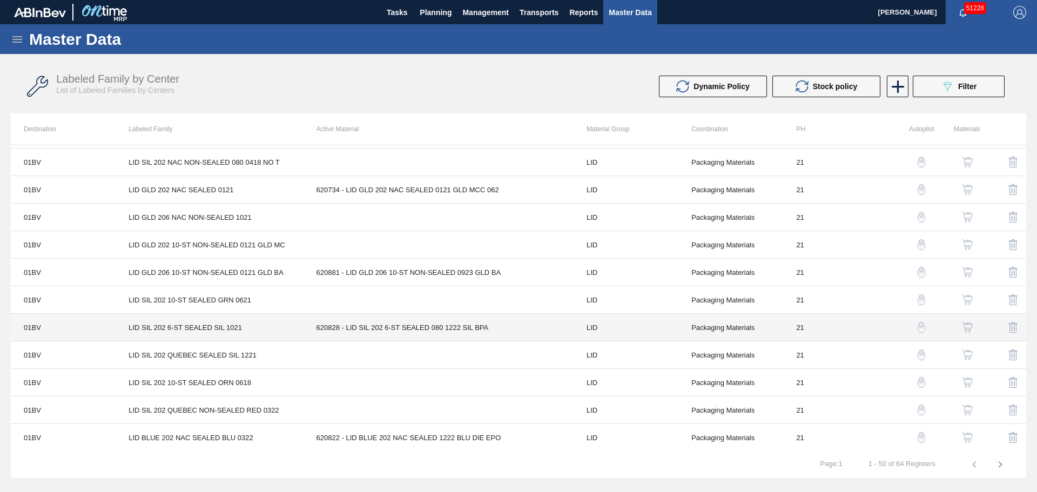
click at [389, 330] on td "620828 - LID SIL 202 6-ST SEALED 080 1222 SIL BPA" at bounding box center [438, 328] width 270 height 28
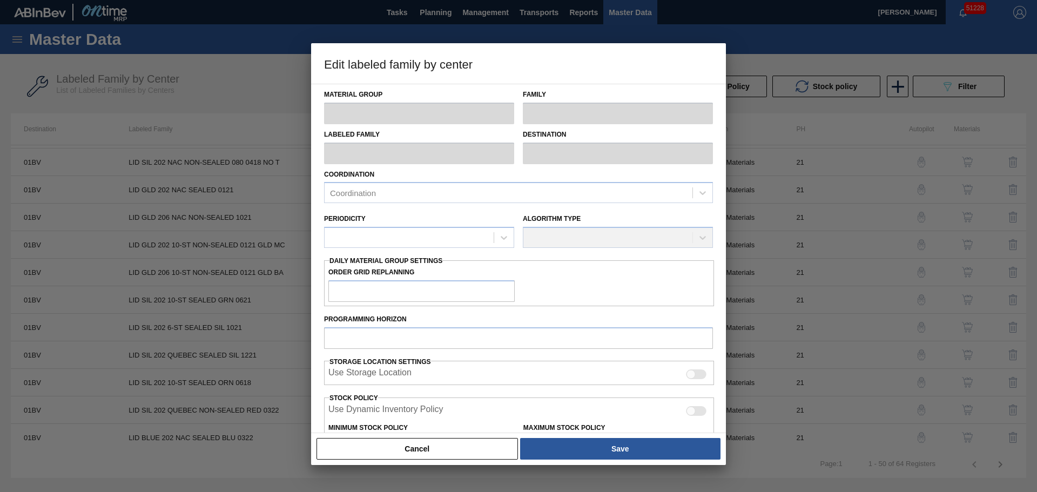
type input "LID"
type input "Generic 202 Lid"
type input "LID SIL 202 6-ST SEALED SIL 1021"
type input "01BV - [GEOGRAPHIC_DATA] Brewery"
type input "21"
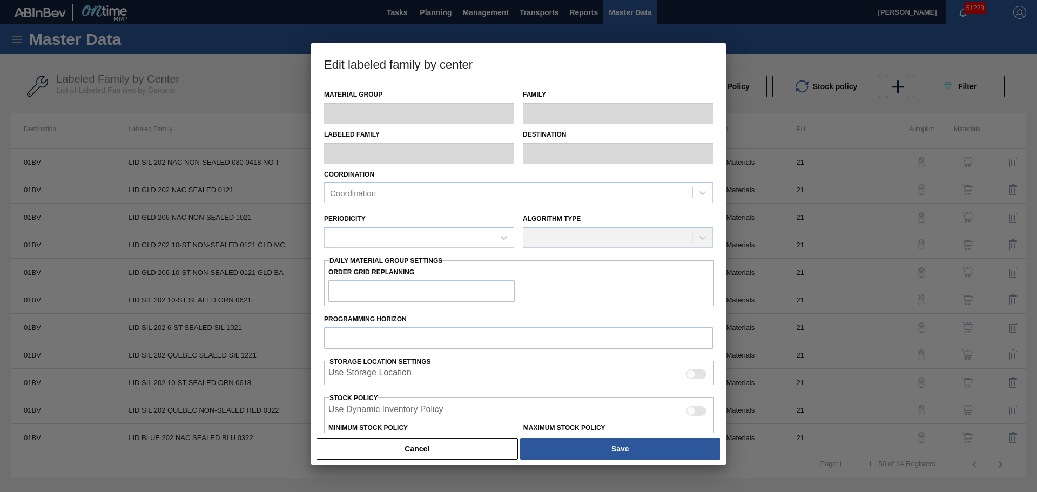
type input "463,000"
type input "3,000,000"
type input "10"
type input "716,700"
checkbox input "true"
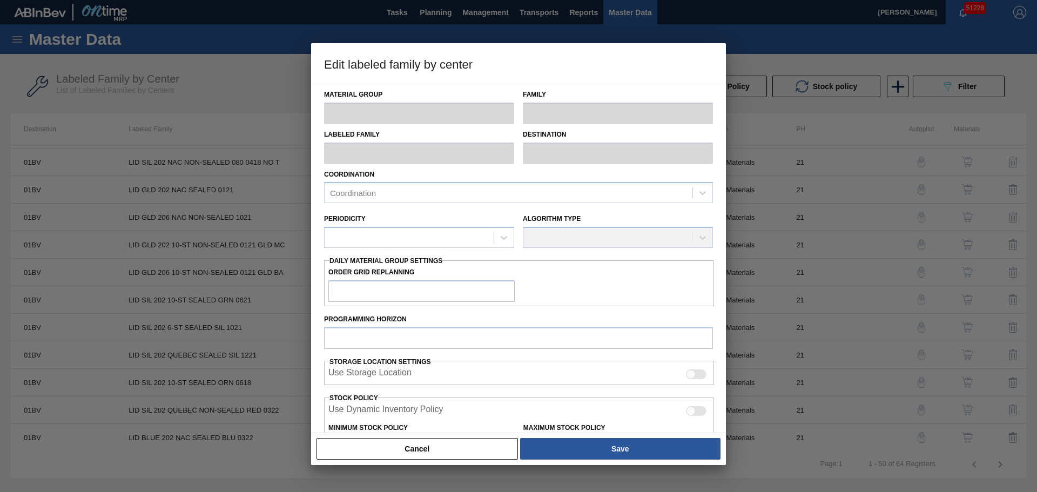
checkbox input "true"
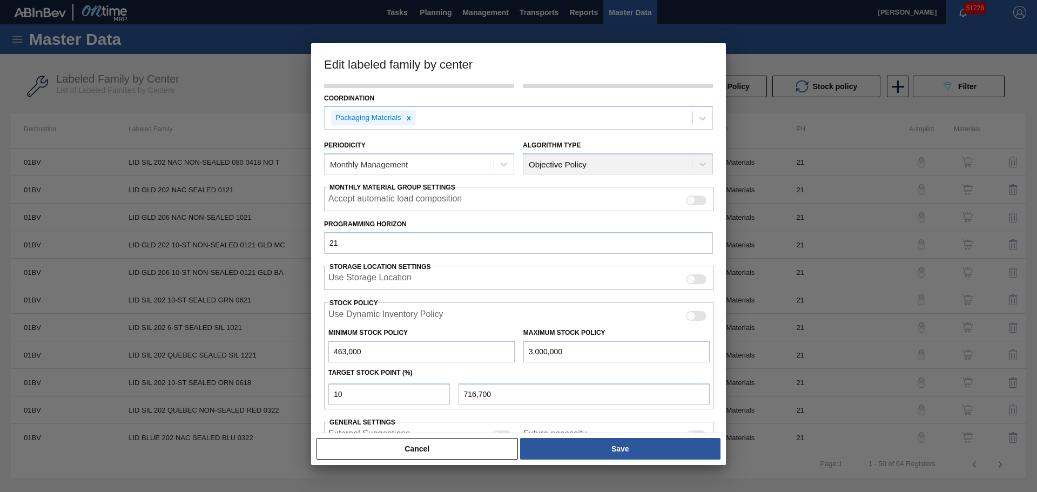
scroll to position [147, 0]
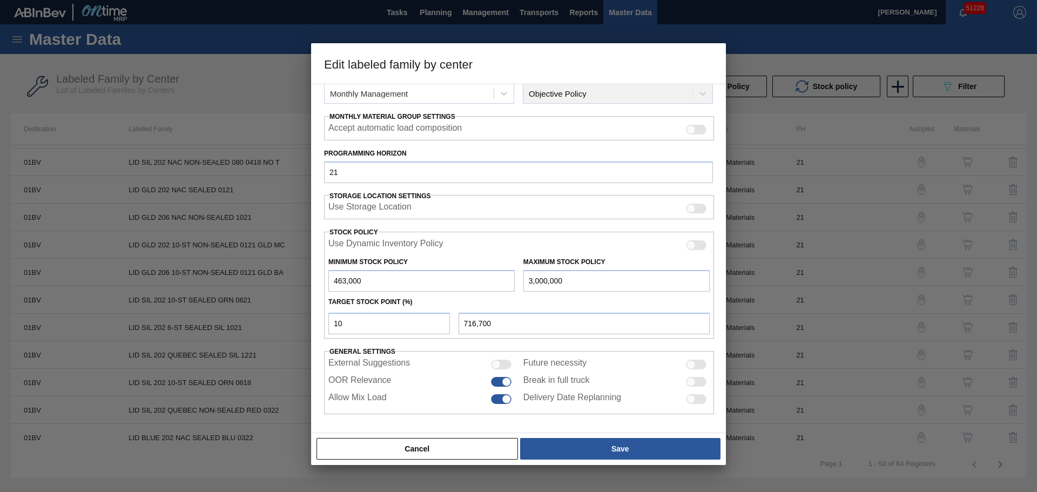
drag, startPoint x: 604, startPoint y: 283, endPoint x: 503, endPoint y: 282, distance: 101.0
click at [505, 282] on div "Minimum Stock Policy 463,000 Maximum Stock Policy 3,000,000" at bounding box center [519, 272] width 390 height 40
type input "5"
type input "416,701"
type input "50"
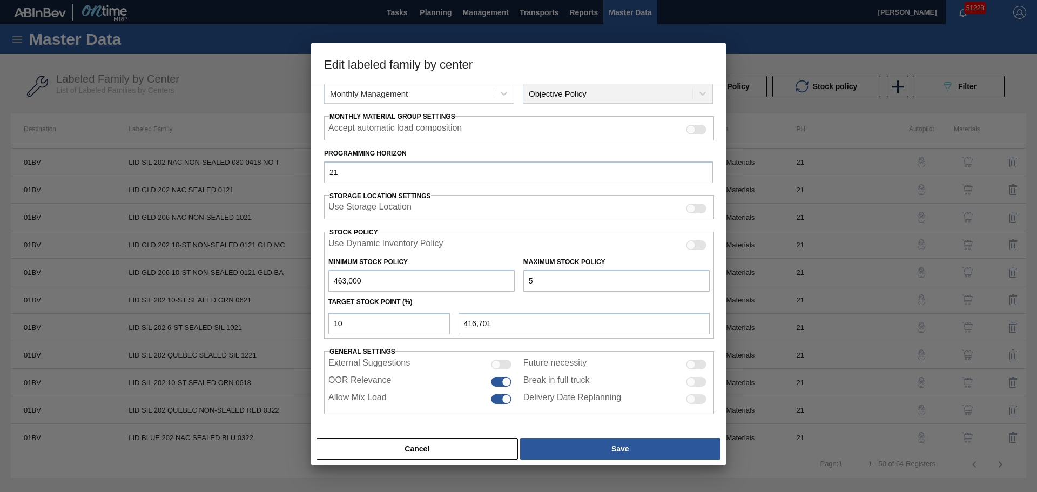
type input "416,705"
type input "500"
type input "416,750"
type input "5,000"
type input "417,200"
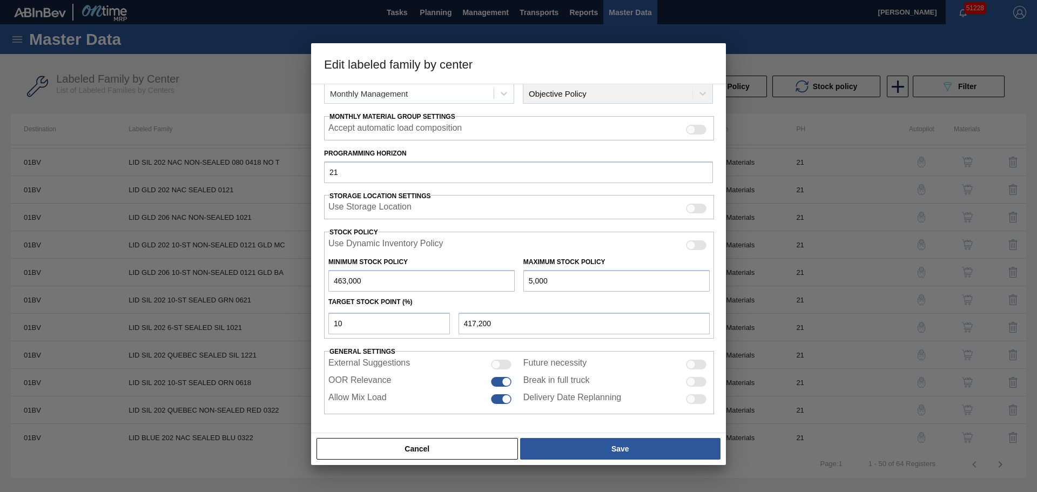
type input "50,000"
type input "421,700"
type input "500,000"
type input "466,700"
type input "5,000,000"
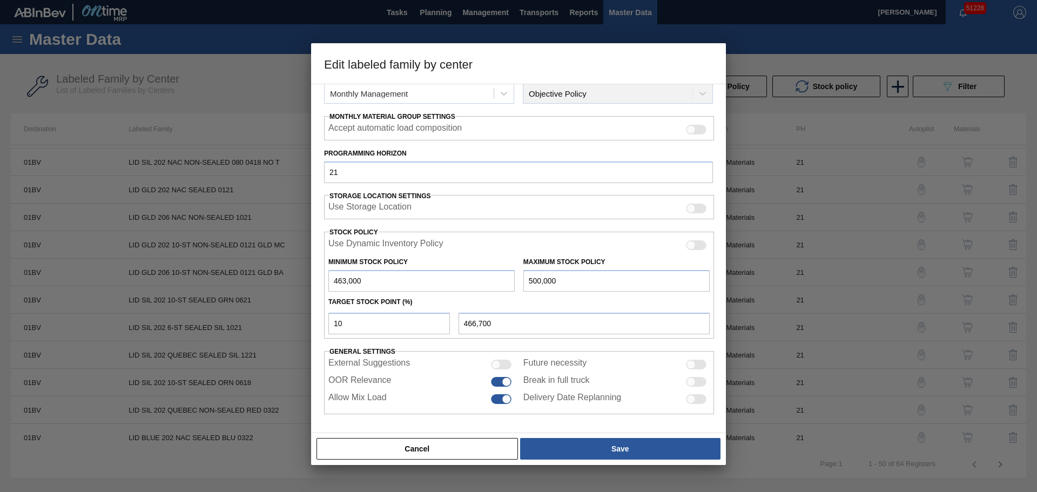
type input "916,700"
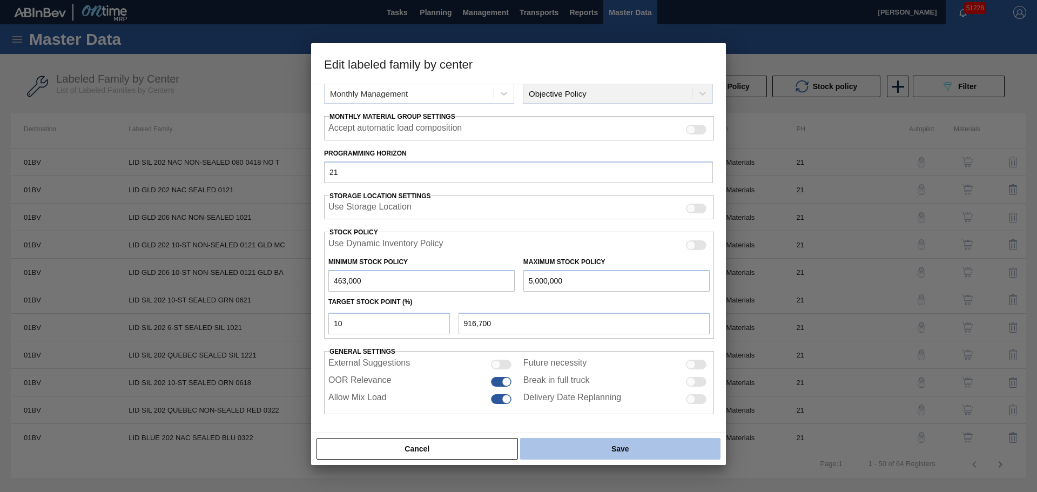
type input "5,000,000"
click at [632, 448] on button "Save" at bounding box center [620, 449] width 200 height 22
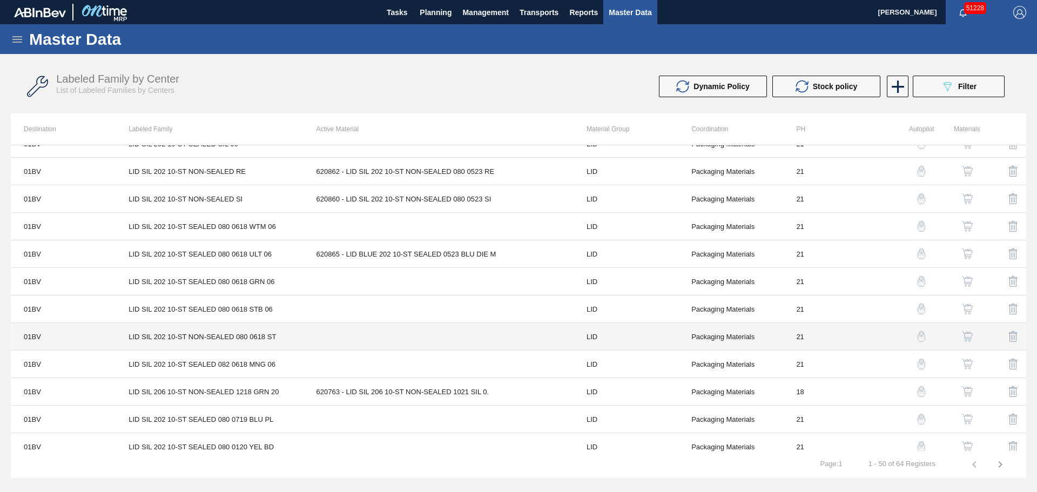
scroll to position [0, 0]
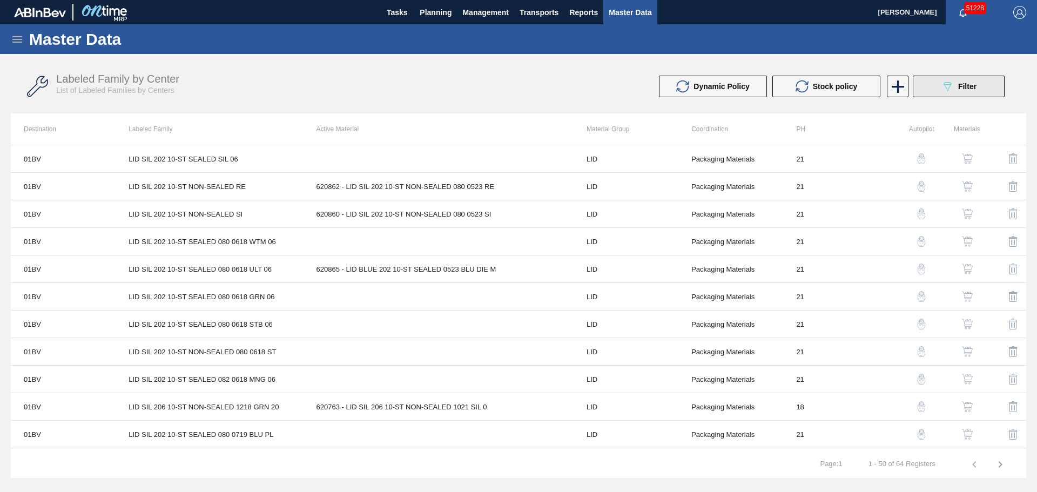
click at [931, 87] on button "089F7B8B-B2A5-4AFE-B5C0-19BA573D28AC Filter" at bounding box center [958, 87] width 92 height 22
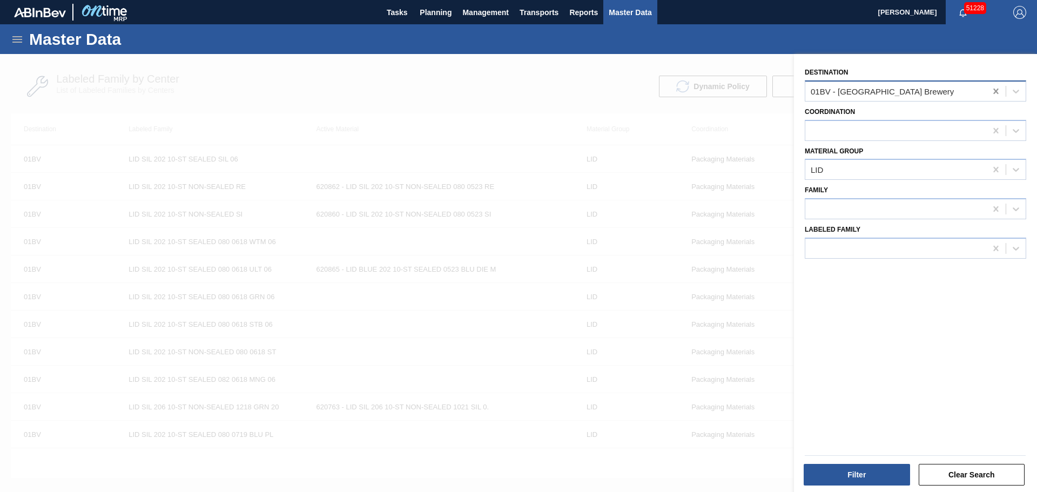
click at [991, 90] on icon at bounding box center [995, 91] width 11 height 11
click at [945, 90] on div at bounding box center [895, 91] width 181 height 16
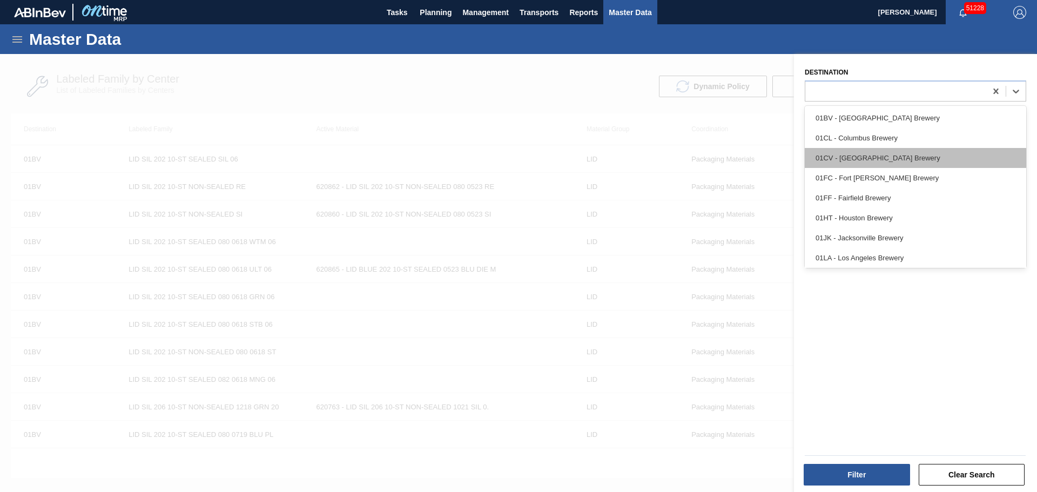
click at [899, 153] on div "01CV - [GEOGRAPHIC_DATA] Brewery" at bounding box center [914, 158] width 221 height 20
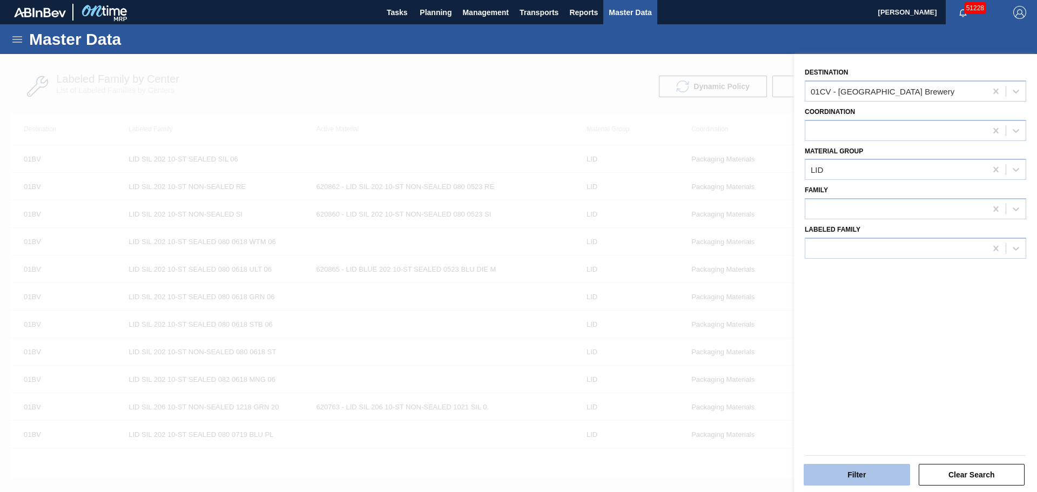
click at [862, 483] on button "Filter" at bounding box center [856, 475] width 106 height 22
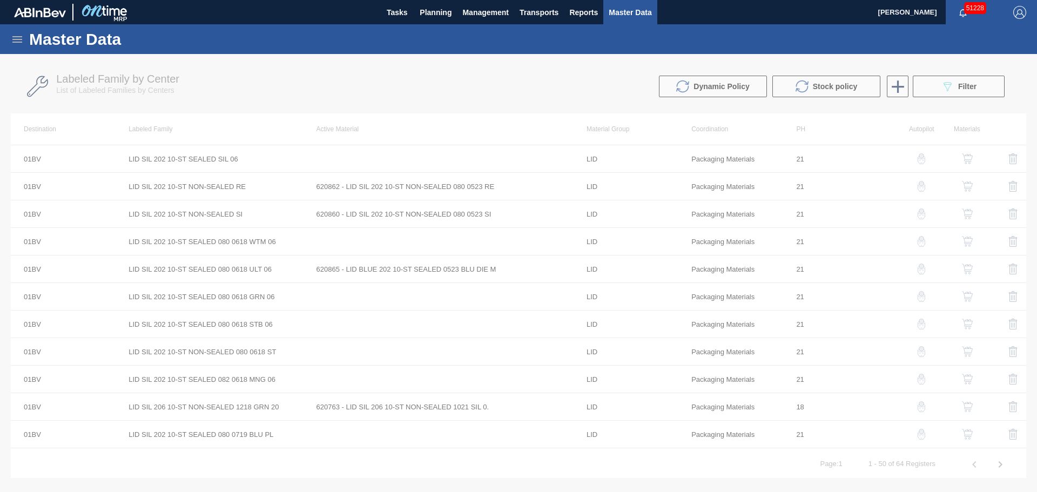
click at [858, 477] on div at bounding box center [518, 273] width 1037 height 438
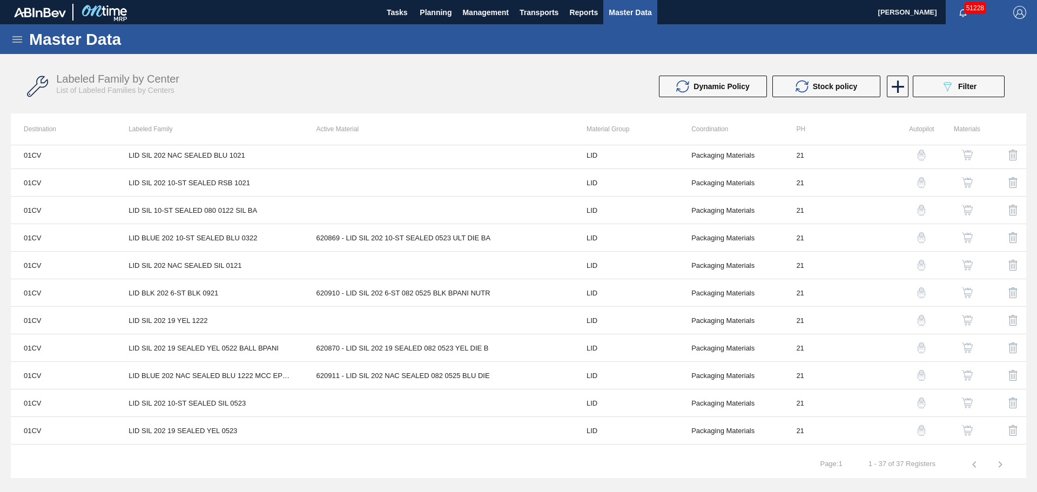
scroll to position [713, 0]
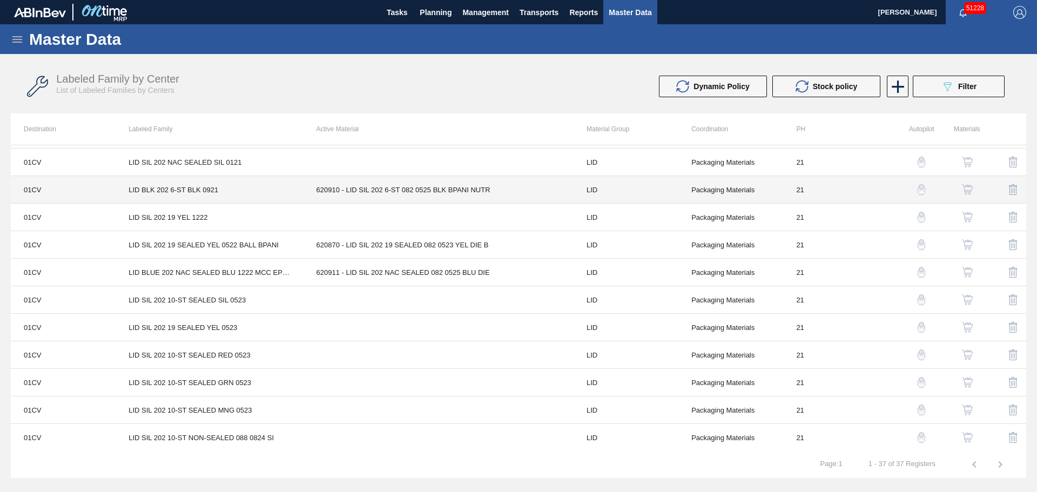
drag, startPoint x: 369, startPoint y: 187, endPoint x: 311, endPoint y: 192, distance: 58.5
click at [311, 192] on td "620910 - LID SIL 202 6-ST 082 0525 BLK BPANI NUTR" at bounding box center [438, 190] width 270 height 28
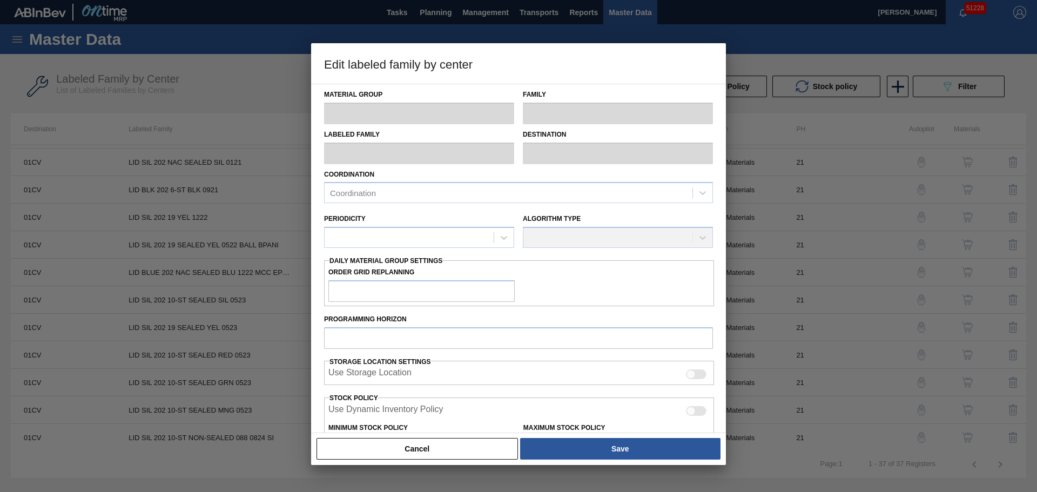
scroll to position [183, 0]
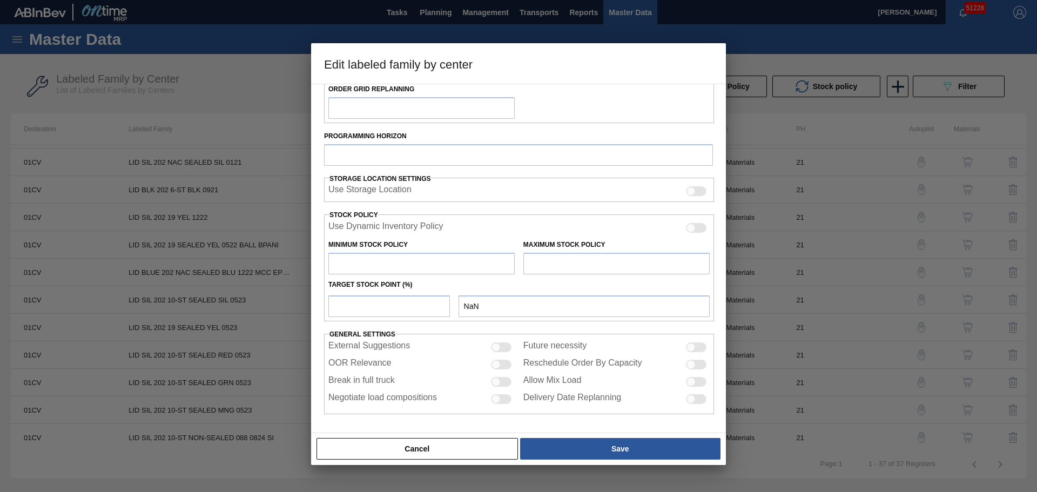
type input "LID"
type input "Generic 202 Lid"
type input "LID BLK 202 6-ST BLK 0921"
type input "01CV - [GEOGRAPHIC_DATA] Brewery"
type input "0"
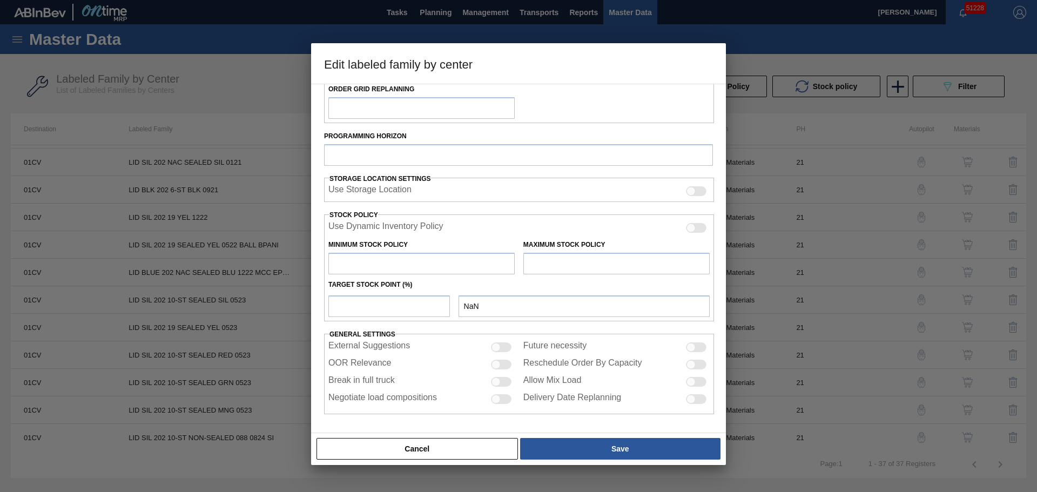
type input "21"
type input "1,175,351"
type input "7,700,000"
type input "10"
type input "1,827,816"
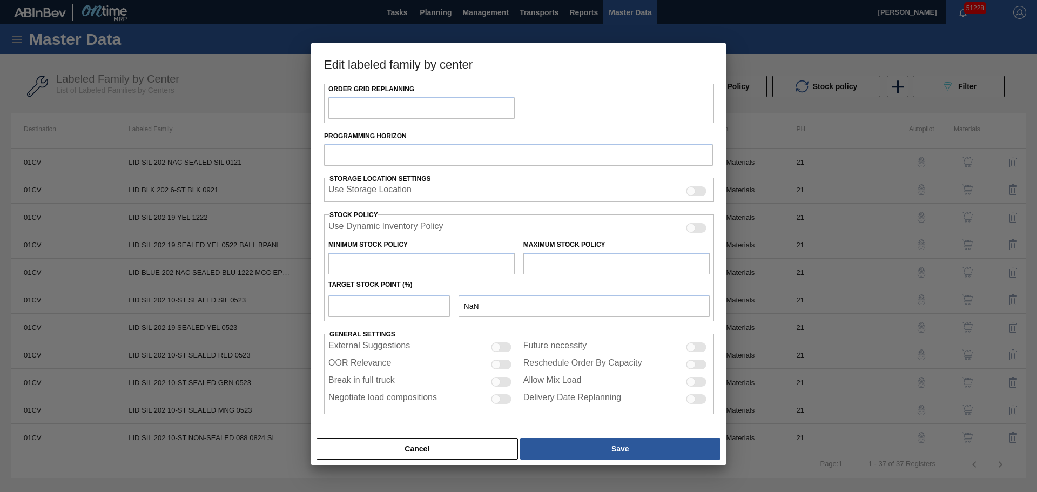
checkbox input "true"
drag, startPoint x: 597, startPoint y: 269, endPoint x: 469, endPoint y: 266, distance: 127.5
click at [469, 266] on div "Minimum Stock Policy 1,175,351 Maximum Stock Policy 7,700,000" at bounding box center [519, 255] width 390 height 40
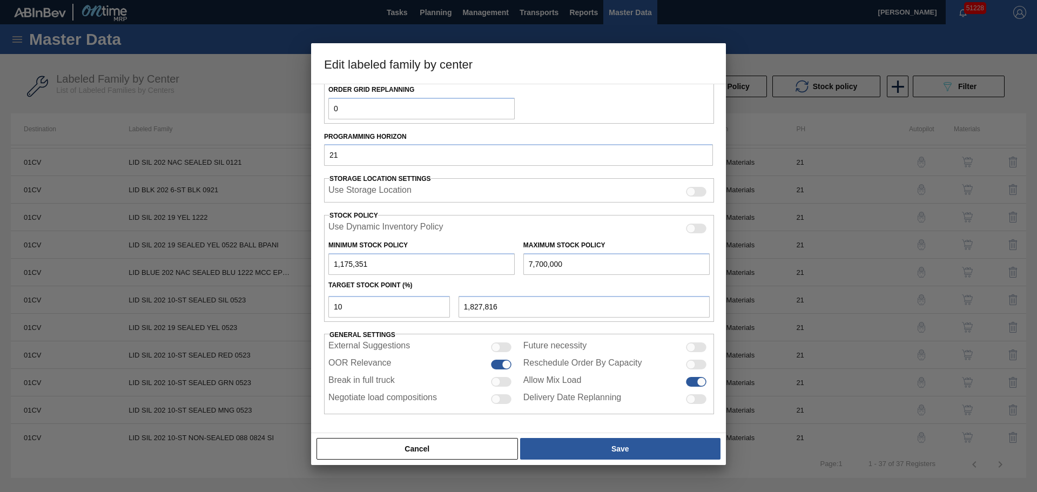
type input "1"
type input "1,057,816"
type input "10"
type input "1,057,817"
type input "100"
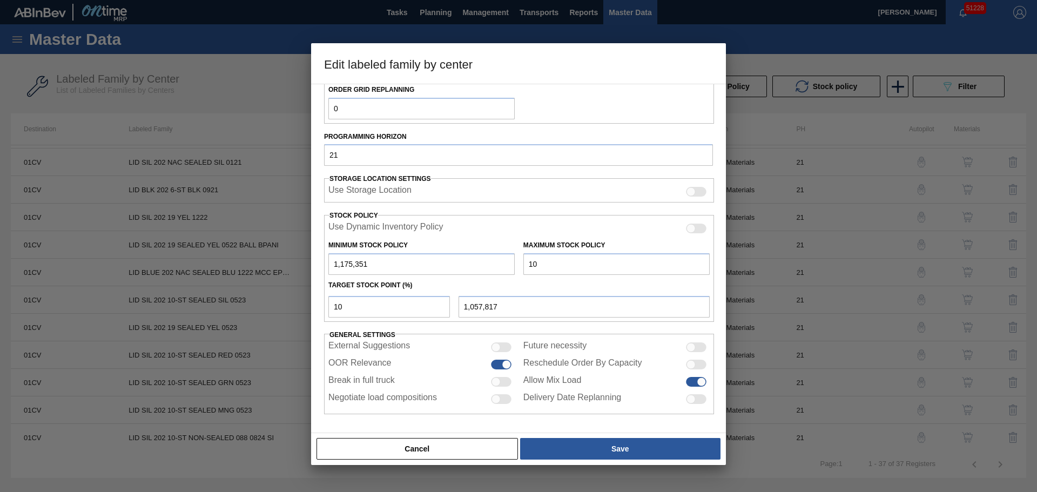
type input "1,057,826"
type input "1,000"
type input "1,057,916"
type input "10,000"
type input "1,058,816"
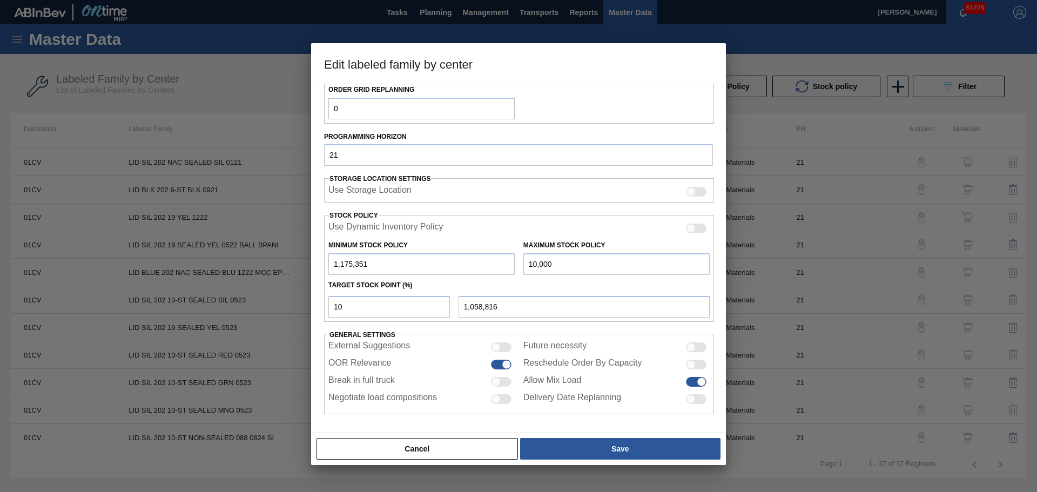
type input "100,000"
type input "1,067,816"
type input "1,000,000"
type input "1,157,816"
type input "10,000,000"
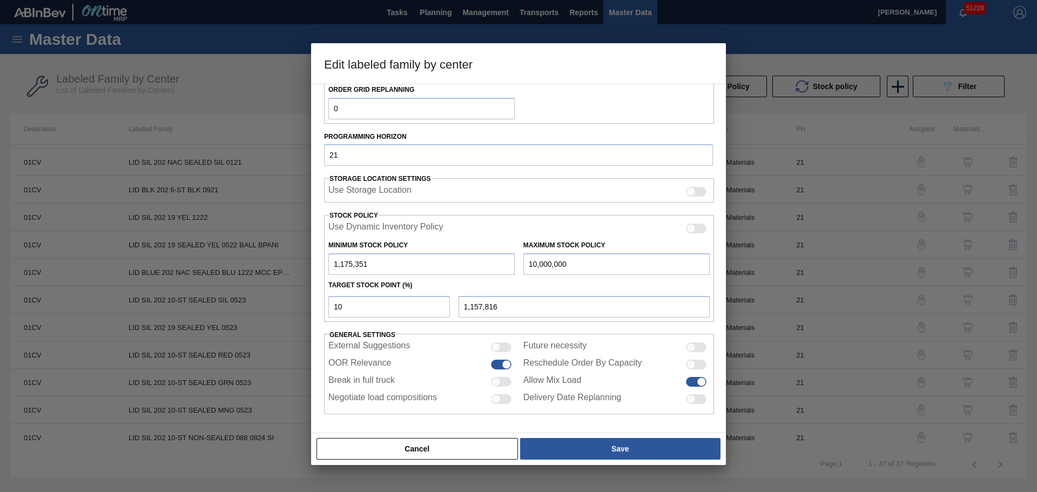
type input "2,057,816"
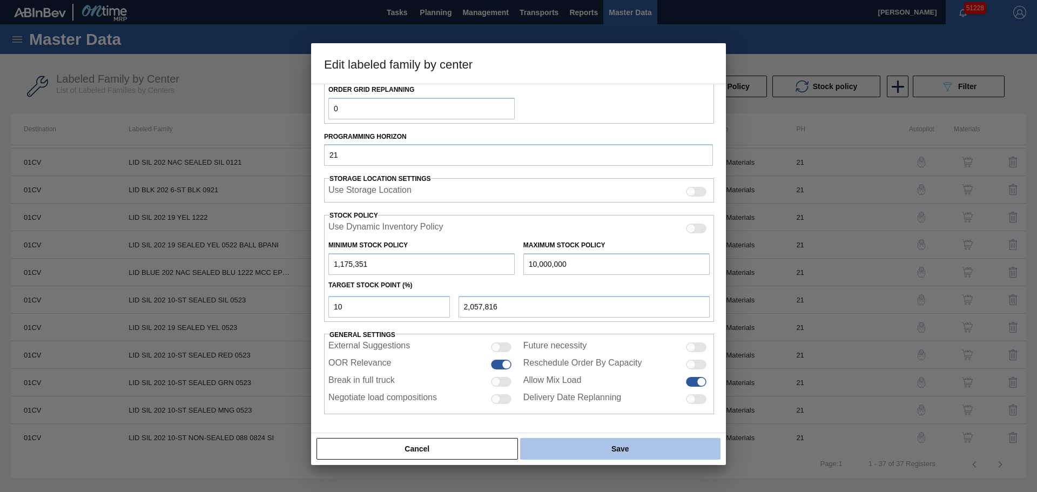
type input "10,000,000"
click at [553, 449] on button "Save" at bounding box center [620, 449] width 200 height 22
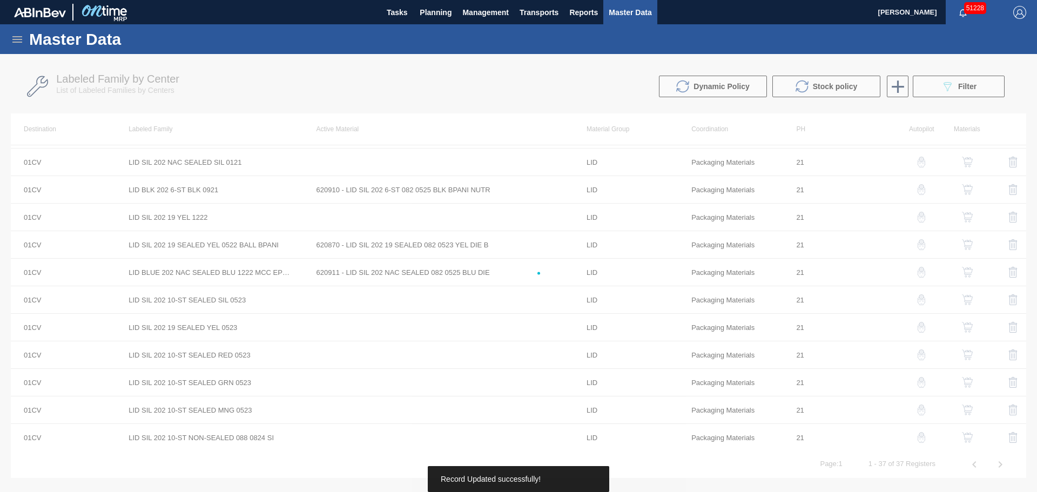
click at [576, 452] on div at bounding box center [518, 273] width 1037 height 438
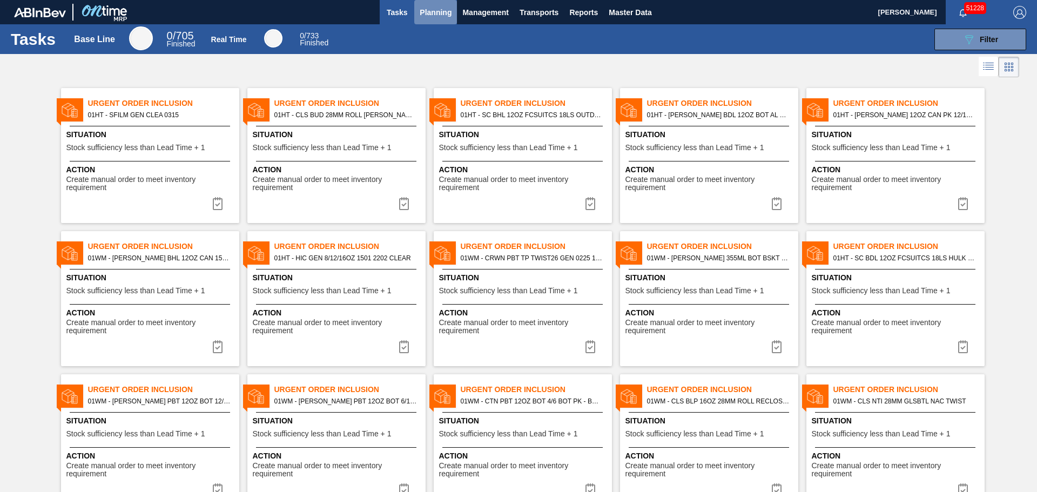
click at [427, 15] on span "Planning" at bounding box center [435, 12] width 32 height 13
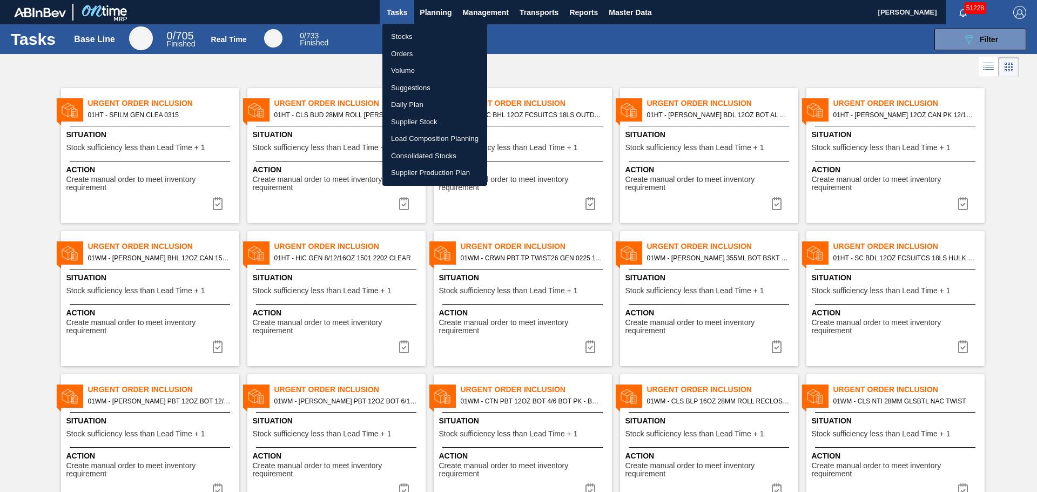
click at [412, 31] on li "Stocks" at bounding box center [434, 36] width 105 height 17
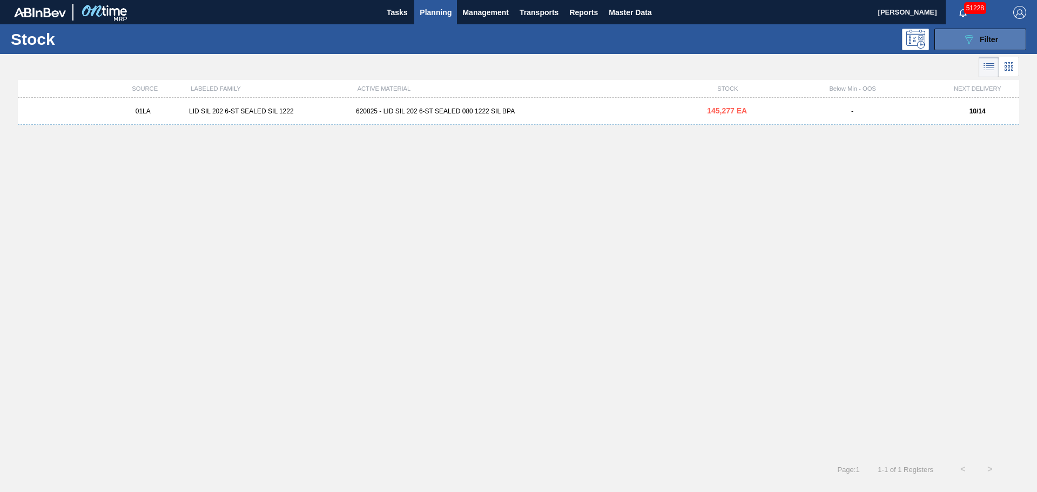
click at [950, 44] on button "089F7B8B-B2A5-4AFE-B5C0-19BA573D28AC Filter" at bounding box center [980, 40] width 92 height 22
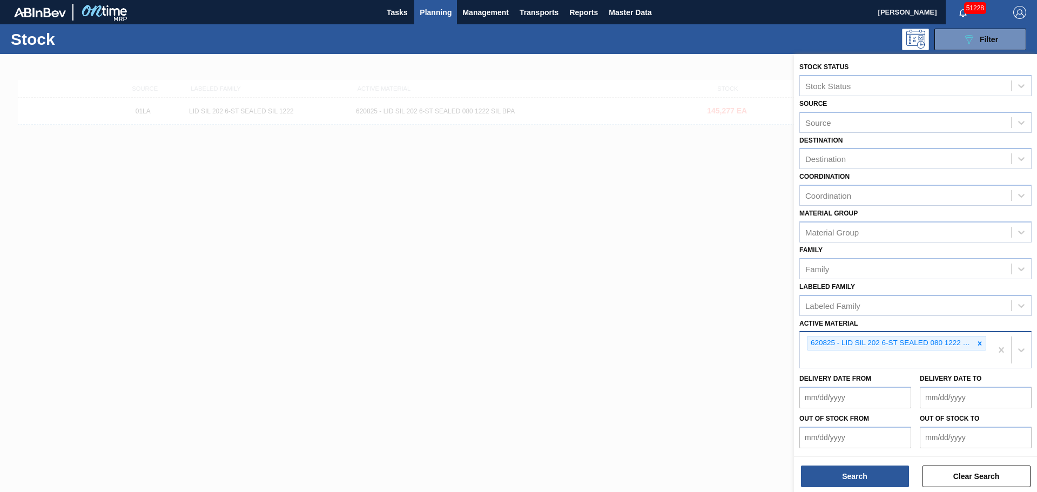
click at [979, 347] on div at bounding box center [979, 342] width 12 height 13
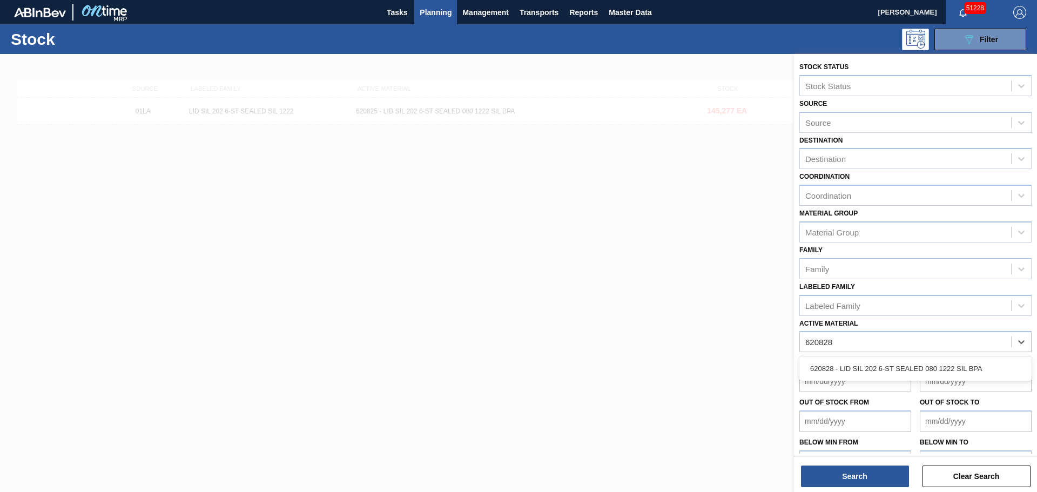
type Material "620828"
click at [958, 355] on div "Delivery Date to" at bounding box center [975, 373] width 112 height 37
click at [916, 344] on div "Active Material" at bounding box center [905, 342] width 211 height 16
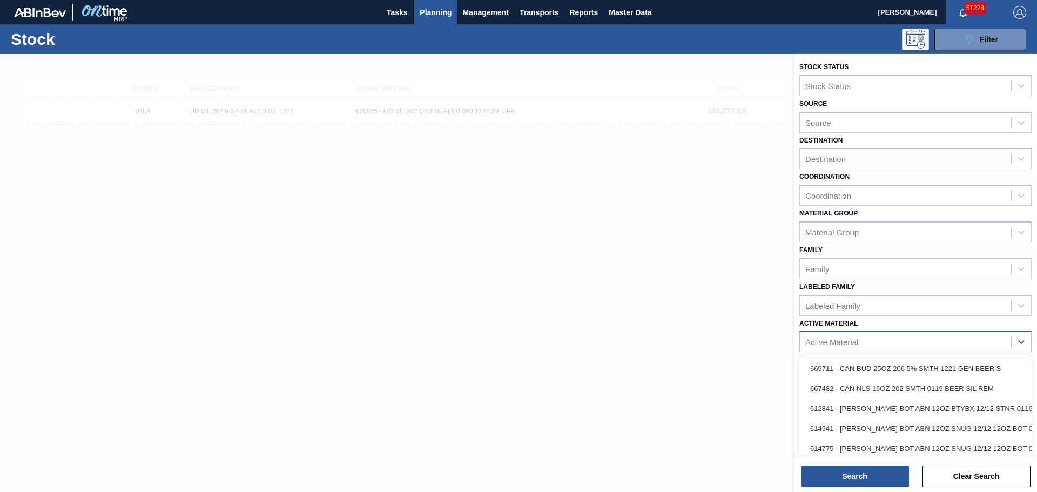
type Material "9"
type Material "620828"
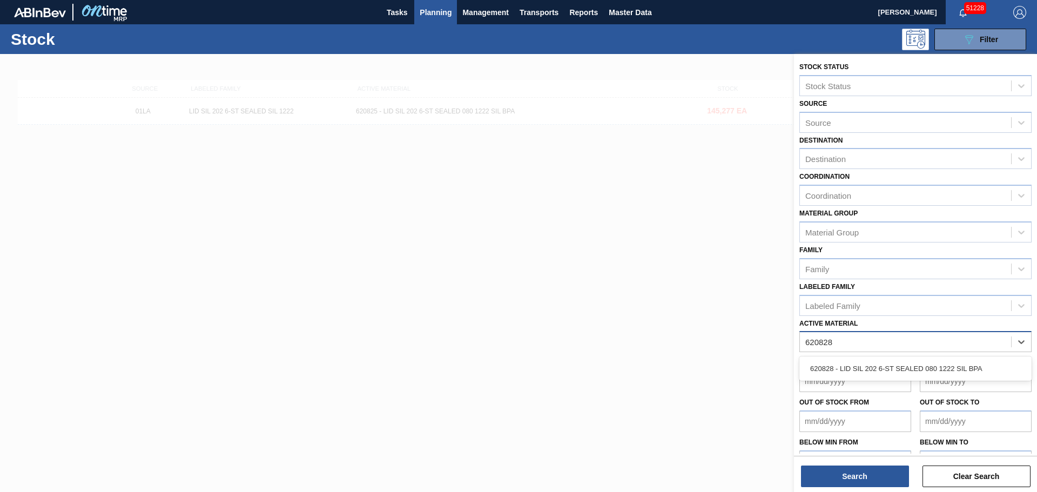
click at [884, 363] on div "620828 - LID SIL 202 6-ST SEALED 080 1222 SIL BPA" at bounding box center [915, 368] width 232 height 20
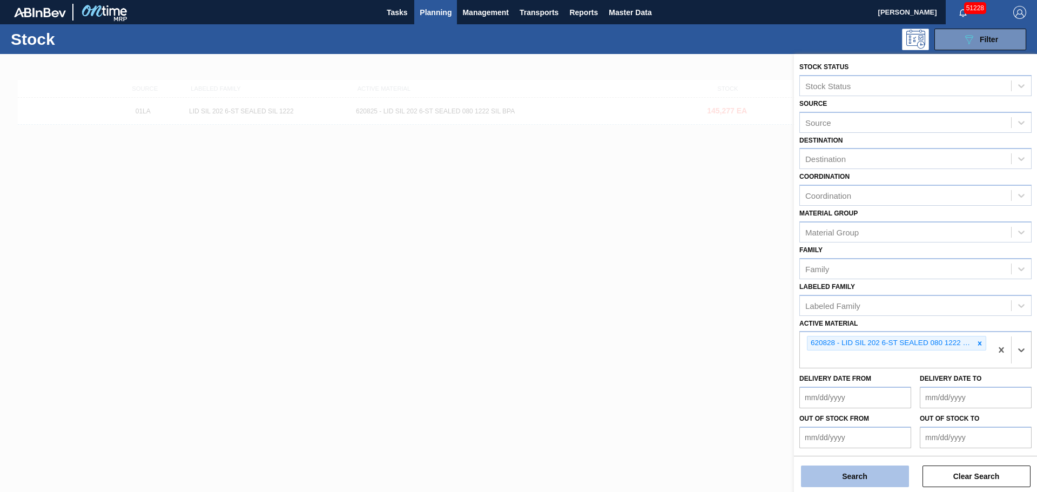
click at [832, 478] on button "Search" at bounding box center [855, 476] width 108 height 22
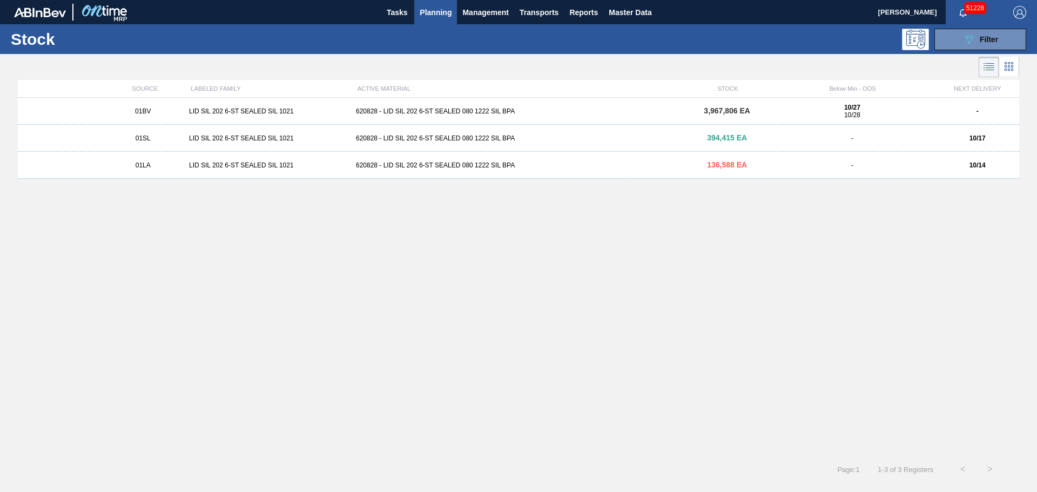
click at [644, 163] on div "620828 - LID SIL 202 6-ST SEALED 080 1222 SIL BPA" at bounding box center [518, 165] width 334 height 8
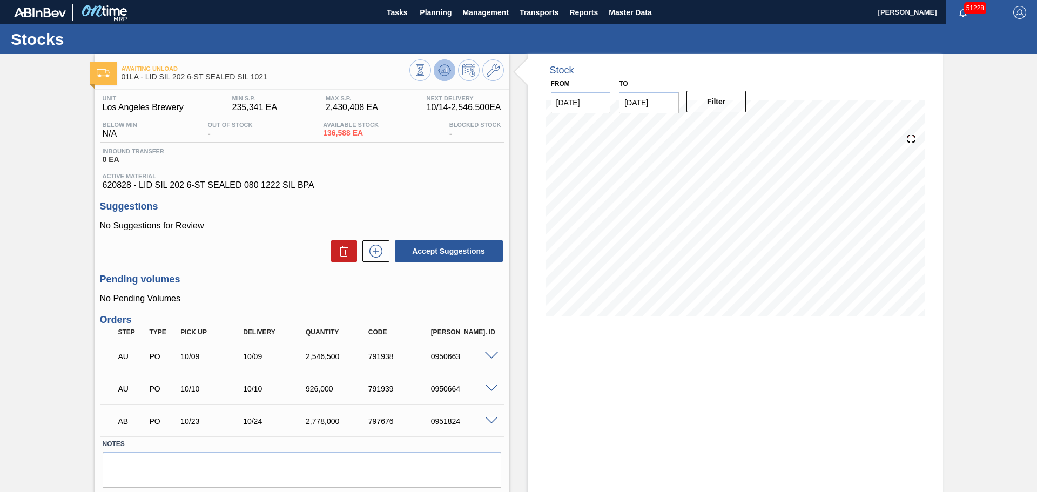
click at [444, 69] on icon at bounding box center [444, 70] width 13 height 13
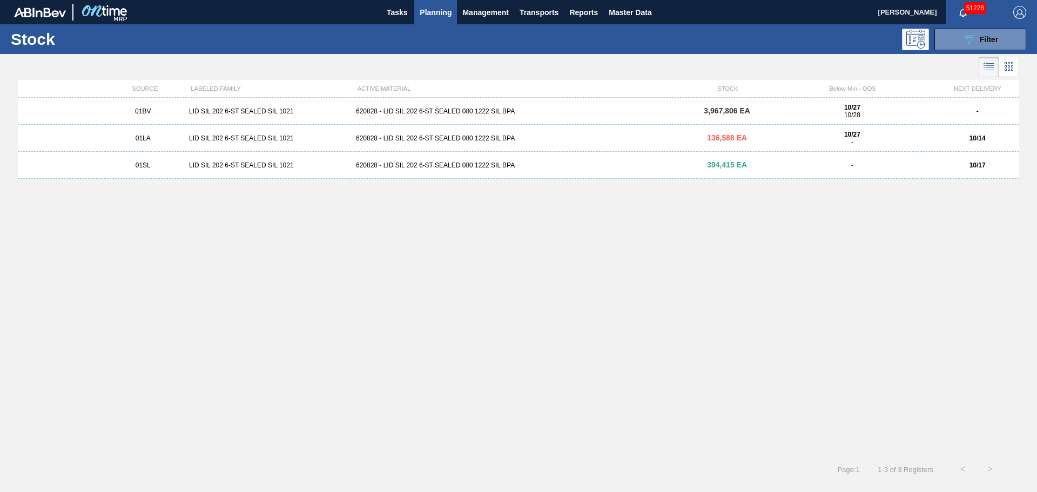
click at [384, 109] on div "620828 - LID SIL 202 6-ST SEALED 080 1222 SIL BPA" at bounding box center [518, 111] width 334 height 8
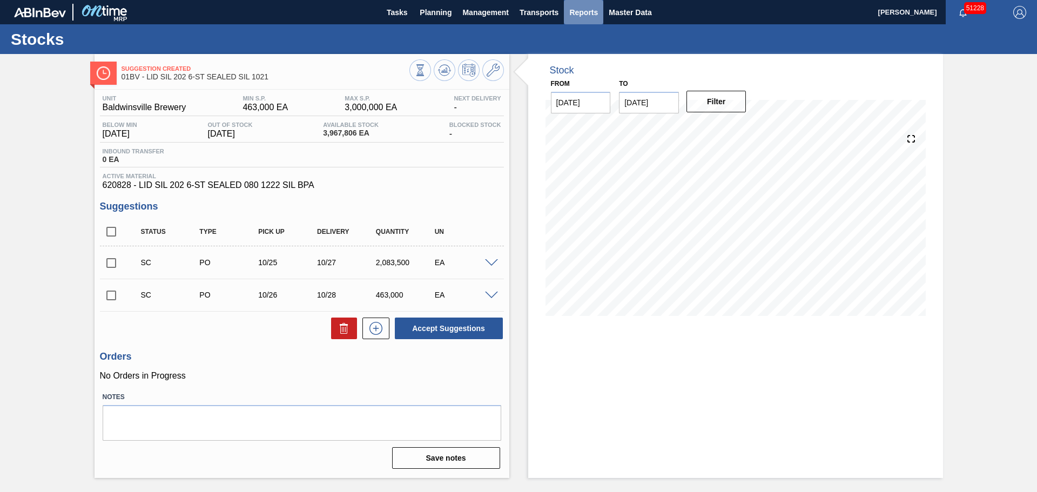
click at [577, 22] on button "Reports" at bounding box center [583, 12] width 39 height 24
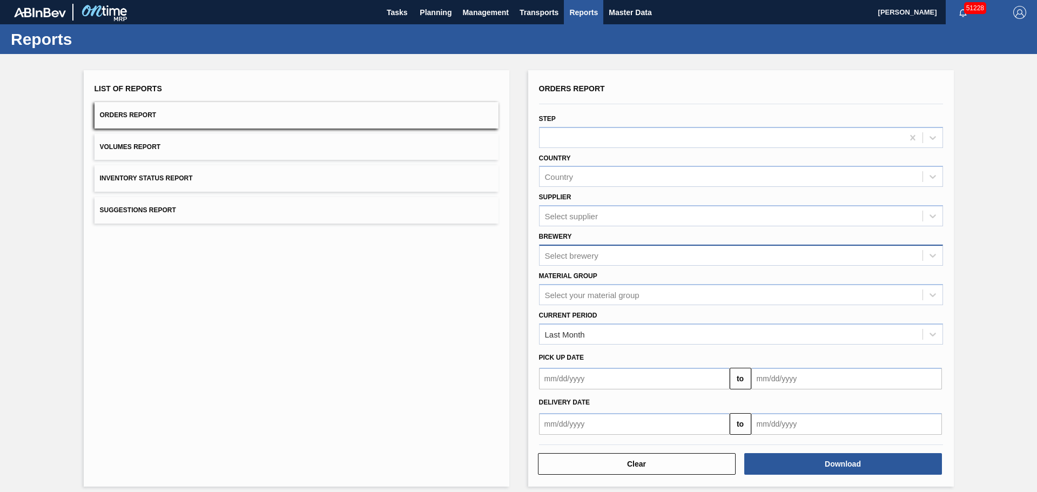
click at [561, 259] on div "Select brewery" at bounding box center [571, 255] width 53 height 9
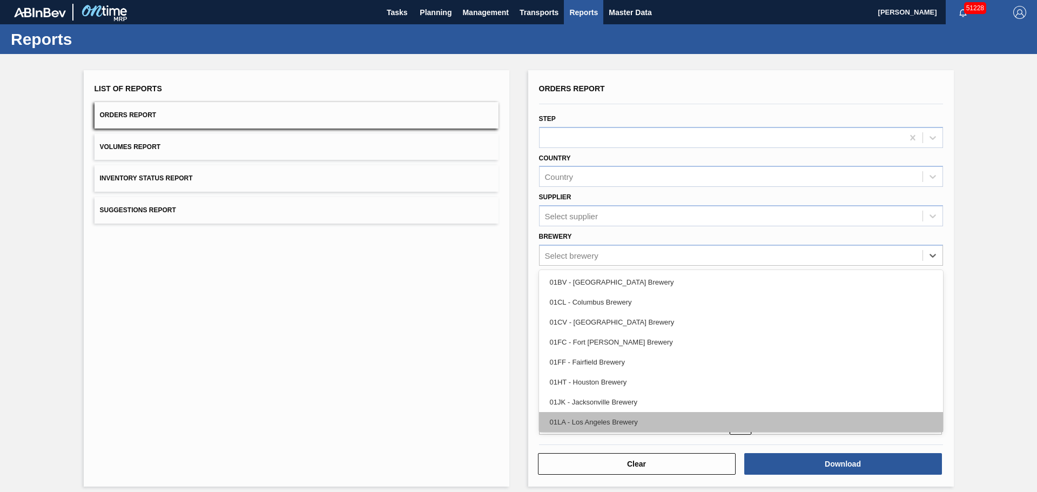
click at [580, 414] on div "01LA - Los Angeles Brewery" at bounding box center [741, 422] width 404 height 20
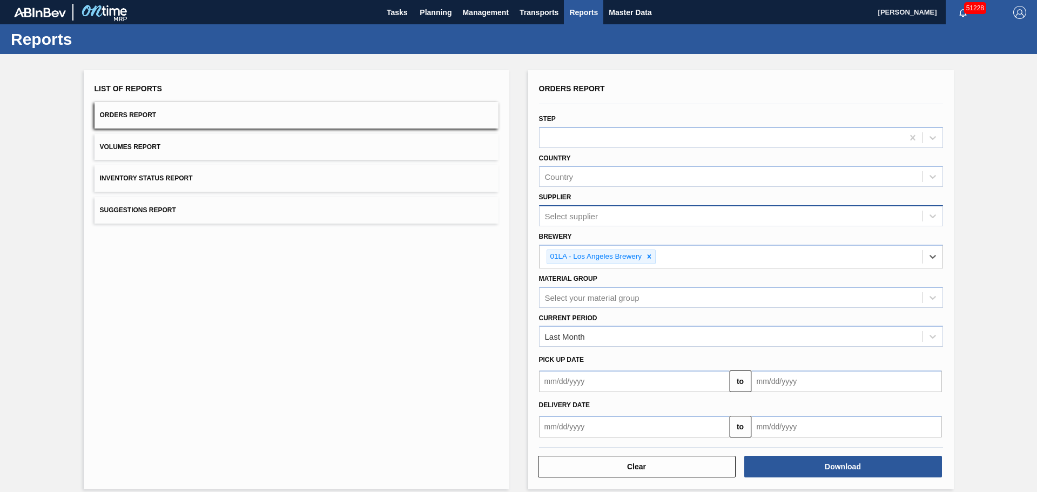
click at [600, 220] on div "Select supplier" at bounding box center [730, 216] width 383 height 16
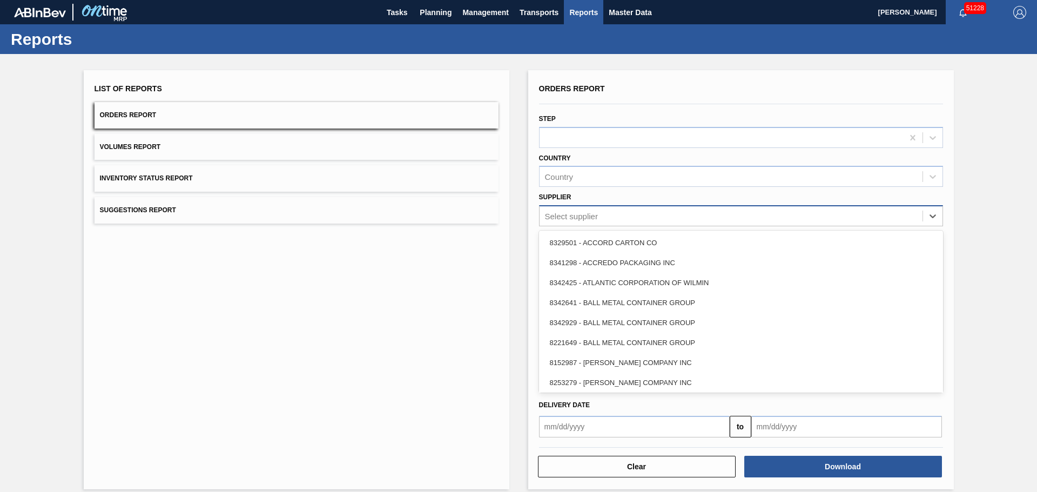
click at [597, 216] on div "Select supplier" at bounding box center [730, 216] width 383 height 16
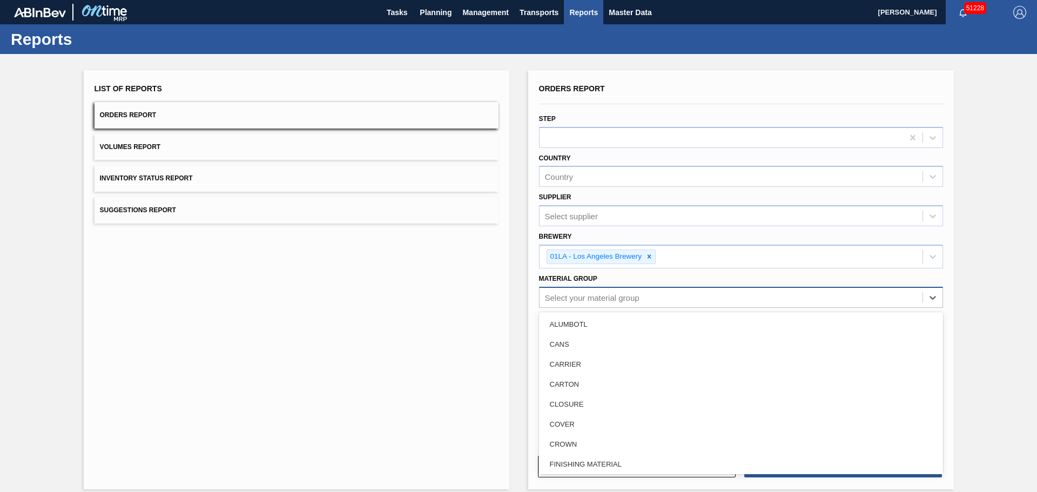
click at [612, 292] on div "Select your material group" at bounding box center [730, 297] width 383 height 16
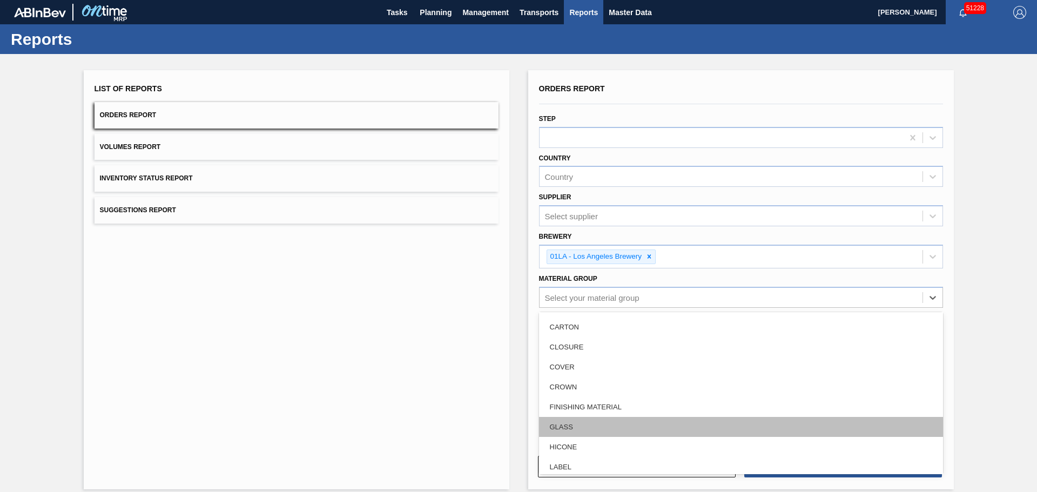
scroll to position [108, 0]
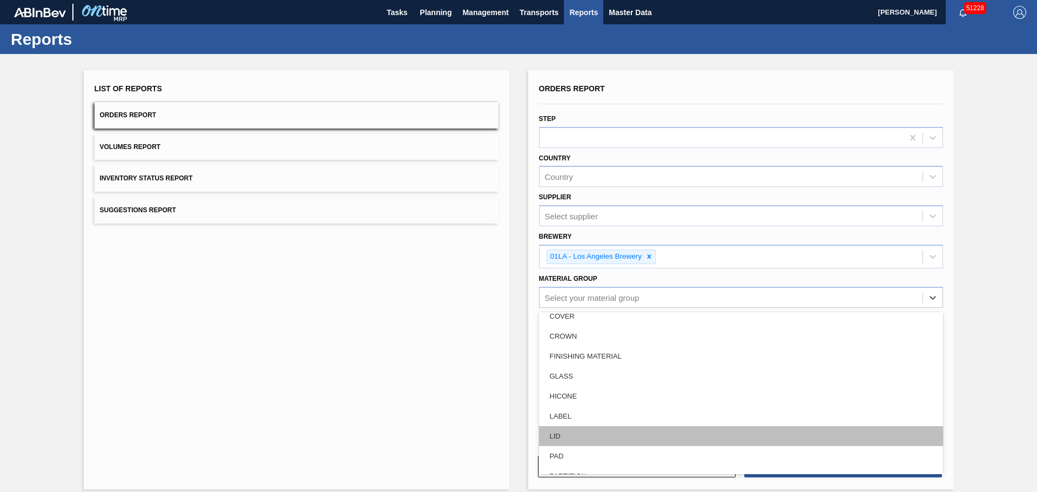
click at [570, 428] on div "LID" at bounding box center [741, 436] width 404 height 20
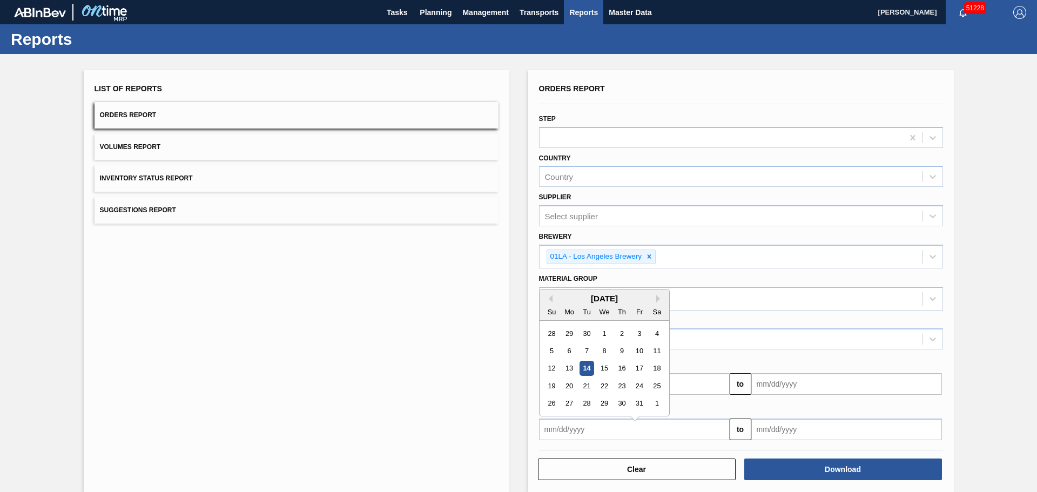
click at [582, 424] on input "text" at bounding box center [634, 429] width 191 height 22
click at [605, 325] on div "1" at bounding box center [604, 327] width 15 height 15
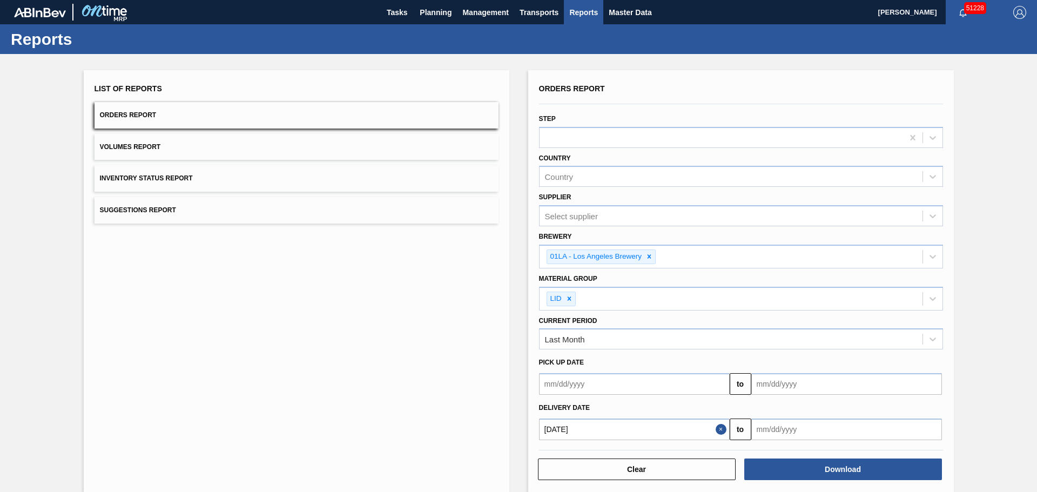
type input "[DATE]"
click at [795, 427] on input "text" at bounding box center [846, 429] width 191 height 22
click at [792, 359] on div "14" at bounding box center [798, 362] width 15 height 15
type input "10/14/2025"
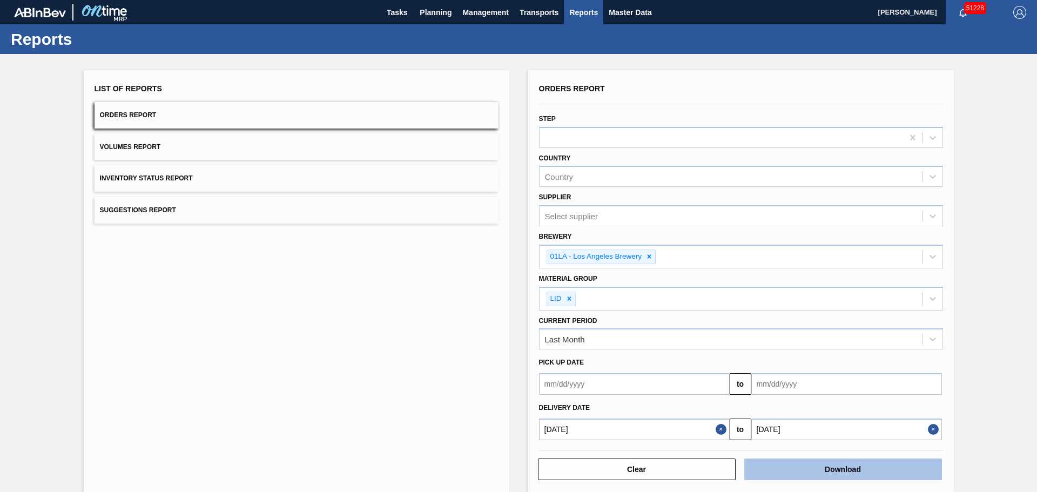
click at [812, 465] on button "Download" at bounding box center [843, 469] width 198 height 22
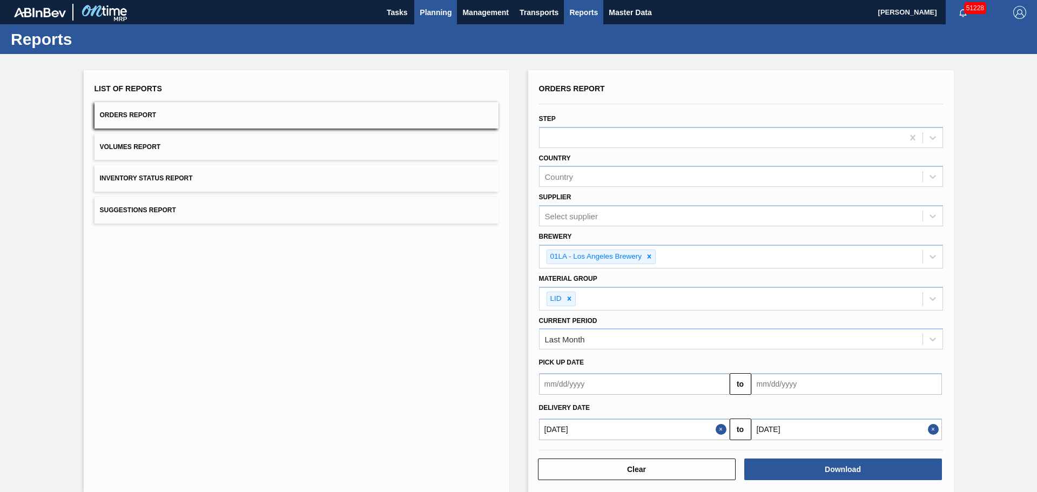
click at [436, 10] on span "Planning" at bounding box center [435, 12] width 32 height 13
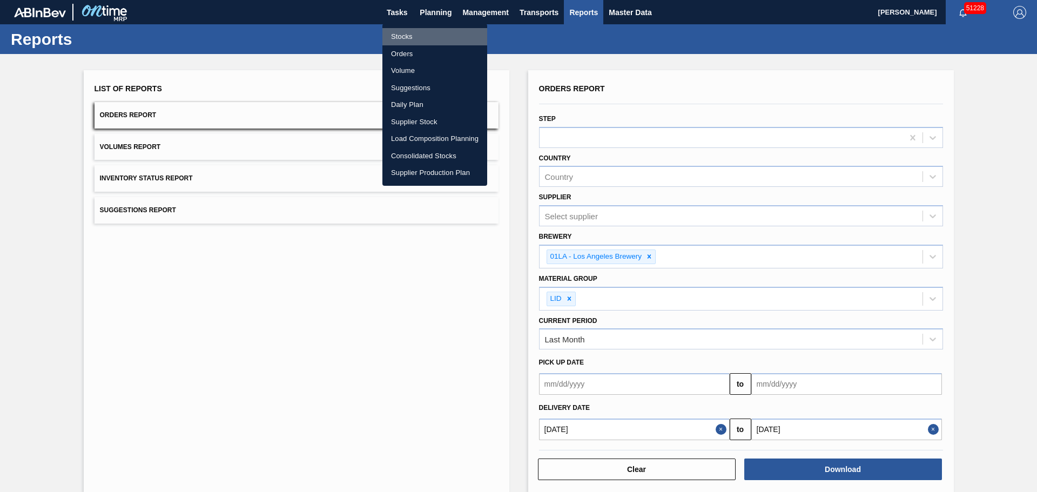
click at [417, 32] on li "Stocks" at bounding box center [434, 36] width 105 height 17
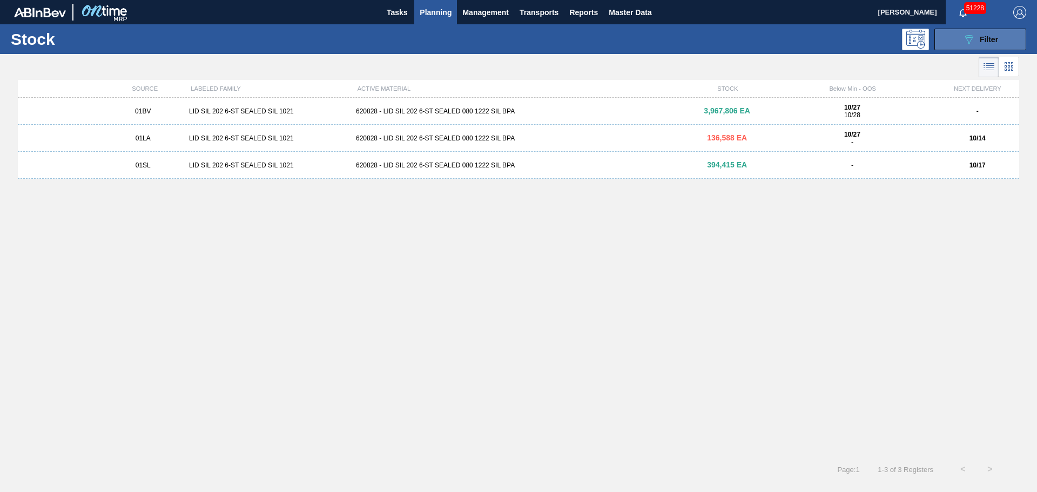
click at [999, 40] on button "089F7B8B-B2A5-4AFE-B5C0-19BA573D28AC Filter" at bounding box center [980, 40] width 92 height 22
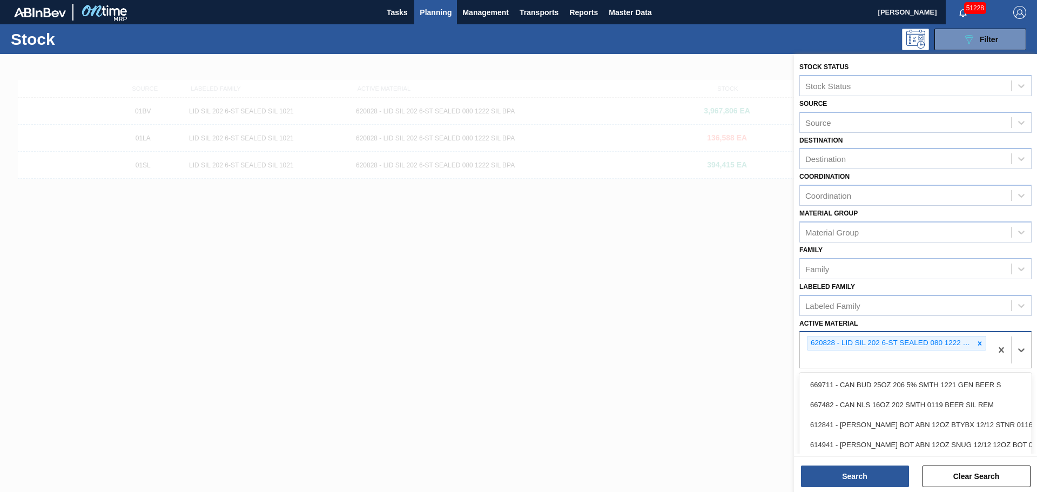
drag, startPoint x: 832, startPoint y: 362, endPoint x: 841, endPoint y: 360, distance: 9.3
click at [835, 361] on div "620828 - LID SIL 202 6-ST SEALED 080 1222 SIL BPA" at bounding box center [896, 350] width 192 height 36
type Material "620825"
drag, startPoint x: 807, startPoint y: 393, endPoint x: 818, endPoint y: 390, distance: 11.5
click at [809, 392] on div "620825 - LID SIL 202 6-ST SEALED 080 1222 SIL BPA" at bounding box center [915, 385] width 232 height 20
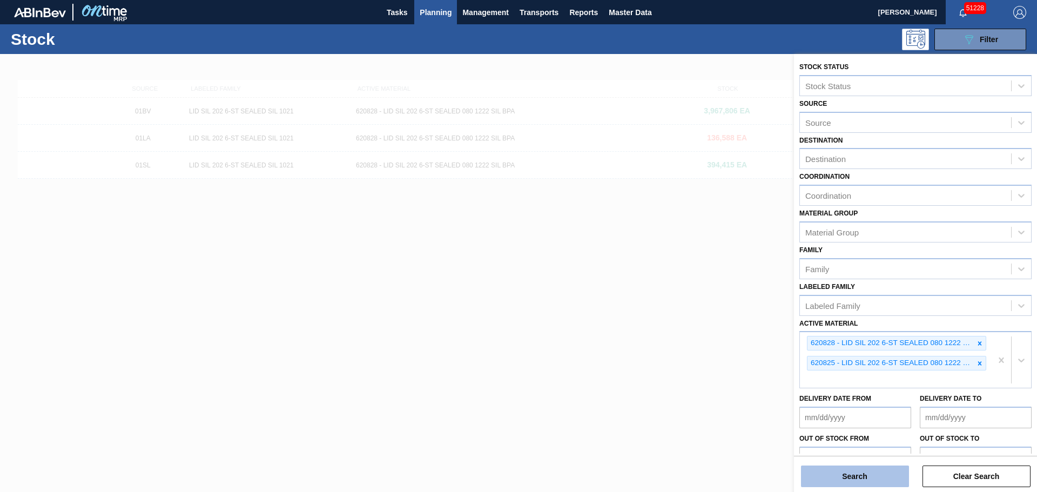
click at [863, 465] on button "Search" at bounding box center [855, 476] width 108 height 22
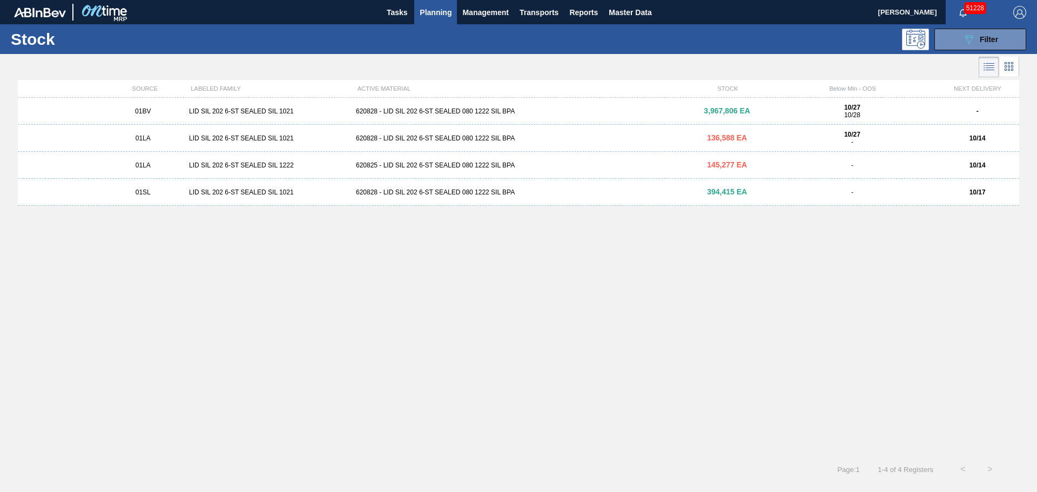
click at [359, 165] on div "620825 - LID SIL 202 6-ST SEALED 080 1222 SIL BPA" at bounding box center [518, 165] width 334 height 8
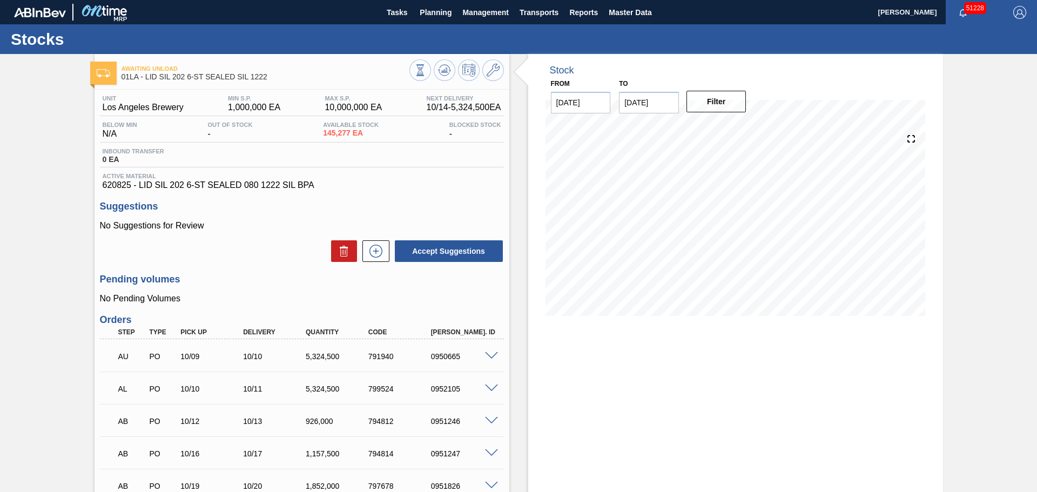
scroll to position [54, 0]
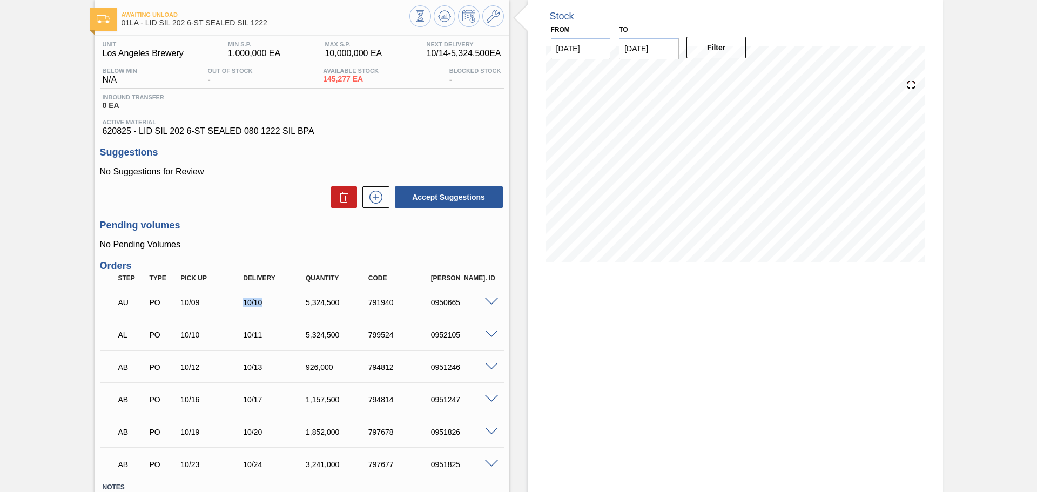
drag, startPoint x: 257, startPoint y: 299, endPoint x: 288, endPoint y: 298, distance: 30.8
click at [288, 298] on div "10/10" at bounding box center [275, 302] width 70 height 9
click at [273, 334] on div "10/11" at bounding box center [275, 334] width 70 height 9
drag, startPoint x: 245, startPoint y: 339, endPoint x: 276, endPoint y: 337, distance: 30.8
click at [276, 337] on div "10/11" at bounding box center [275, 334] width 70 height 9
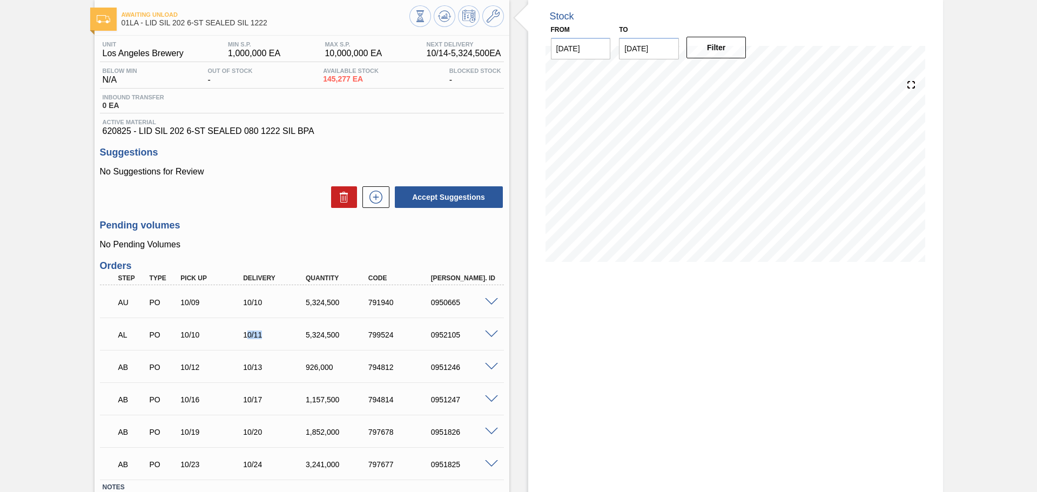
click at [250, 335] on div "10/11" at bounding box center [275, 334] width 70 height 9
click at [63, 330] on div "Awaiting Unload 01LA - LID SIL 202 6-ST SEALED SIL 1222 Unit Los Angeles Brewer…" at bounding box center [518, 284] width 1037 height 568
